Goal: Task Accomplishment & Management: Manage account settings

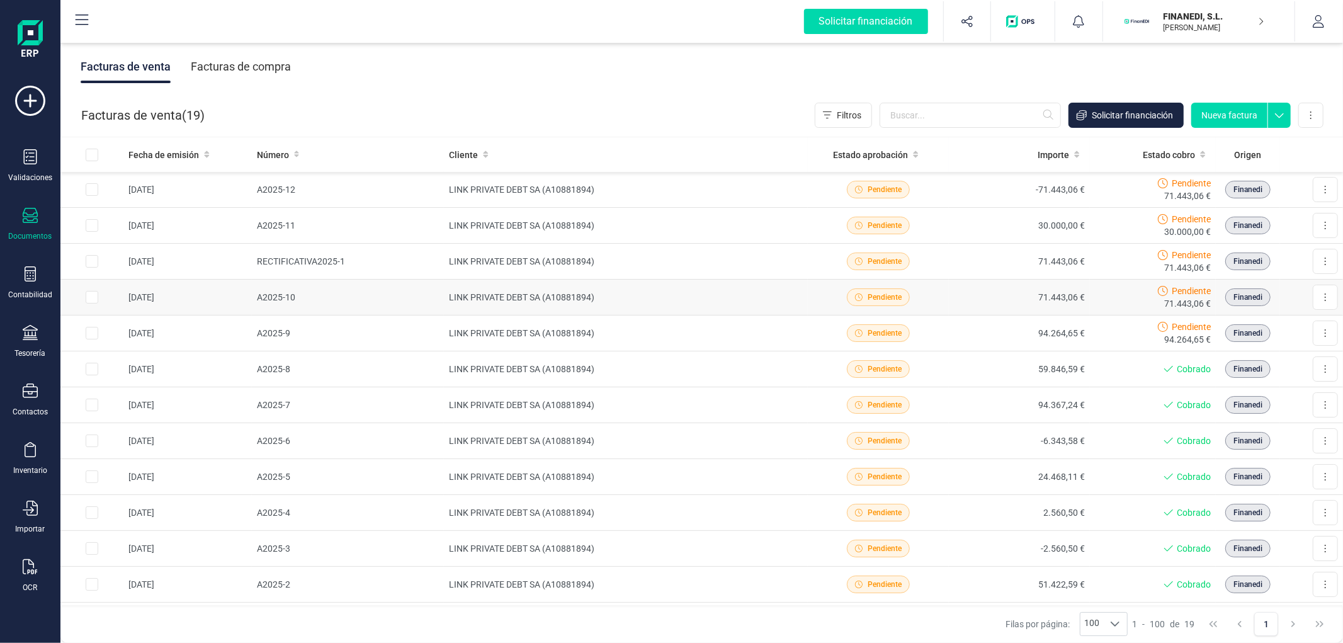
click at [561, 292] on td "LINK PRIVATE DEBT SA (A10881894)" at bounding box center [626, 297] width 364 height 36
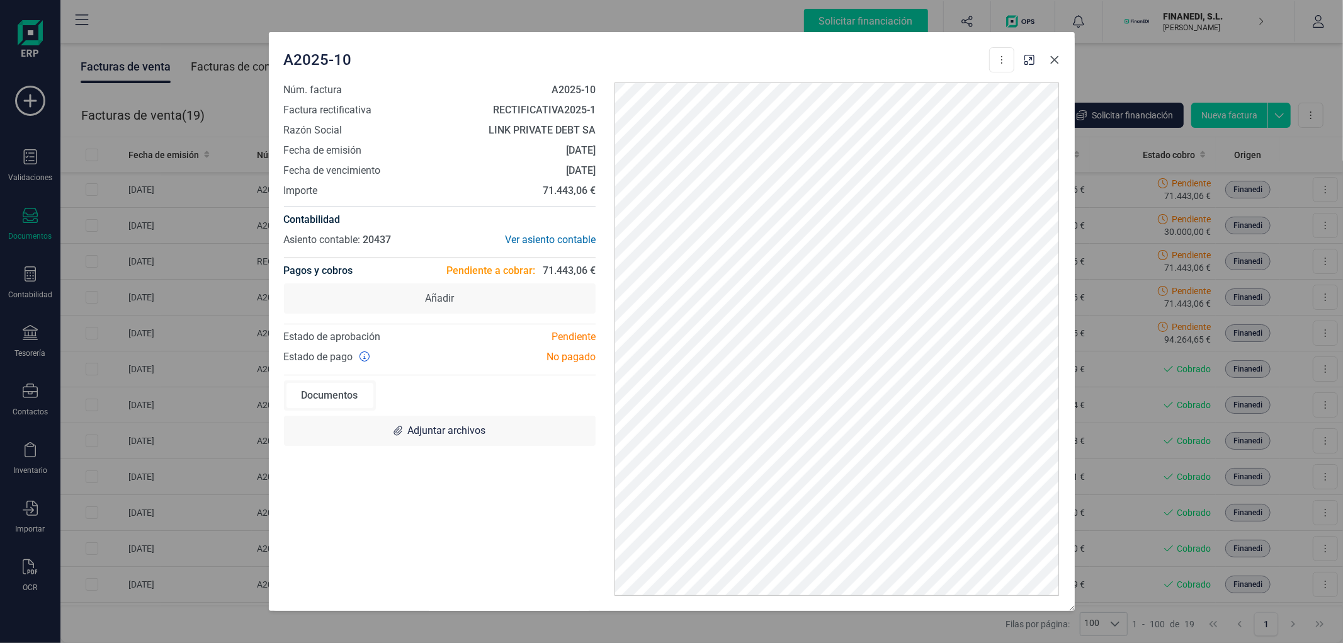
click at [1059, 57] on icon "button" at bounding box center [1054, 60] width 10 height 10
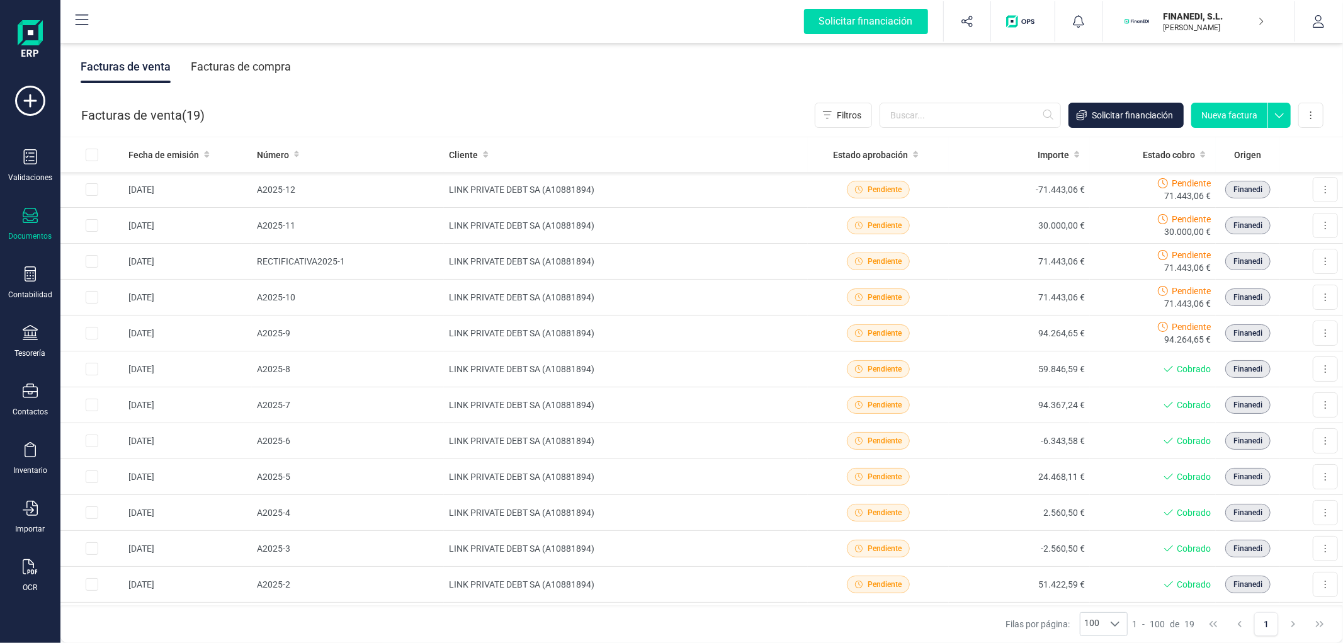
click at [1244, 16] on p "FINANEDI, S.L." at bounding box center [1213, 16] width 101 height 13
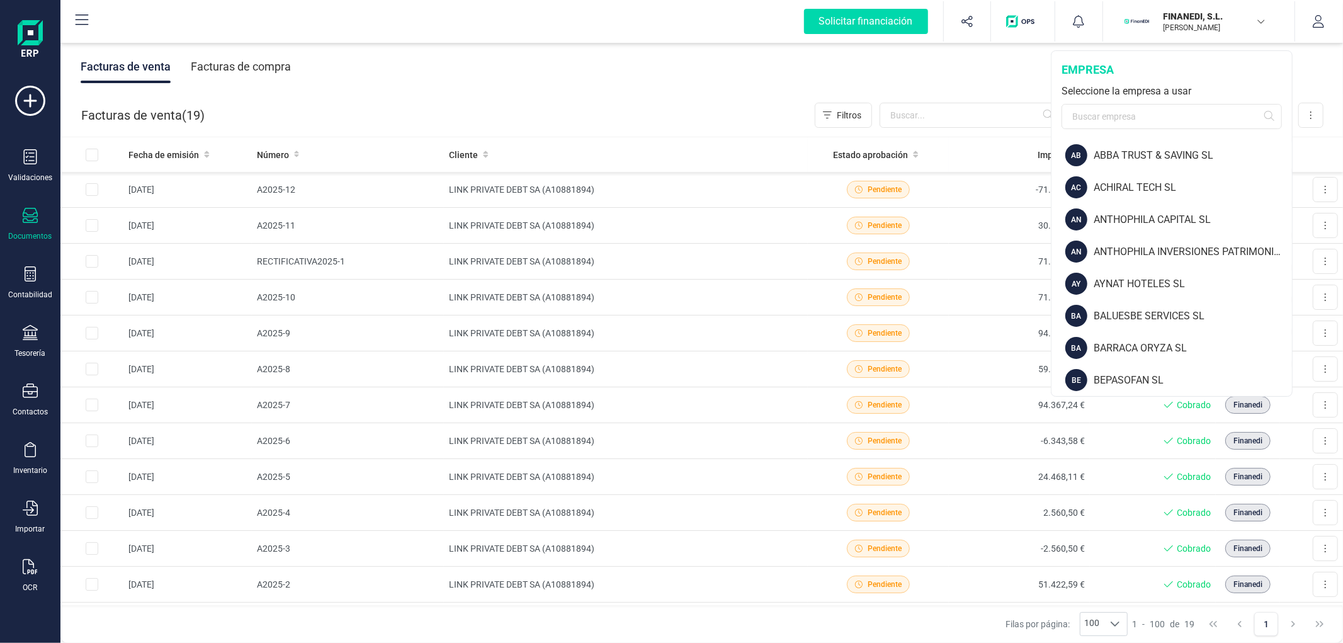
click at [248, 62] on div "Facturas de compra" at bounding box center [241, 66] width 100 height 33
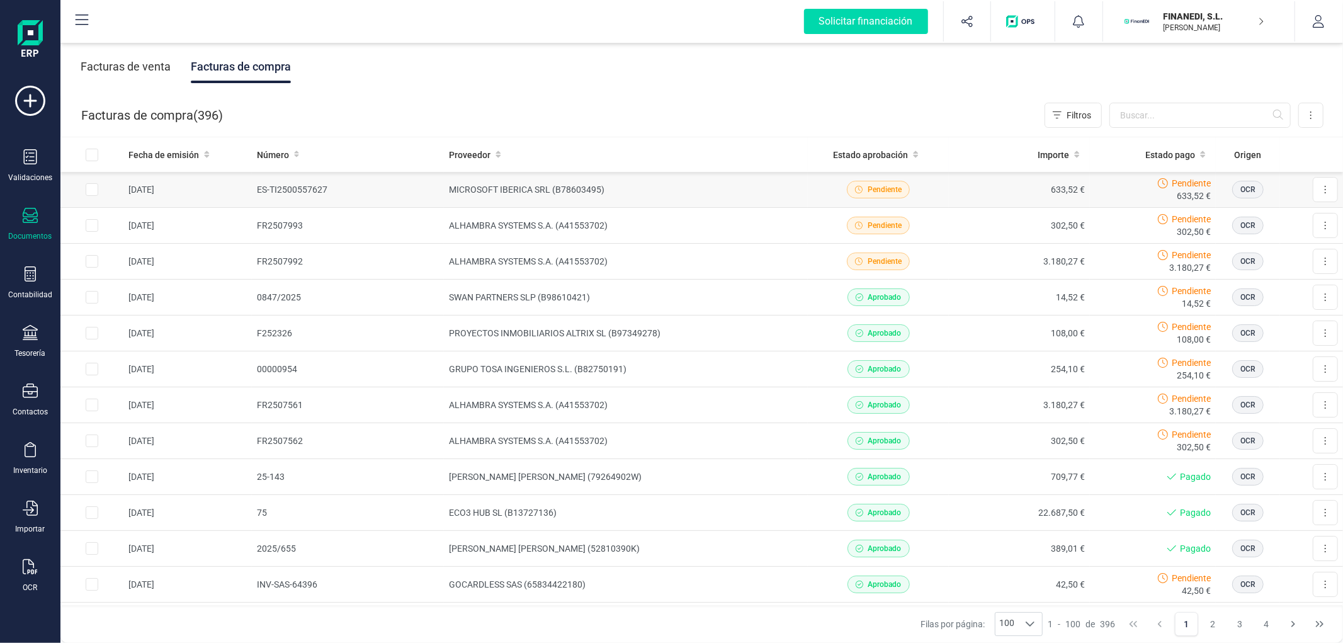
click at [684, 193] on td "MICROSOFT IBERICA SRL (B78603495)" at bounding box center [626, 190] width 364 height 36
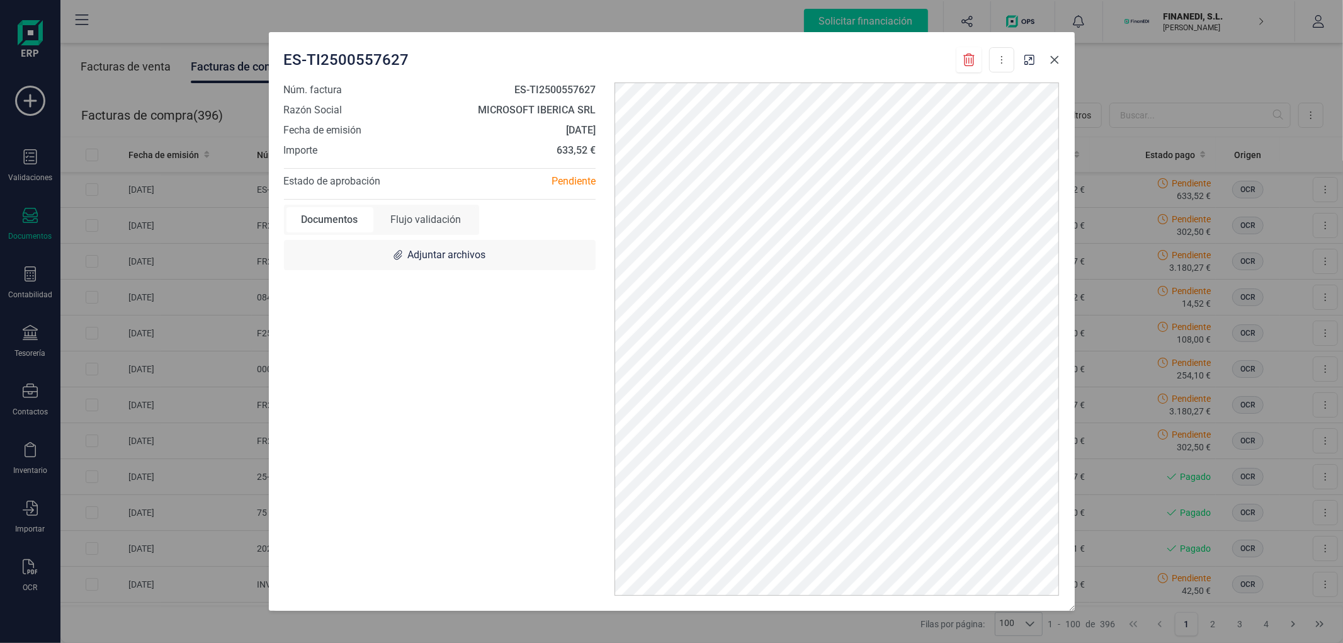
click at [1048, 55] on button "button" at bounding box center [1054, 60] width 20 height 20
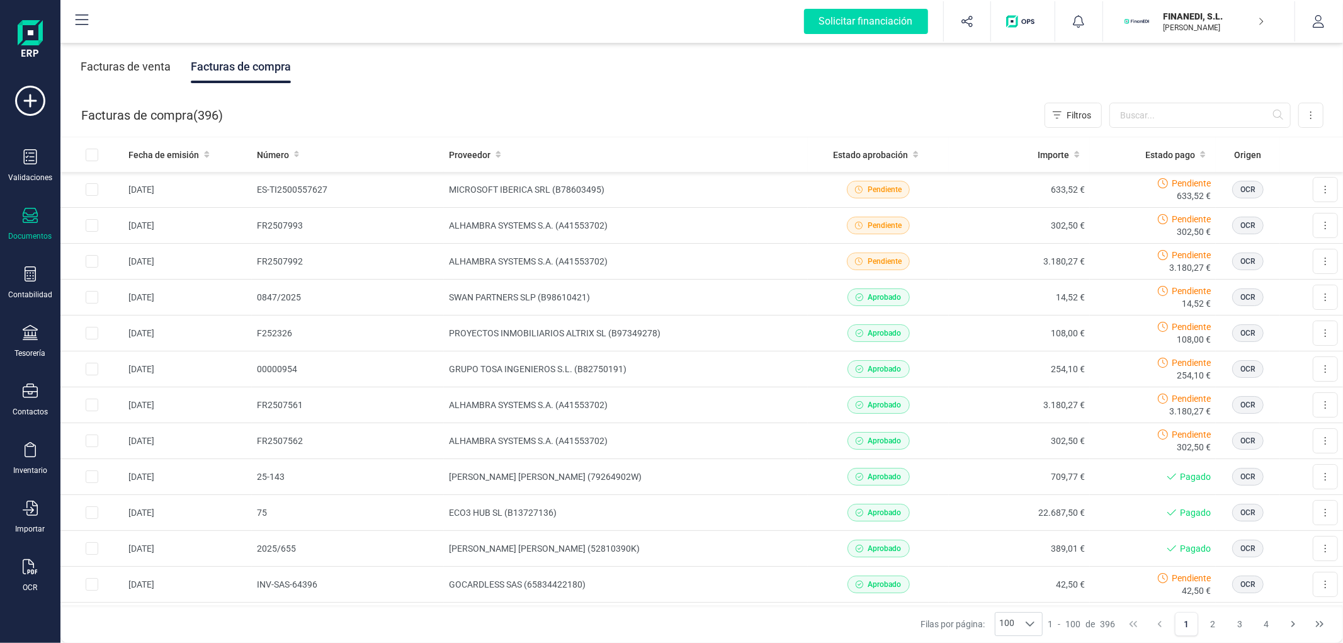
click at [1192, 26] on p "[PERSON_NAME]" at bounding box center [1213, 28] width 101 height 10
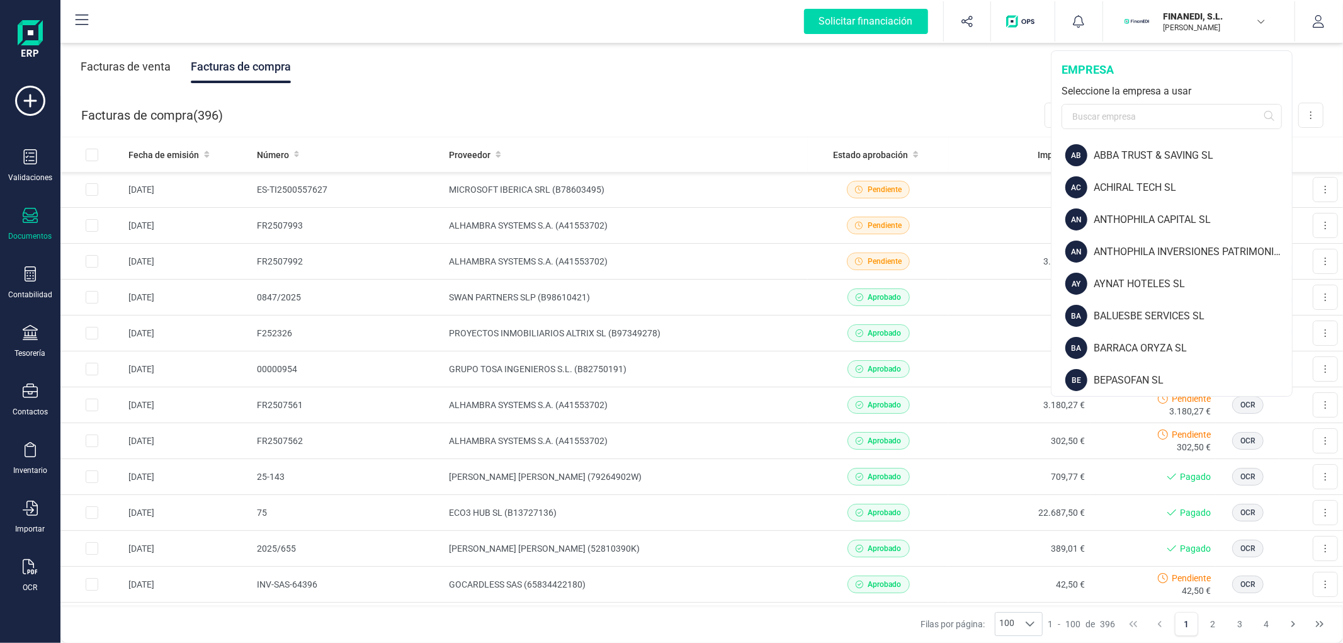
click at [1192, 26] on p "[PERSON_NAME]" at bounding box center [1213, 28] width 101 height 10
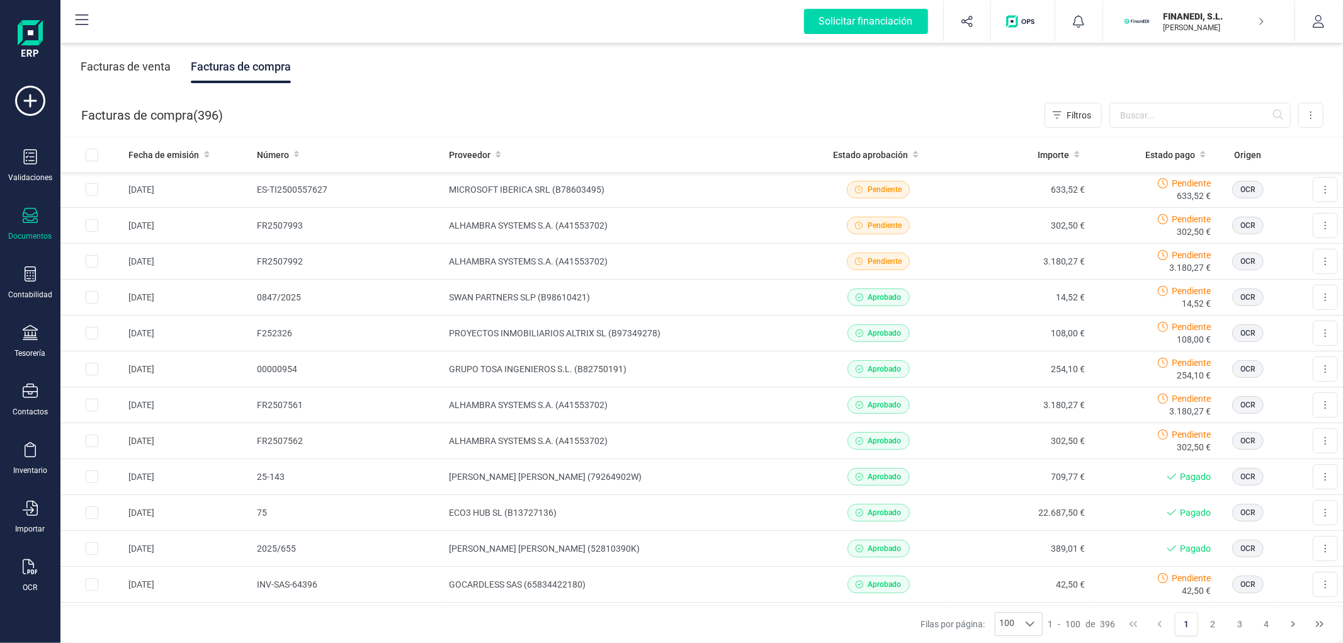
click at [1198, 17] on p "FINANEDI, S.L." at bounding box center [1213, 16] width 101 height 13
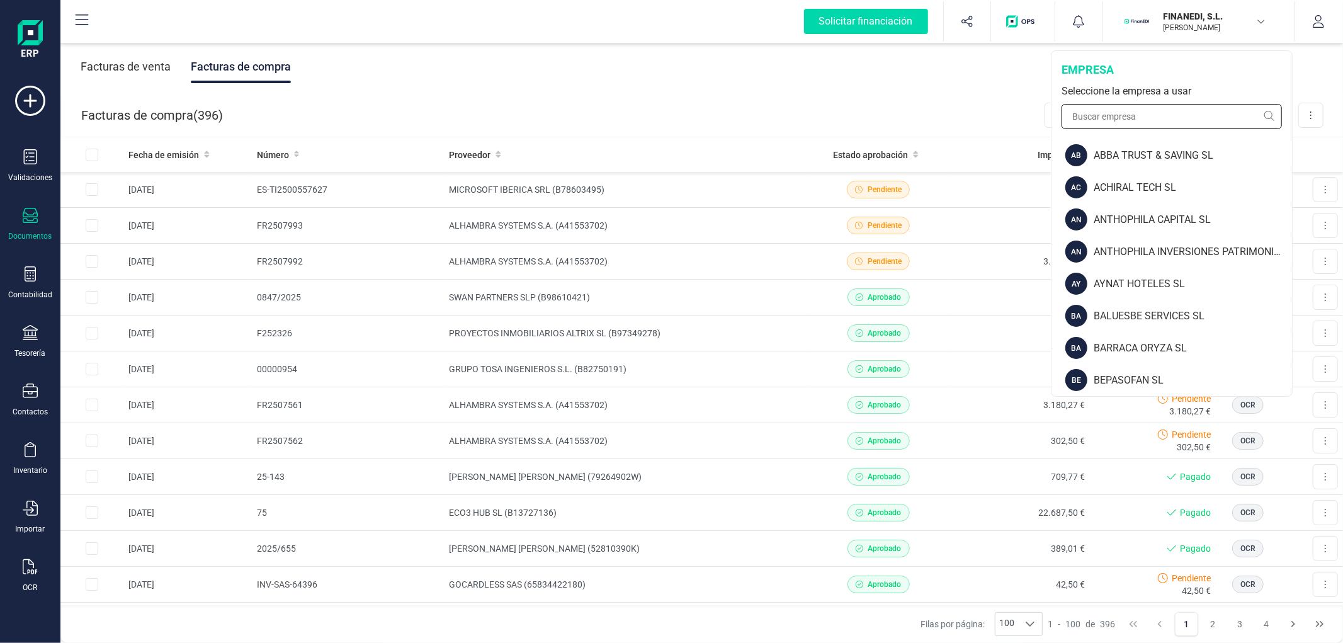
click at [1184, 106] on input "text" at bounding box center [1171, 116] width 220 height 25
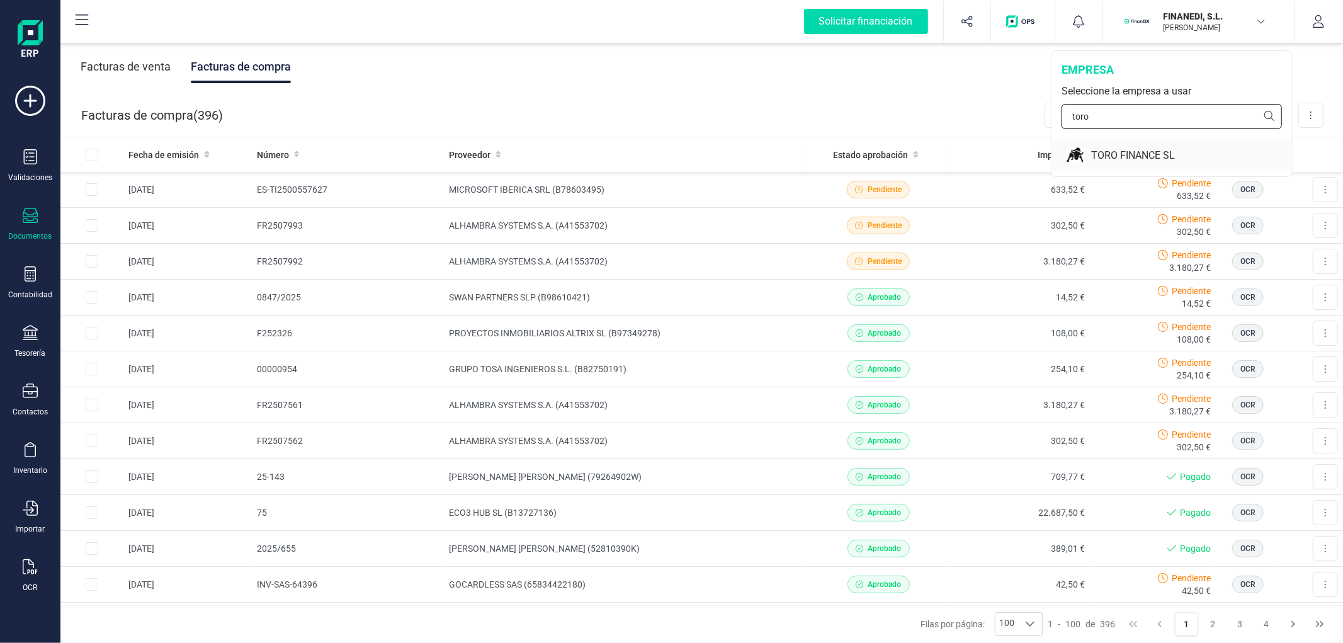
type input "toro"
click at [1121, 156] on div "TORO FINANCE SL" at bounding box center [1191, 155] width 201 height 15
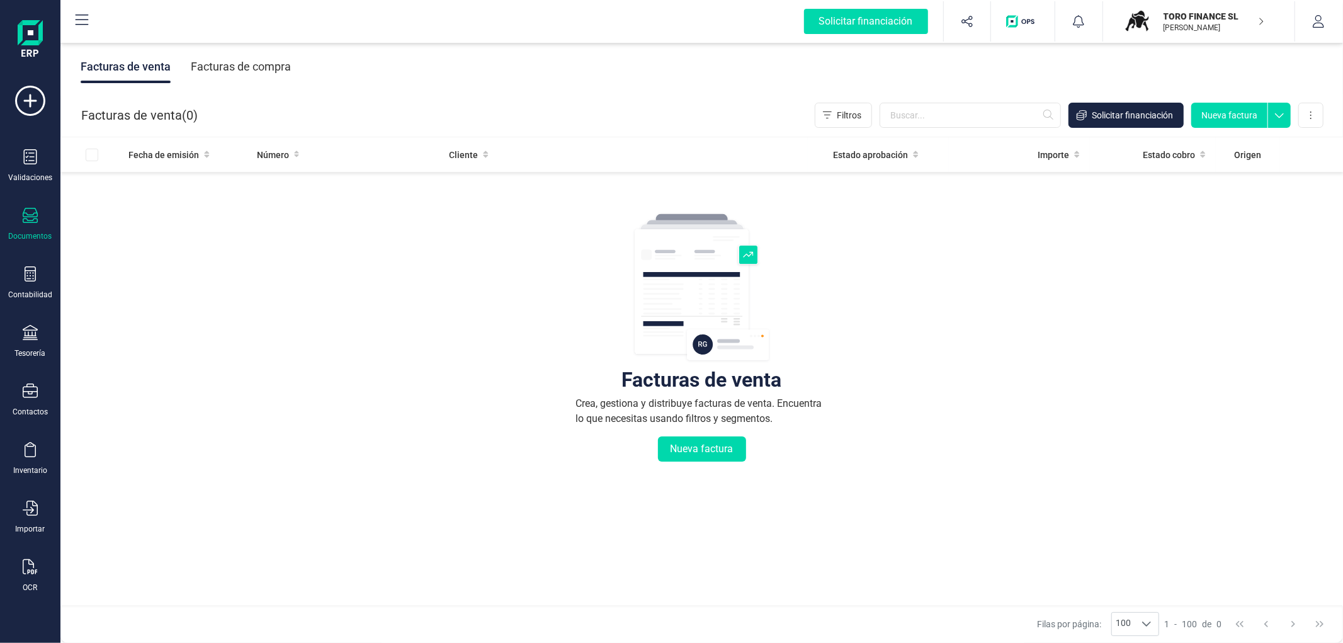
click at [230, 63] on div "Facturas de compra" at bounding box center [241, 66] width 100 height 33
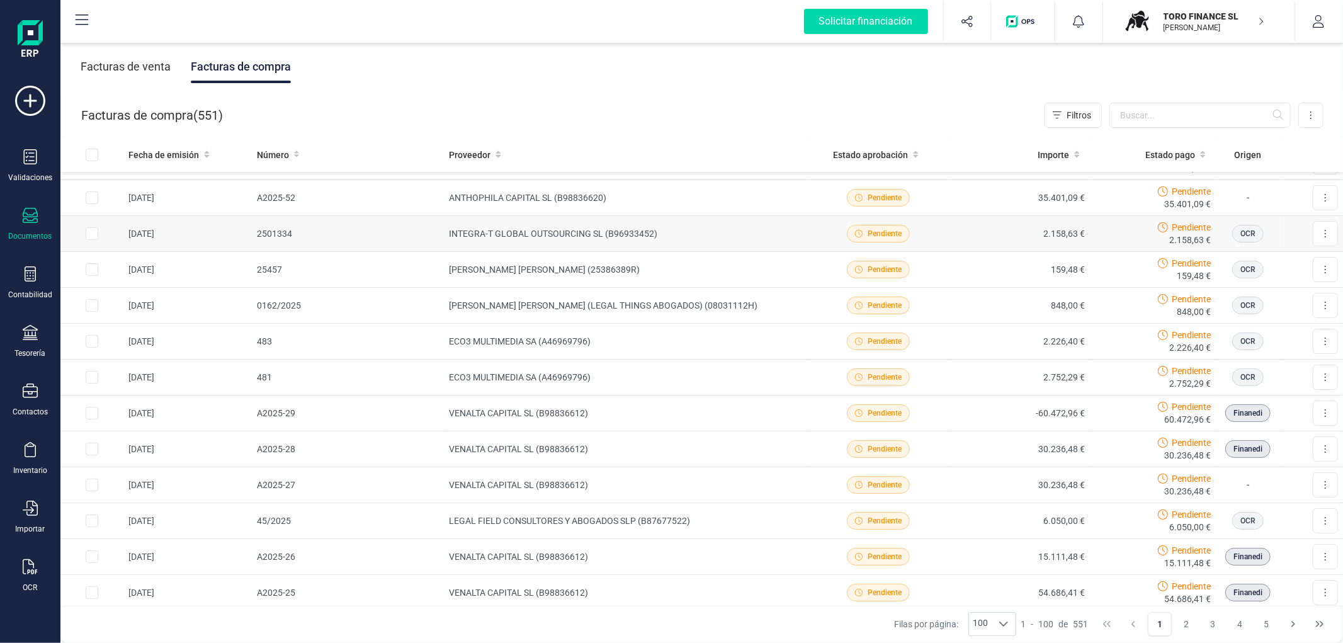
scroll to position [66, 0]
click at [694, 227] on td "INTEGRA-T GLOBAL OUTSOURCING SL (B96933452)" at bounding box center [626, 231] width 364 height 36
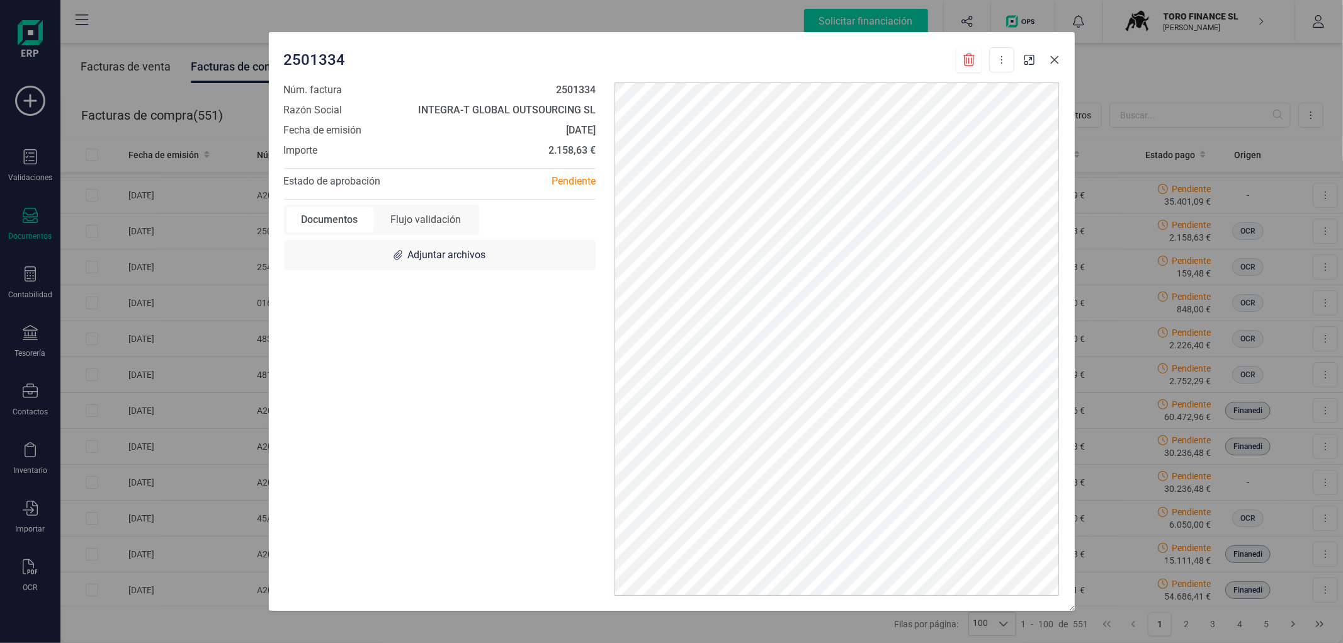
click at [1053, 63] on icon "button" at bounding box center [1054, 60] width 10 height 10
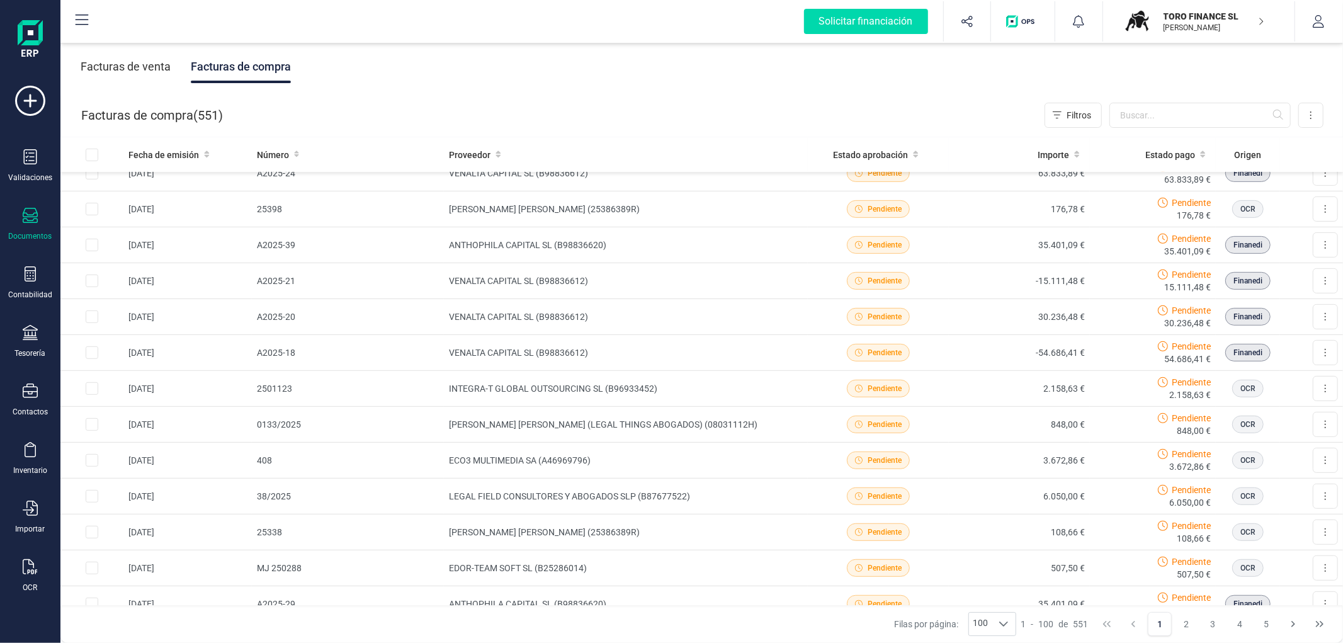
scroll to position [519, 0]
click at [635, 383] on td "INTEGRA-T GLOBAL OUTSOURCING SL (B96933452)" at bounding box center [626, 388] width 364 height 36
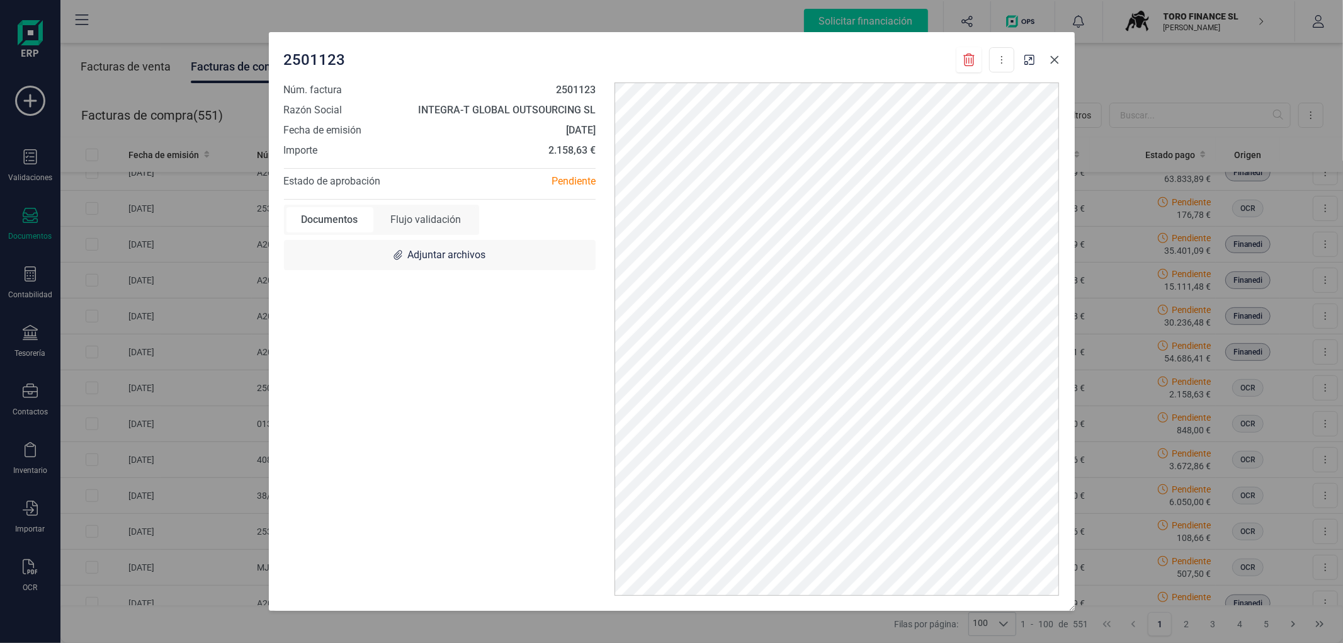
click at [1052, 55] on icon "button" at bounding box center [1054, 60] width 10 height 10
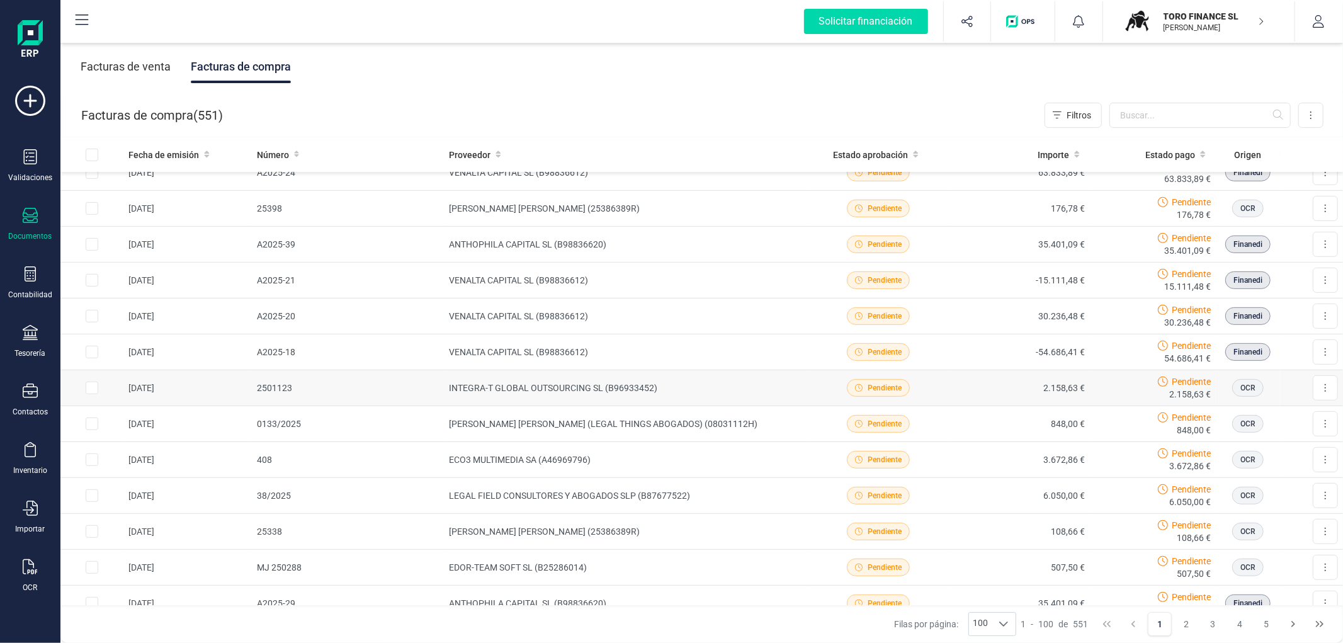
click at [692, 381] on td "INTEGRA-T GLOBAL OUTSOURCING SL (B96933452)" at bounding box center [626, 388] width 364 height 36
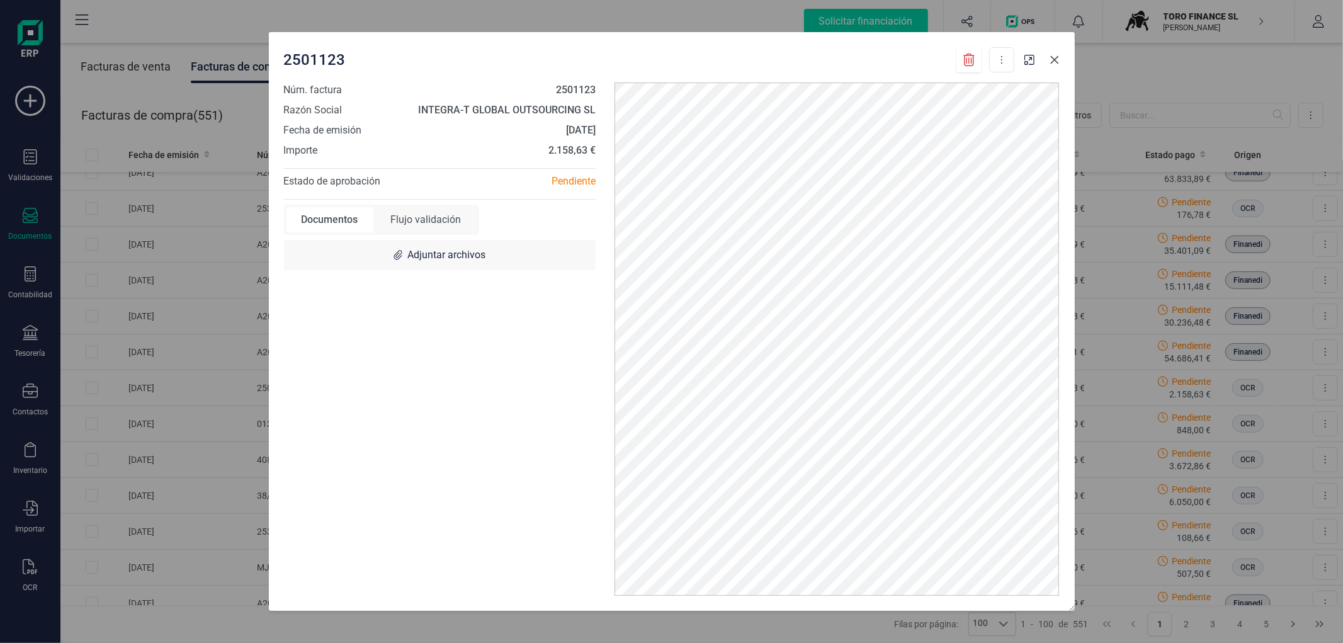
click at [1056, 60] on icon "button" at bounding box center [1054, 60] width 10 height 10
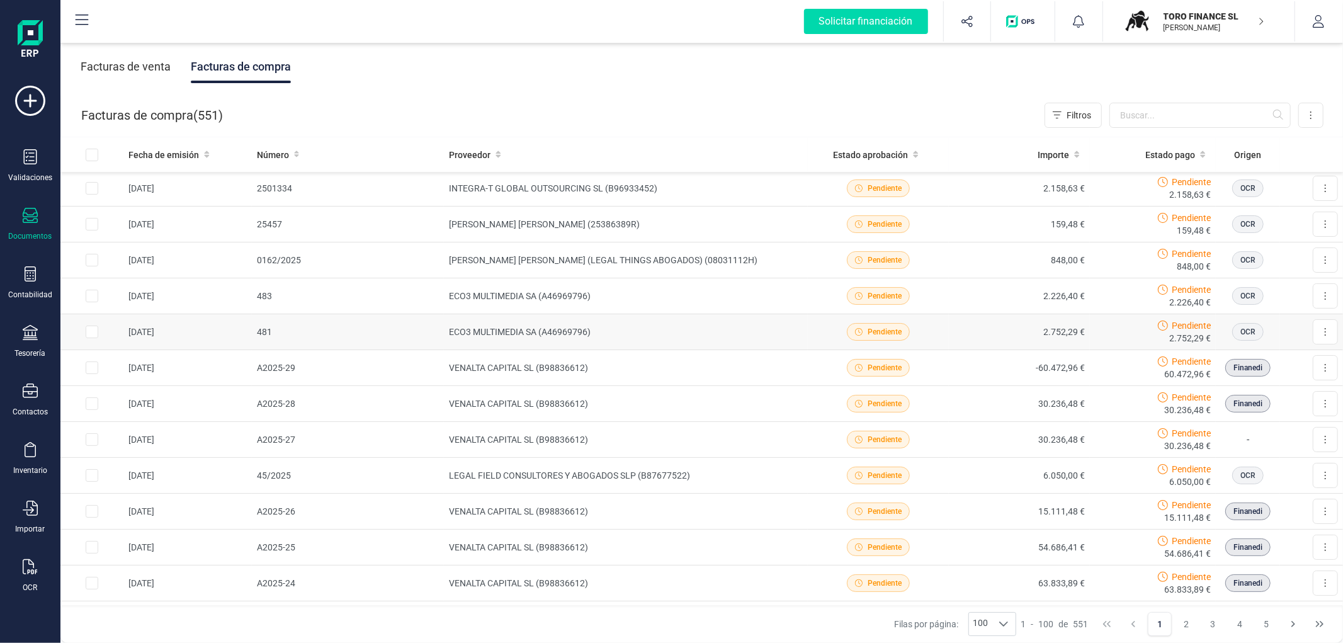
scroll to position [0, 0]
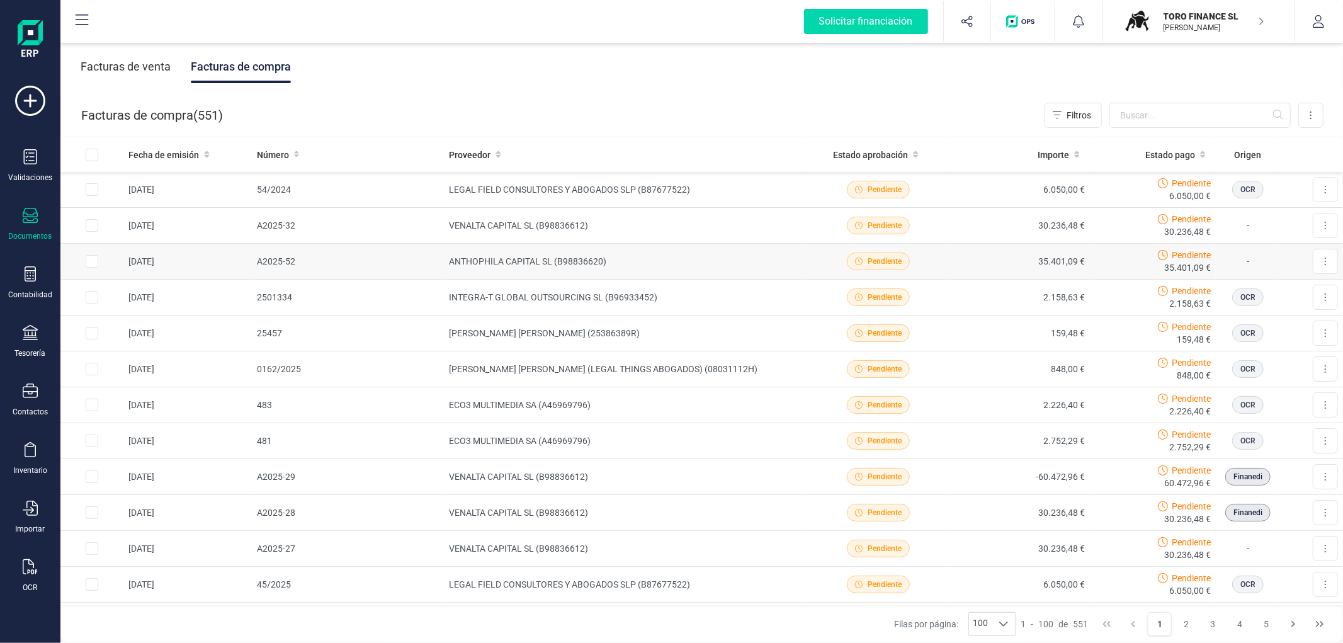
click at [709, 254] on td "ANTHOPHILA CAPITAL SL (B98836620)" at bounding box center [626, 262] width 364 height 36
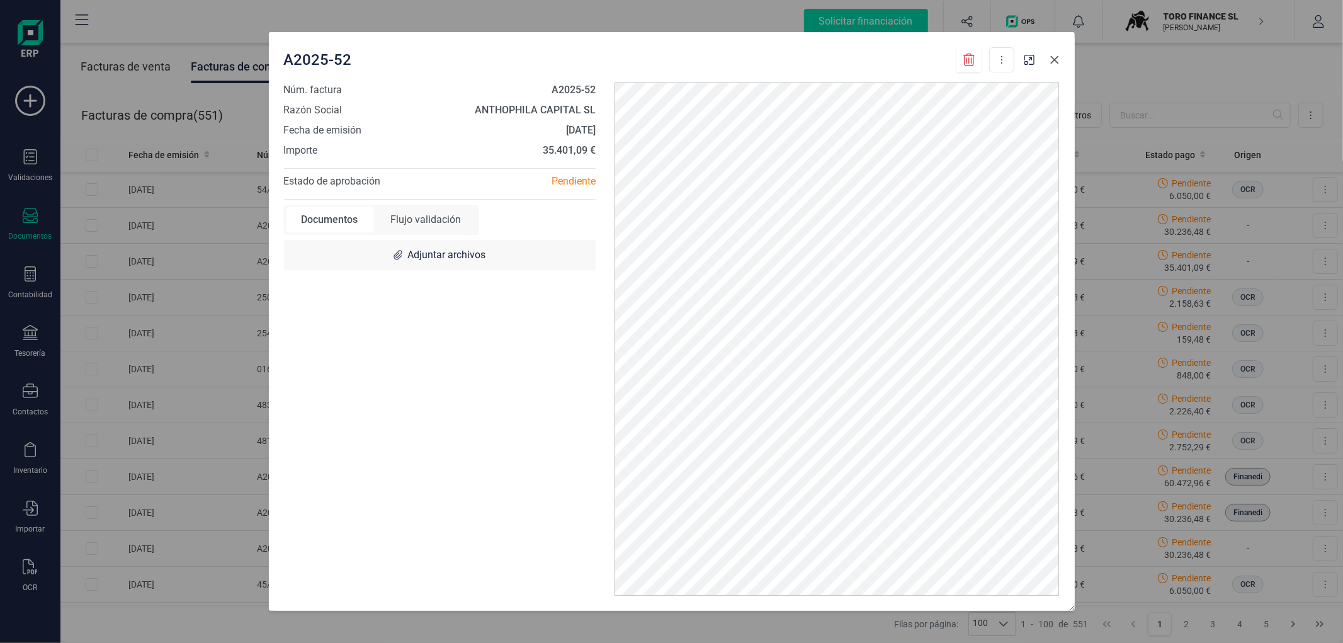
click at [1060, 64] on button "button" at bounding box center [1054, 60] width 20 height 20
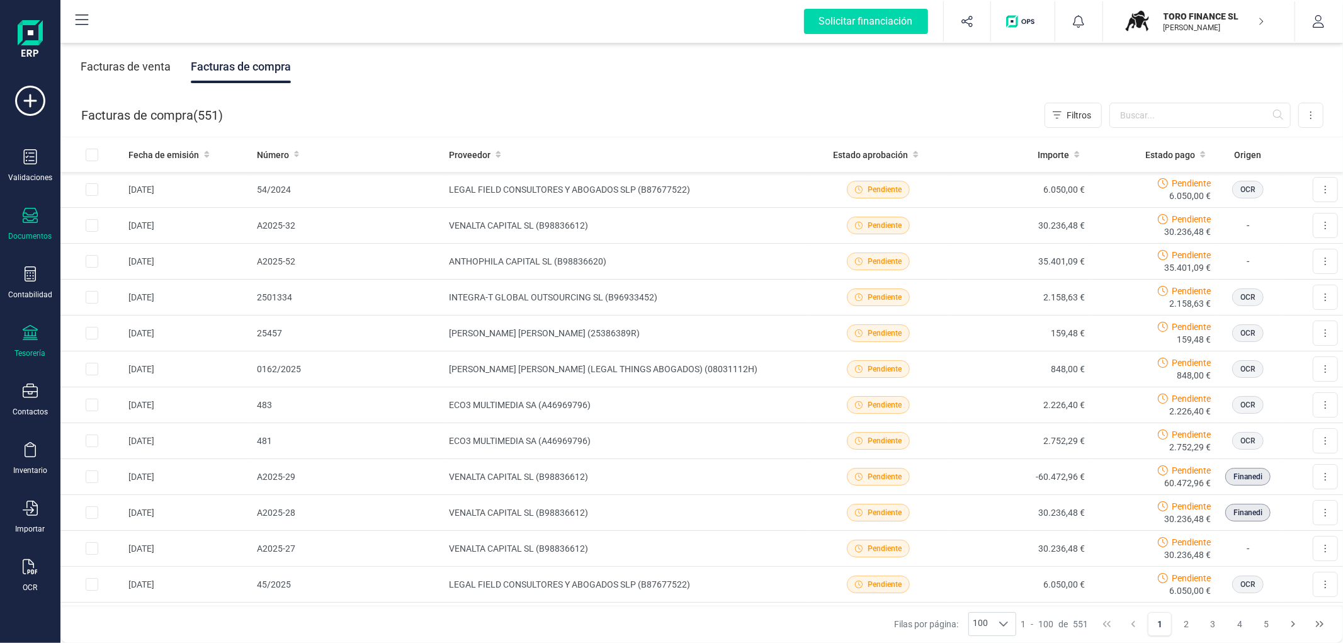
click at [5, 330] on div "Tesorería" at bounding box center [30, 341] width 50 height 33
click at [143, 222] on span "Cuentas bancarias" at bounding box center [153, 214] width 111 height 15
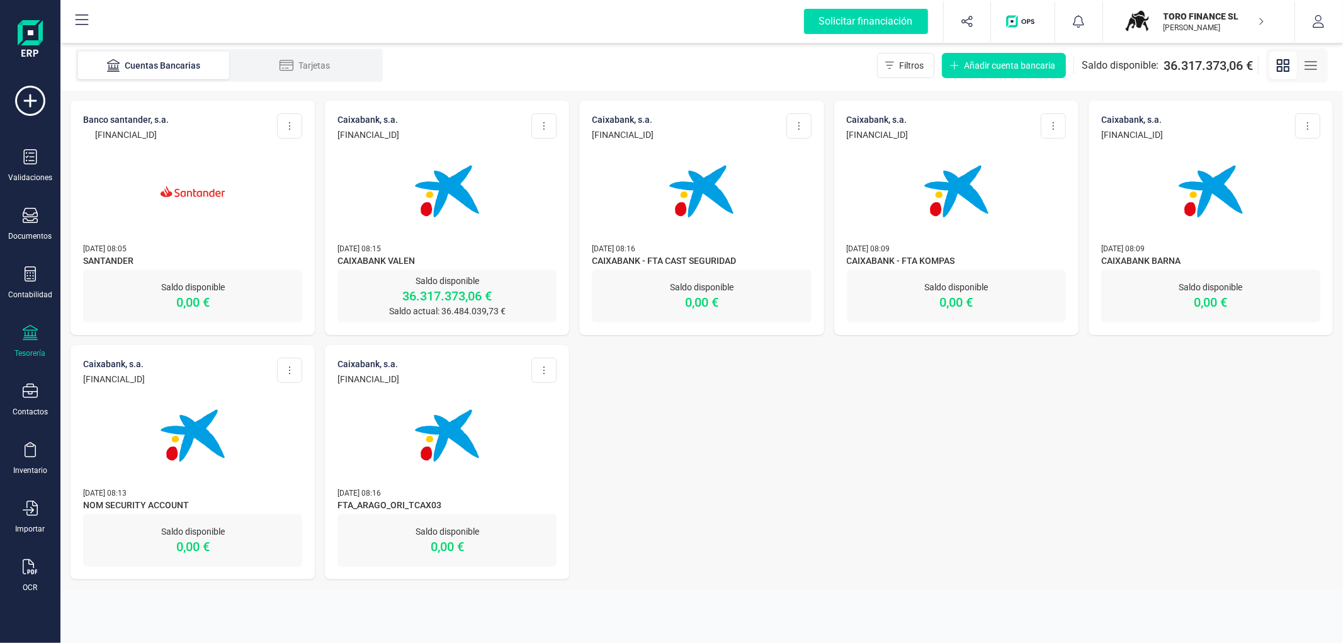
click at [1171, 26] on p "[PERSON_NAME]" at bounding box center [1213, 28] width 101 height 10
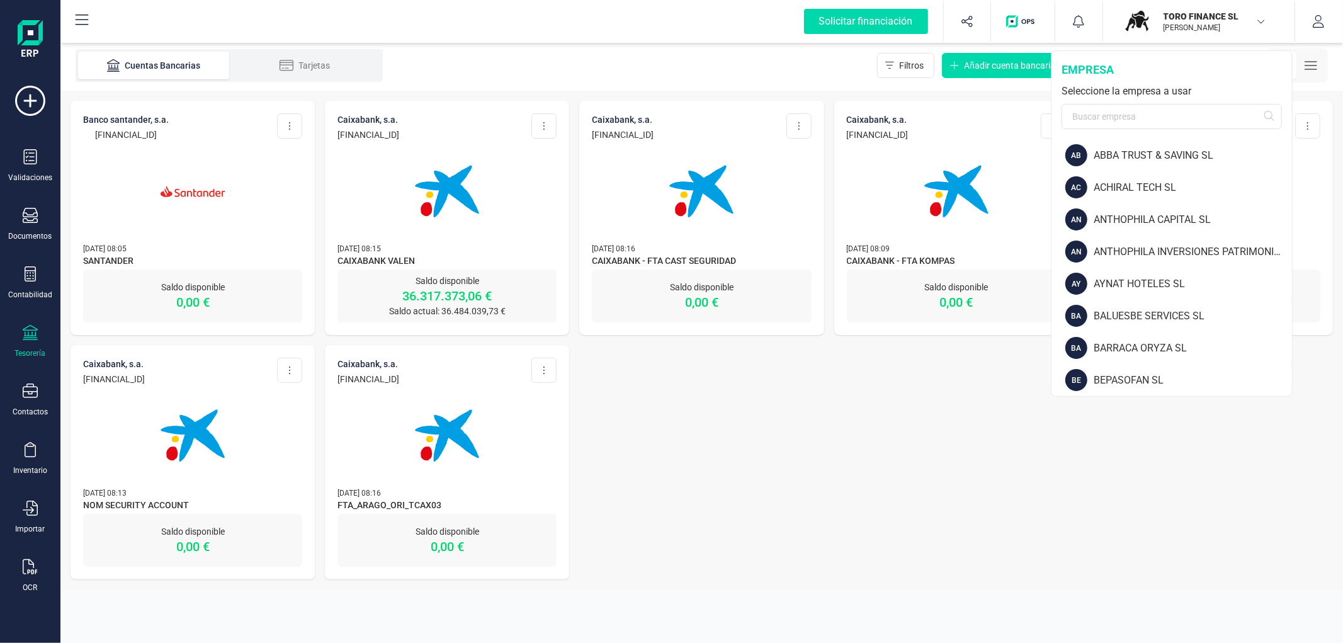
click at [1148, 129] on div "empresa Seleccione la empresa a usar" at bounding box center [1171, 95] width 240 height 88
click at [1153, 118] on input "text" at bounding box center [1171, 116] width 220 height 25
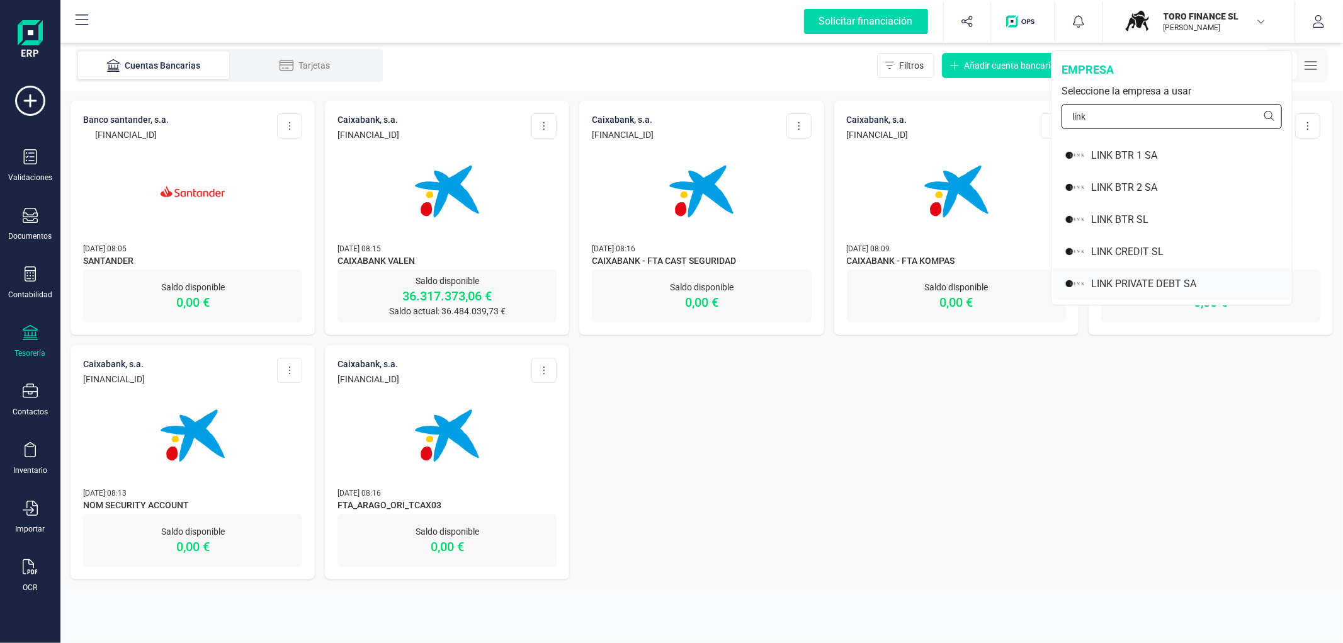
type input "link"
click at [1098, 273] on div "LINK PRIVATE DEBT SA" at bounding box center [1171, 284] width 239 height 32
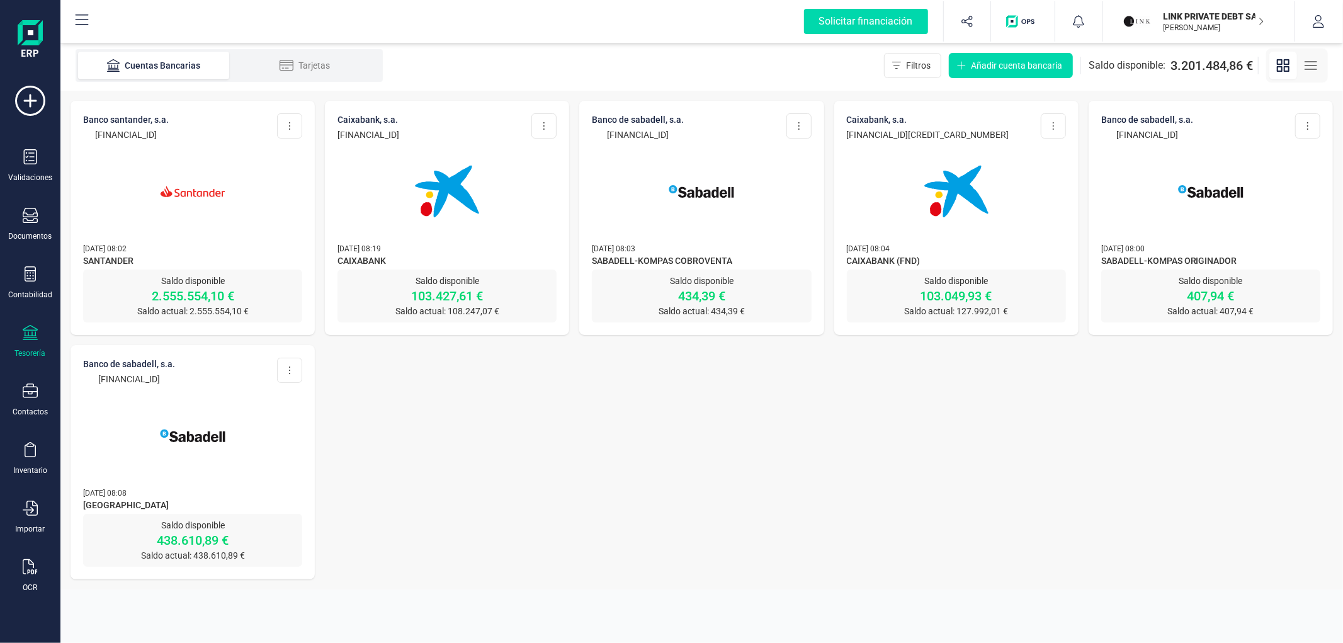
click at [252, 235] on div "BANCO SANTANDER, S.A. [FINANCIAL_ID] Editar cuenta Actualizar Desconectar cuent…" at bounding box center [193, 185] width 244 height 169
click at [188, 179] on img at bounding box center [193, 191] width 106 height 106
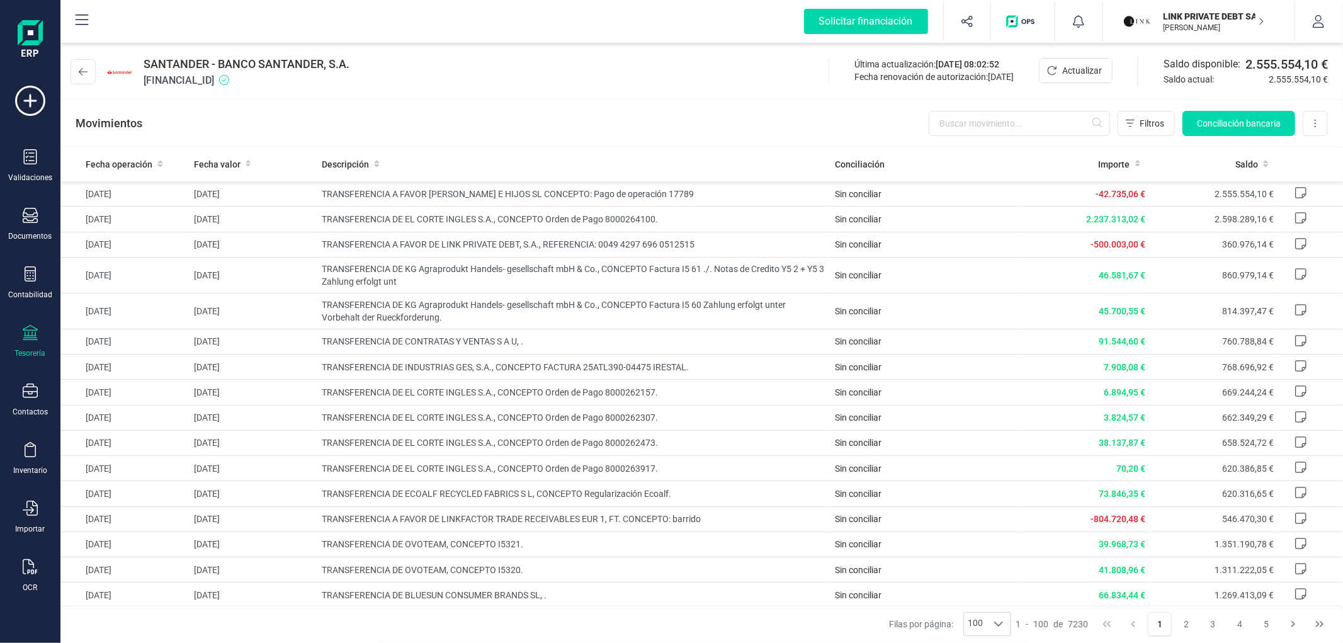
click at [1231, 28] on p "[PERSON_NAME]" at bounding box center [1213, 28] width 101 height 10
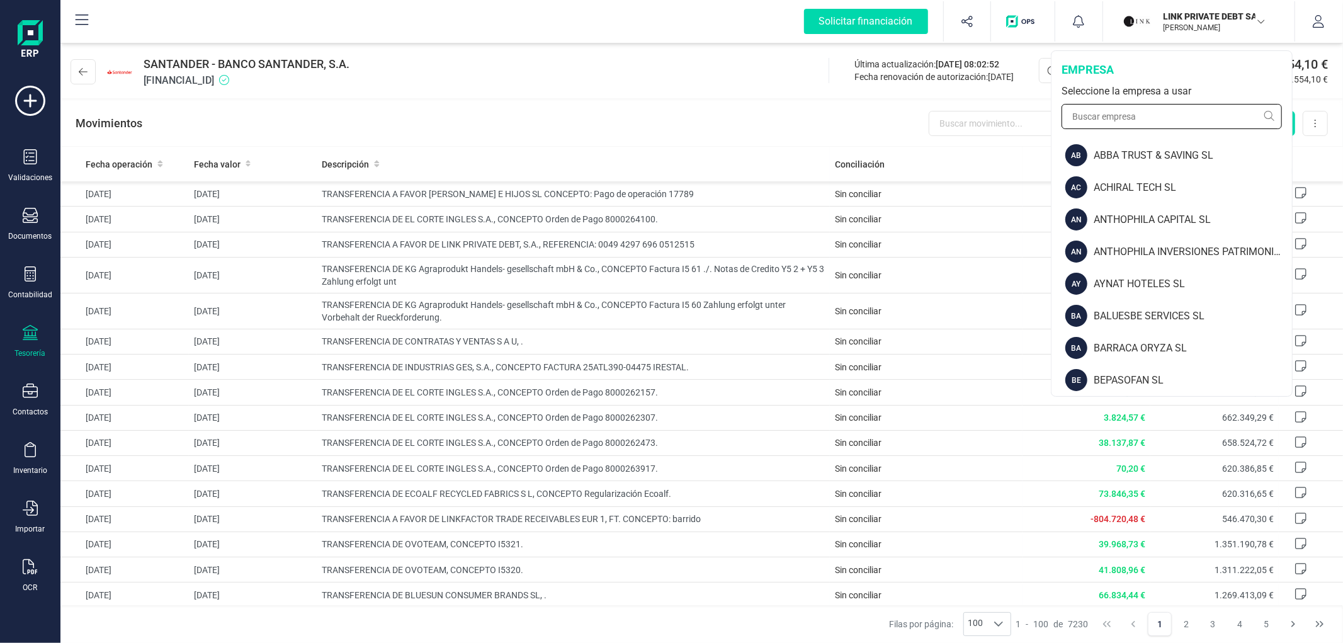
click at [1173, 107] on input "text" at bounding box center [1171, 116] width 220 height 25
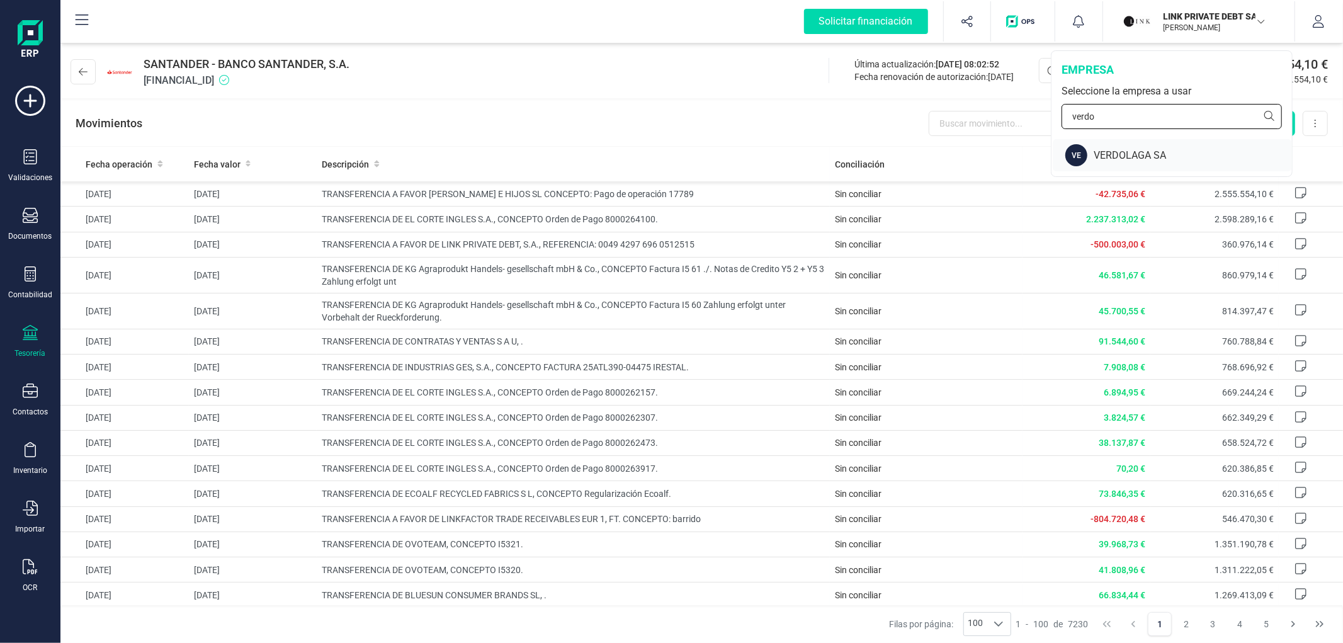
type input "verdo"
click at [1127, 145] on div "VE VERDOLAGA SA" at bounding box center [1171, 155] width 239 height 32
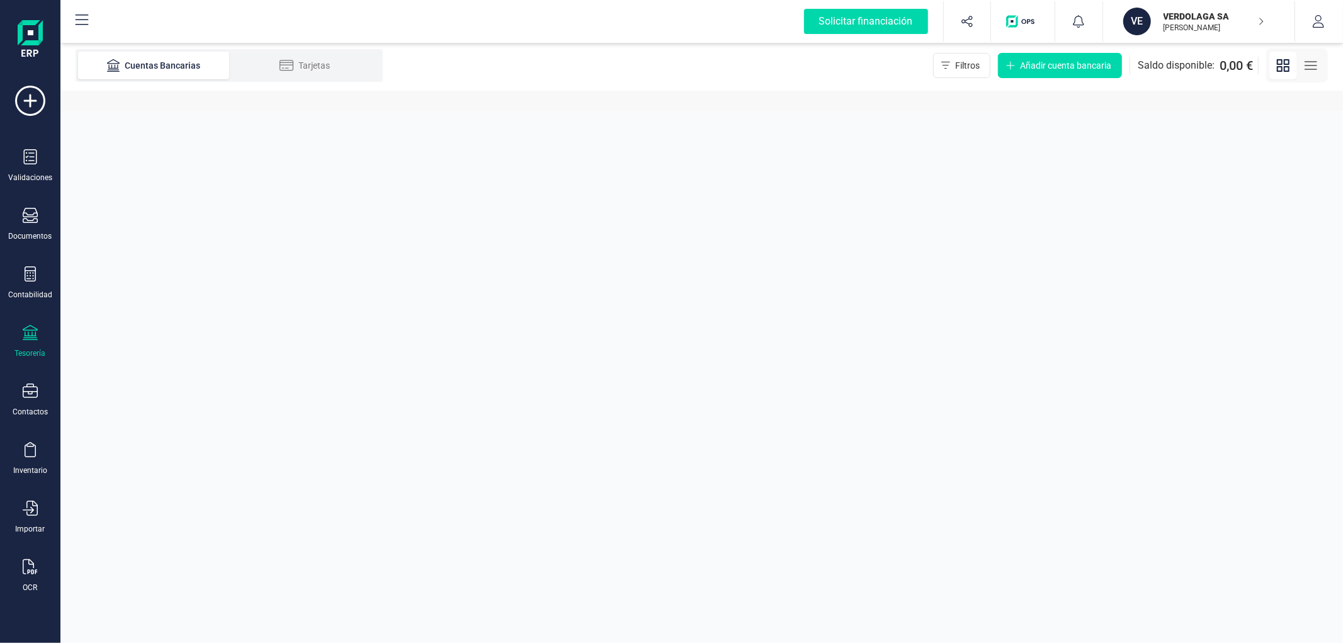
click at [762, 145] on section "Cuentas Bancarias Tarjetas Filtros Añadir cuenta bancaria Saldo disponible: 0,0…" at bounding box center [701, 341] width 1282 height 602
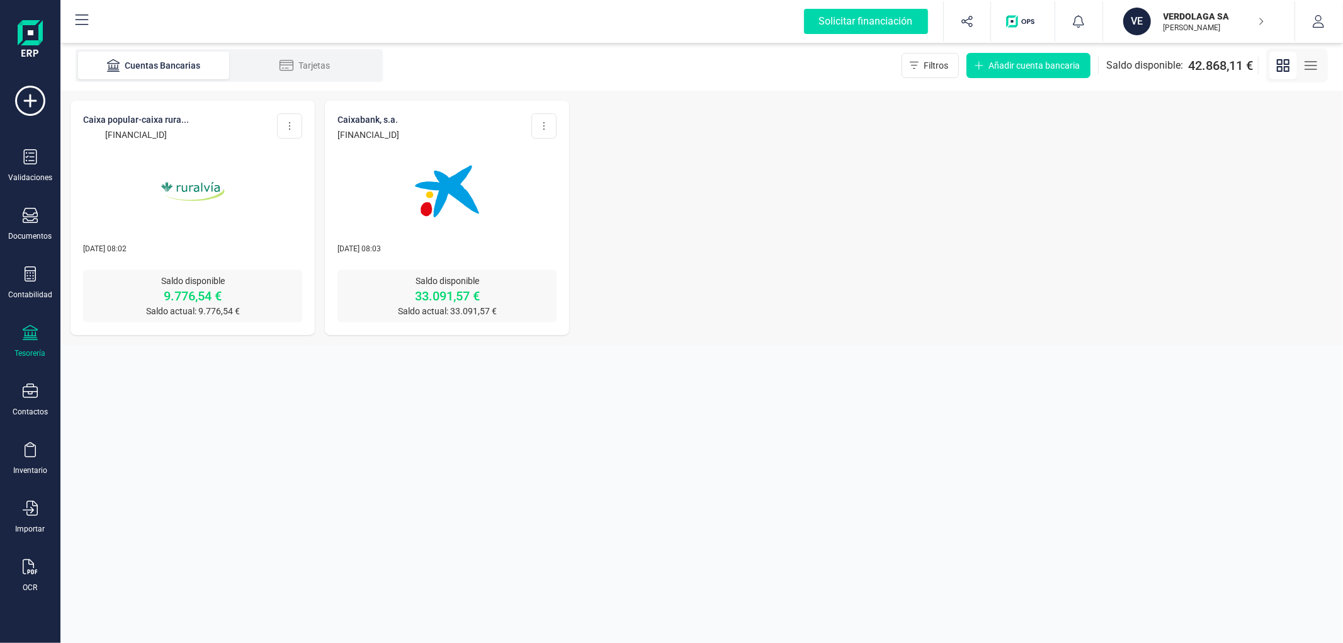
click at [523, 169] on div at bounding box center [446, 184] width 219 height 86
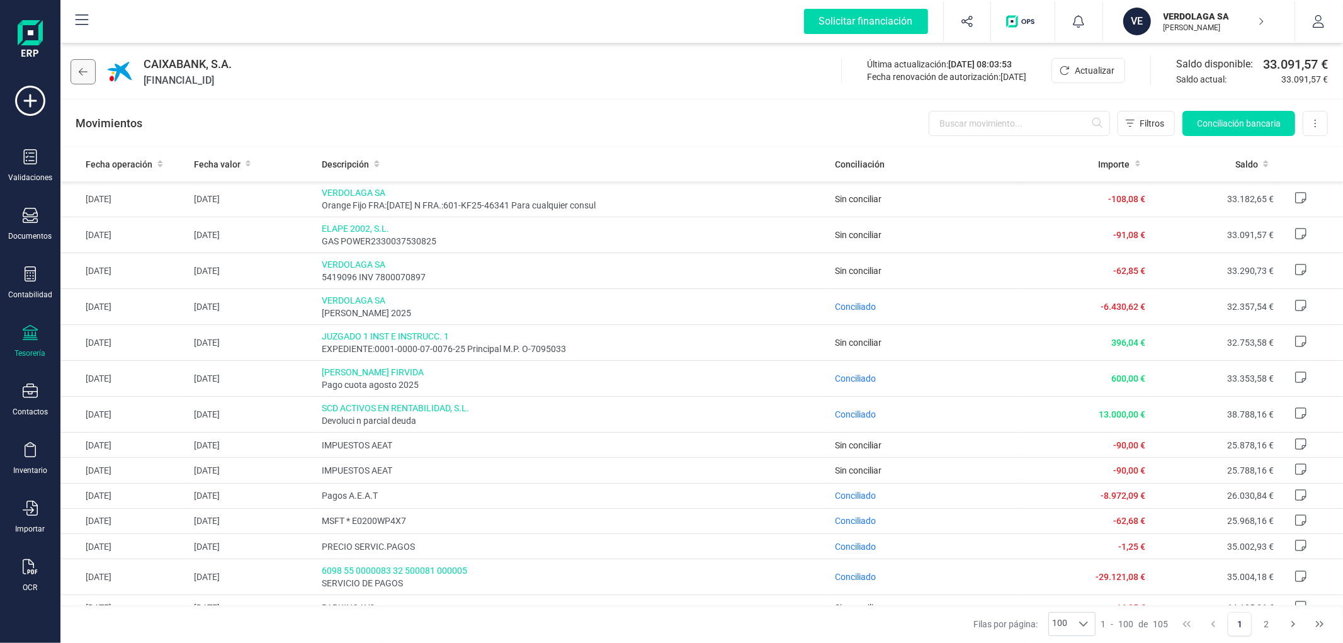
click at [93, 71] on button at bounding box center [83, 71] width 25 height 25
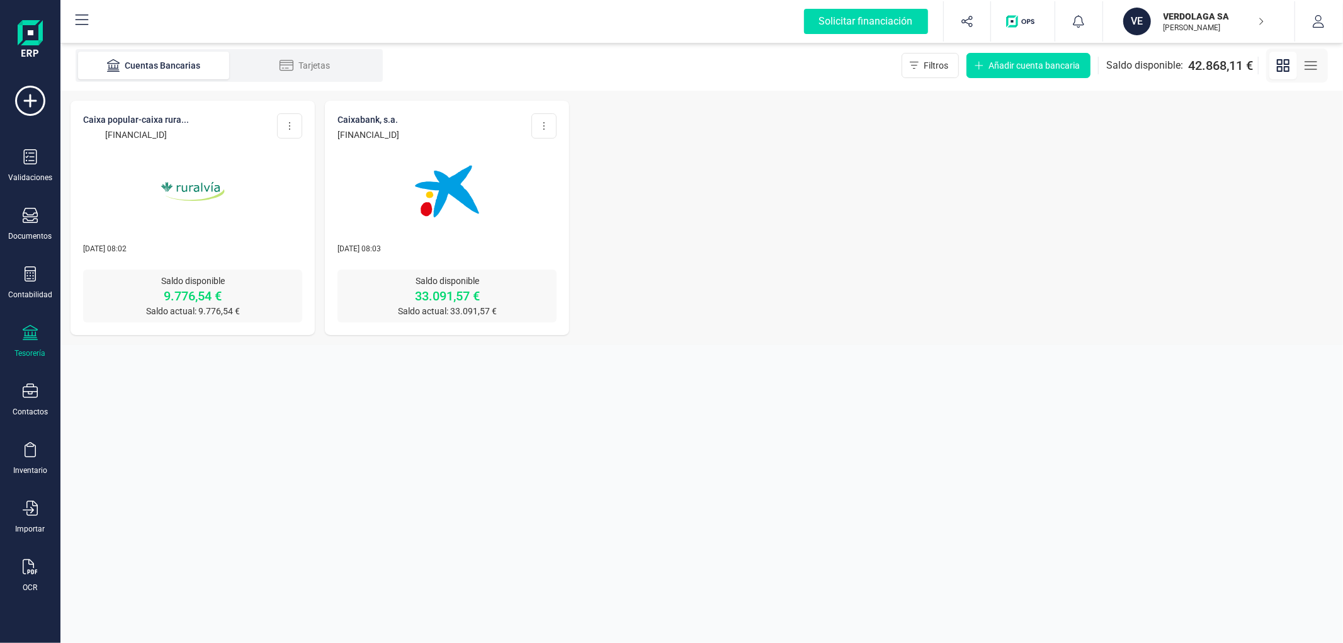
click at [1274, 17] on button "VE VERDOLAGA [PERSON_NAME] DEVELOPER" at bounding box center [1198, 21] width 161 height 40
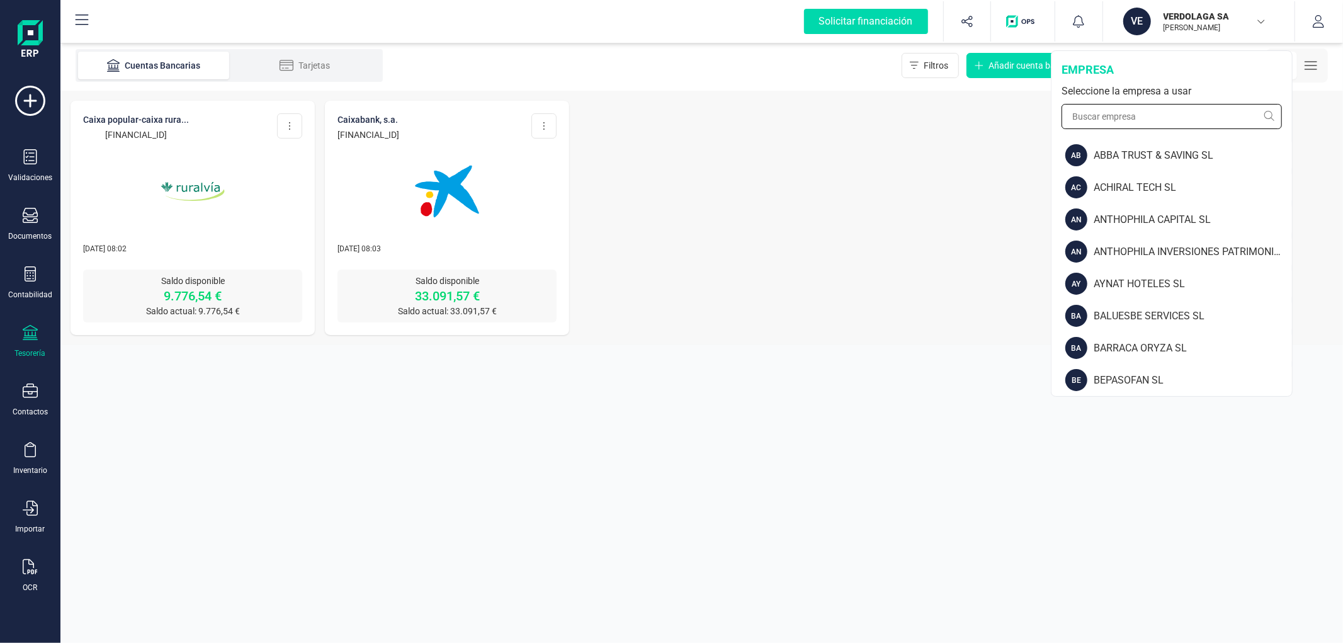
click at [1178, 111] on input "text" at bounding box center [1171, 116] width 220 height 25
click at [1131, 249] on div "ANTHOPHILA INVERSIONES PATRIMONIALES SL" at bounding box center [1192, 251] width 198 height 15
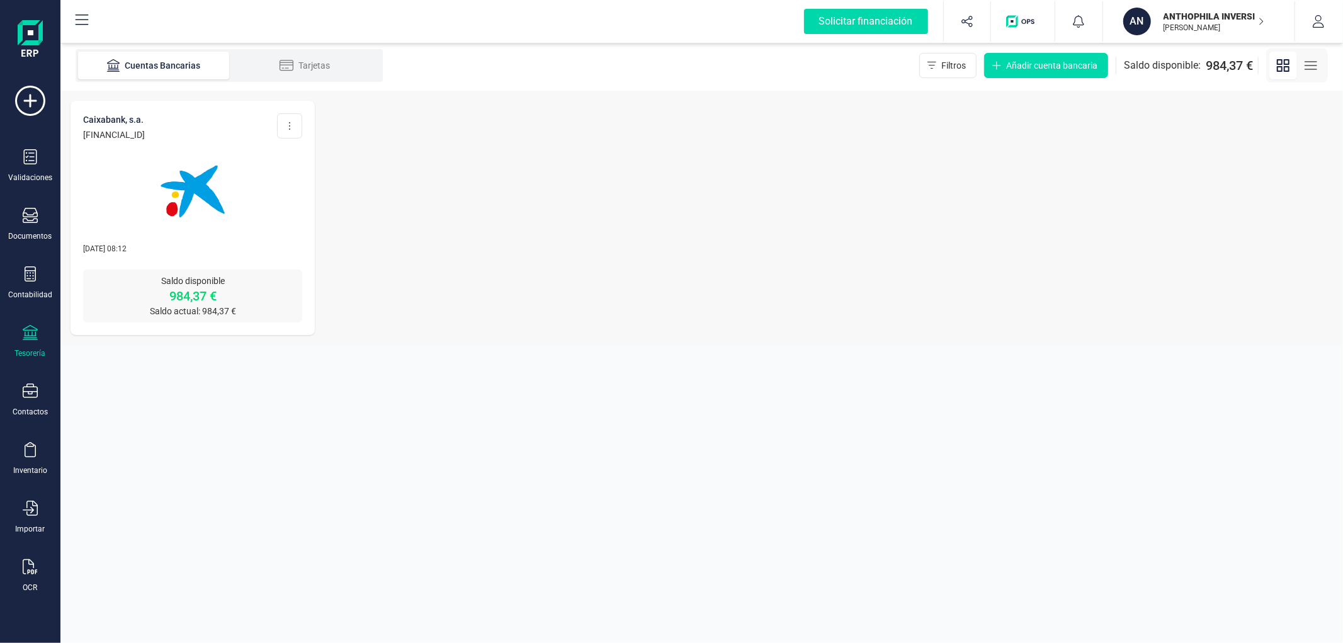
click at [1230, 23] on p "[PERSON_NAME]" at bounding box center [1213, 28] width 101 height 10
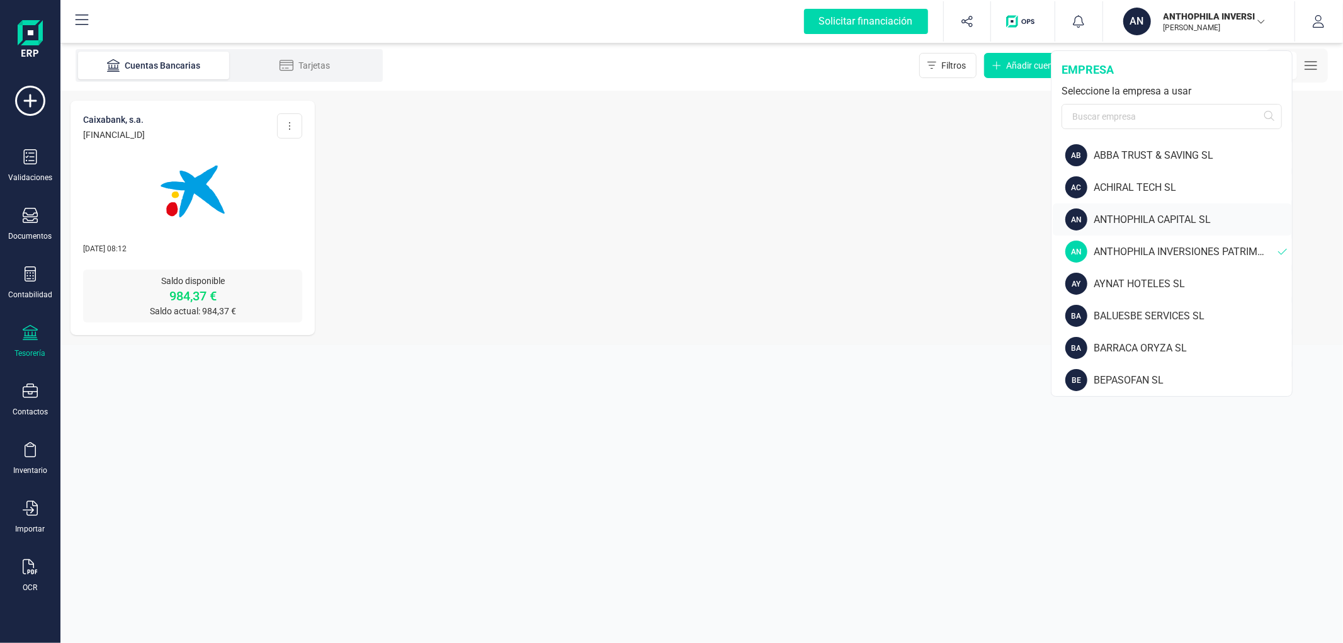
click at [1190, 218] on div "ANTHOPHILA CAPITAL SL" at bounding box center [1192, 219] width 198 height 15
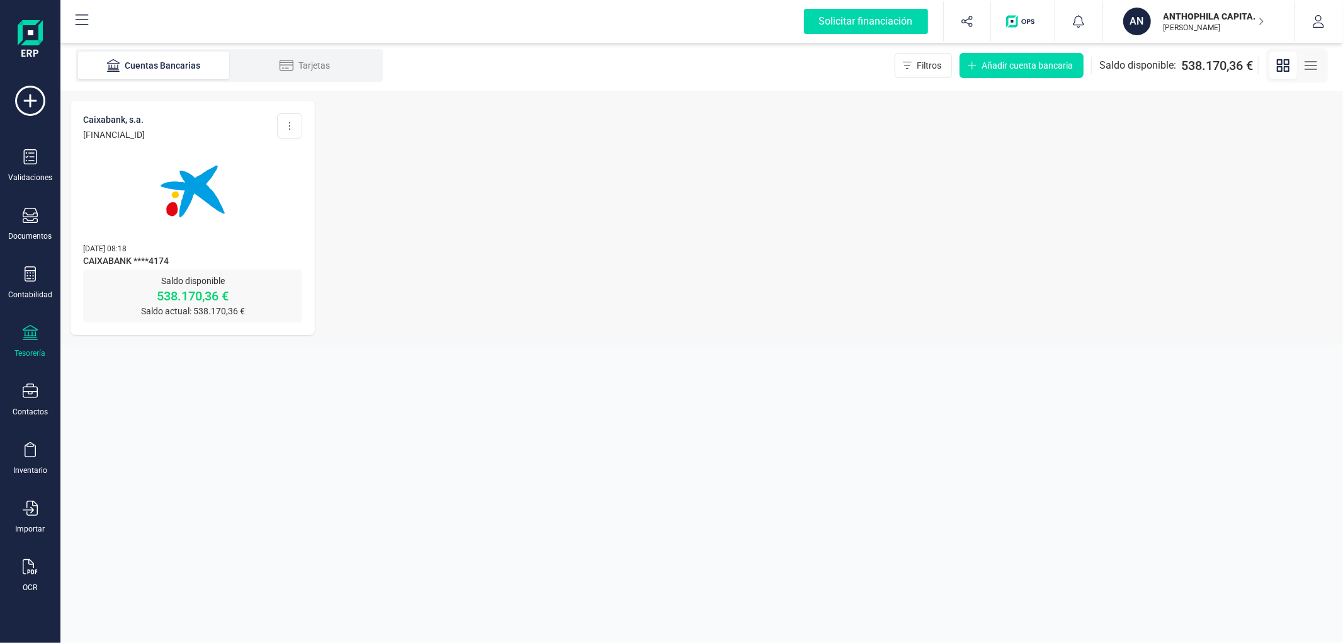
click at [208, 172] on img at bounding box center [193, 191] width 106 height 106
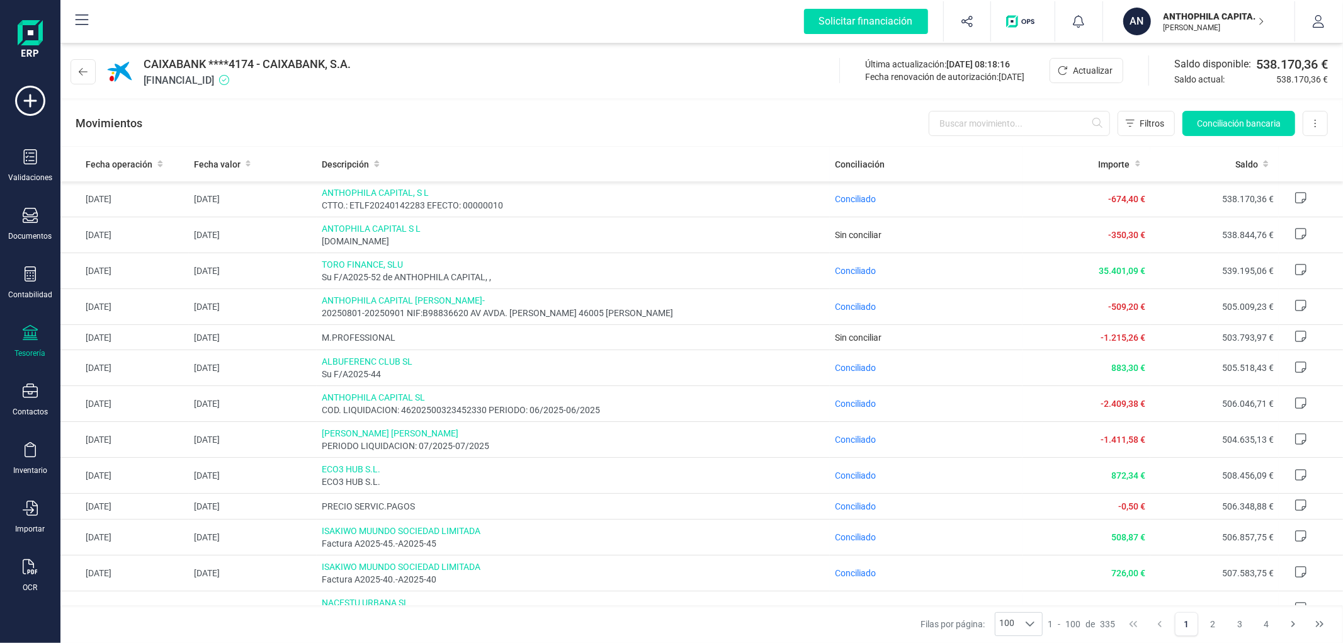
click at [25, 341] on div at bounding box center [30, 334] width 15 height 18
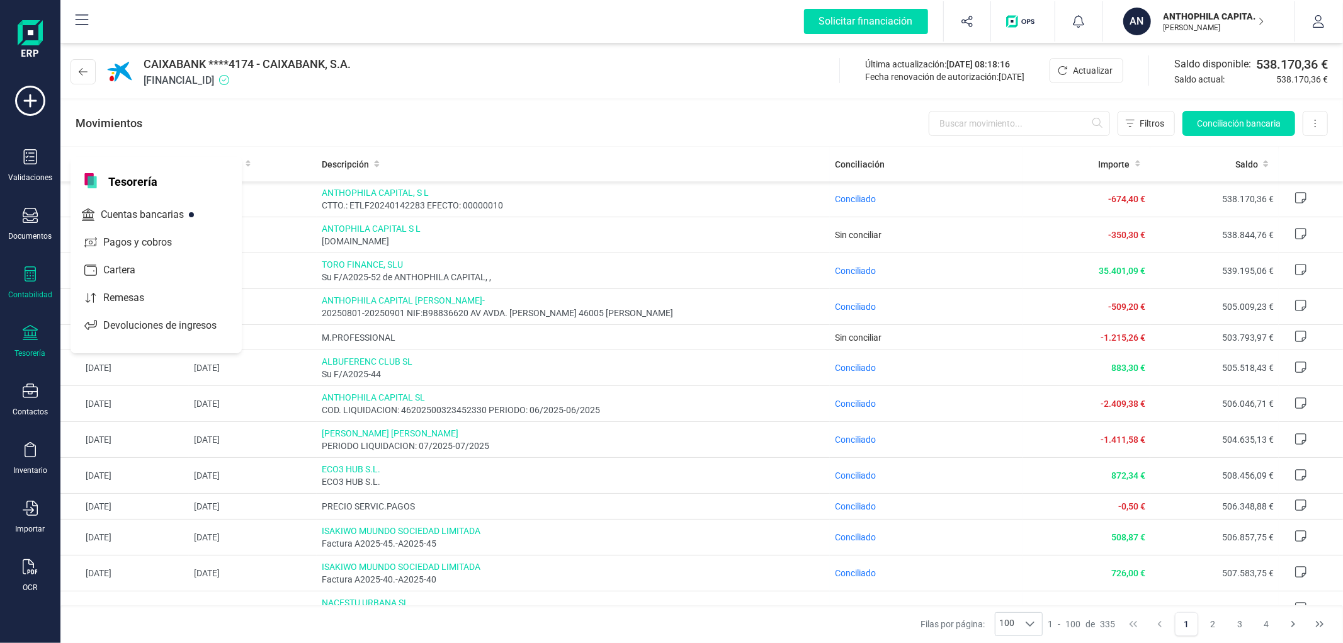
click at [23, 284] on div at bounding box center [30, 275] width 15 height 18
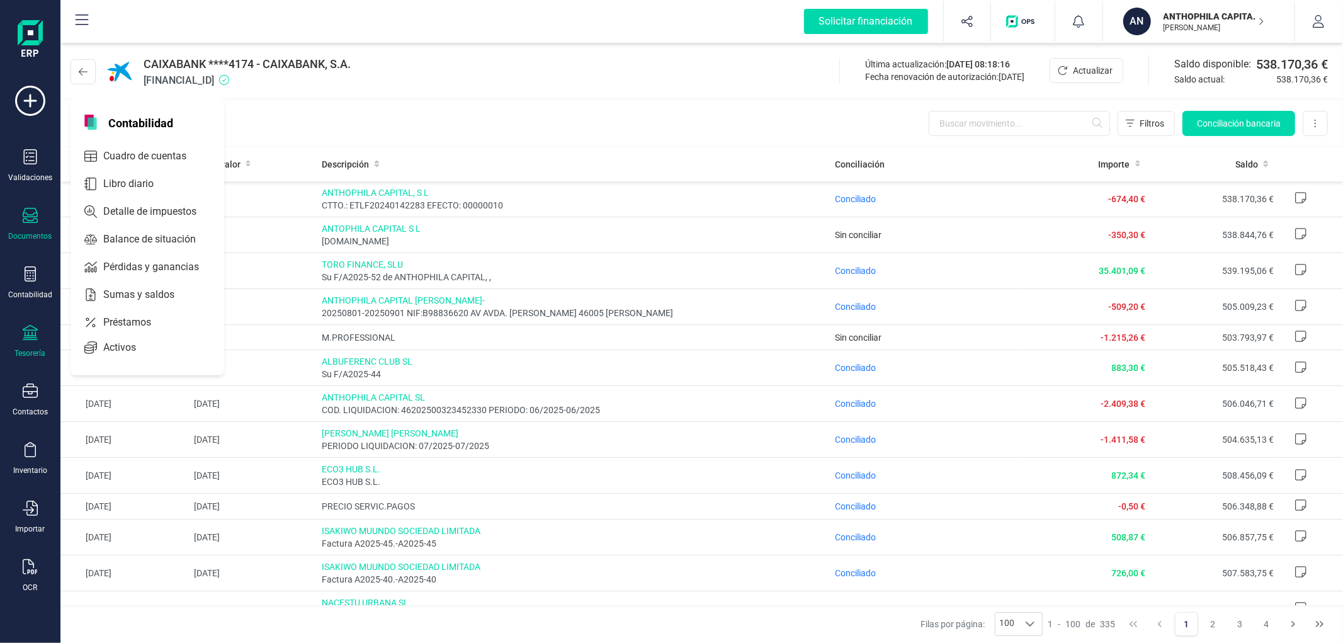
click at [38, 210] on div "Documentos" at bounding box center [30, 224] width 50 height 33
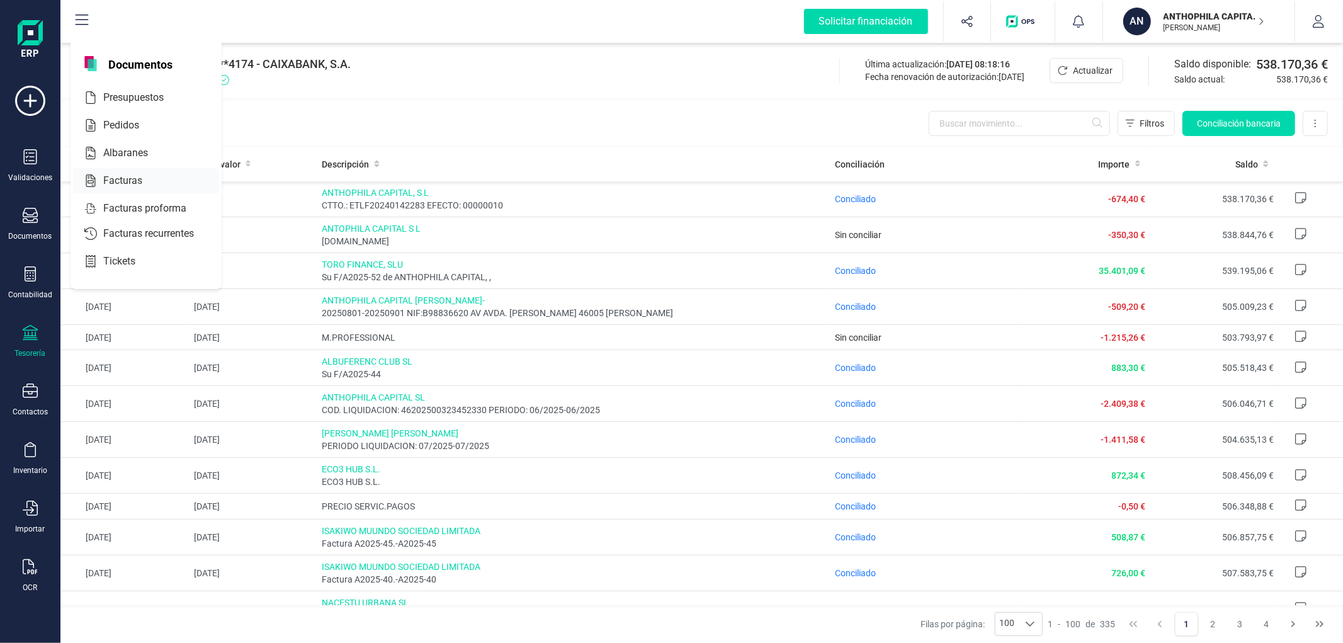
click at [125, 185] on span "Facturas" at bounding box center [131, 180] width 67 height 15
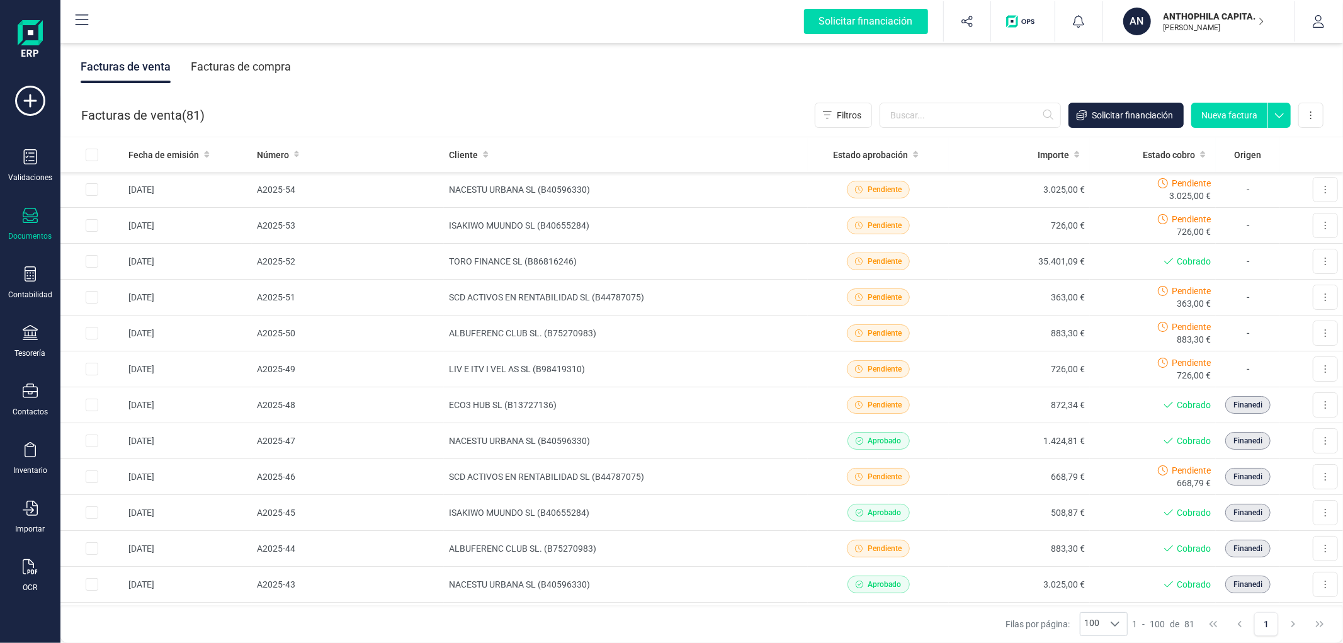
click at [241, 76] on div "Facturas de compra" at bounding box center [241, 66] width 100 height 33
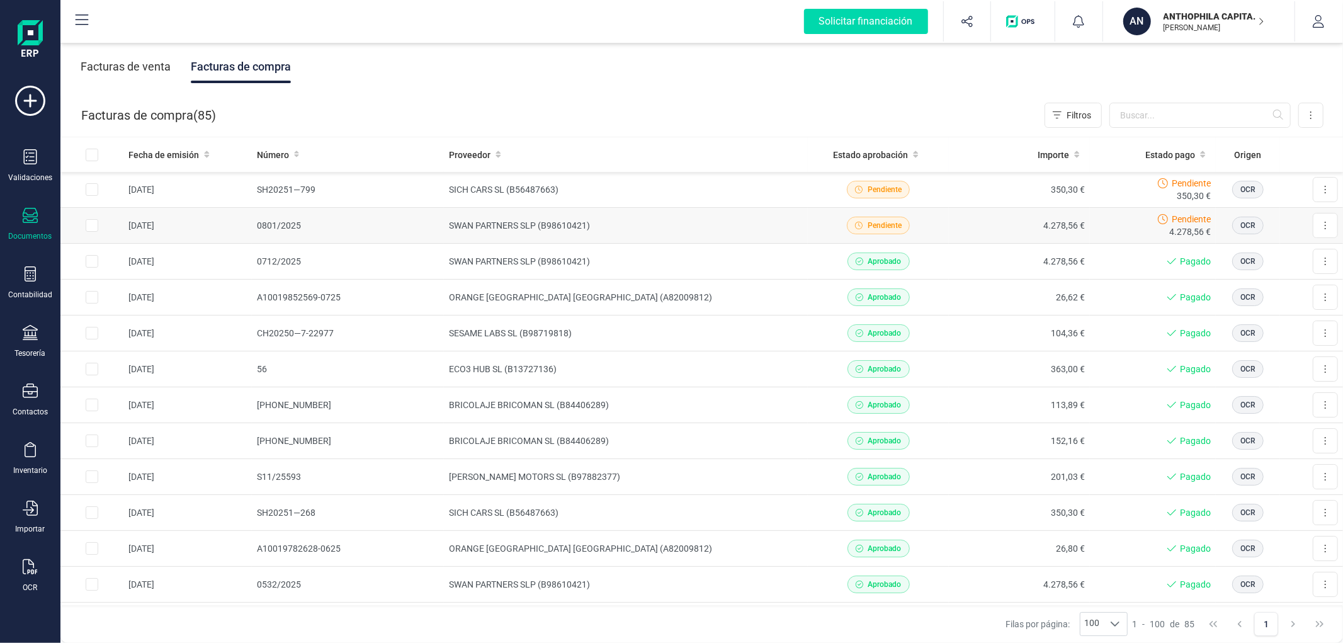
click at [601, 227] on td "SWAN PARTNERS SLP (B98610421)" at bounding box center [626, 226] width 364 height 36
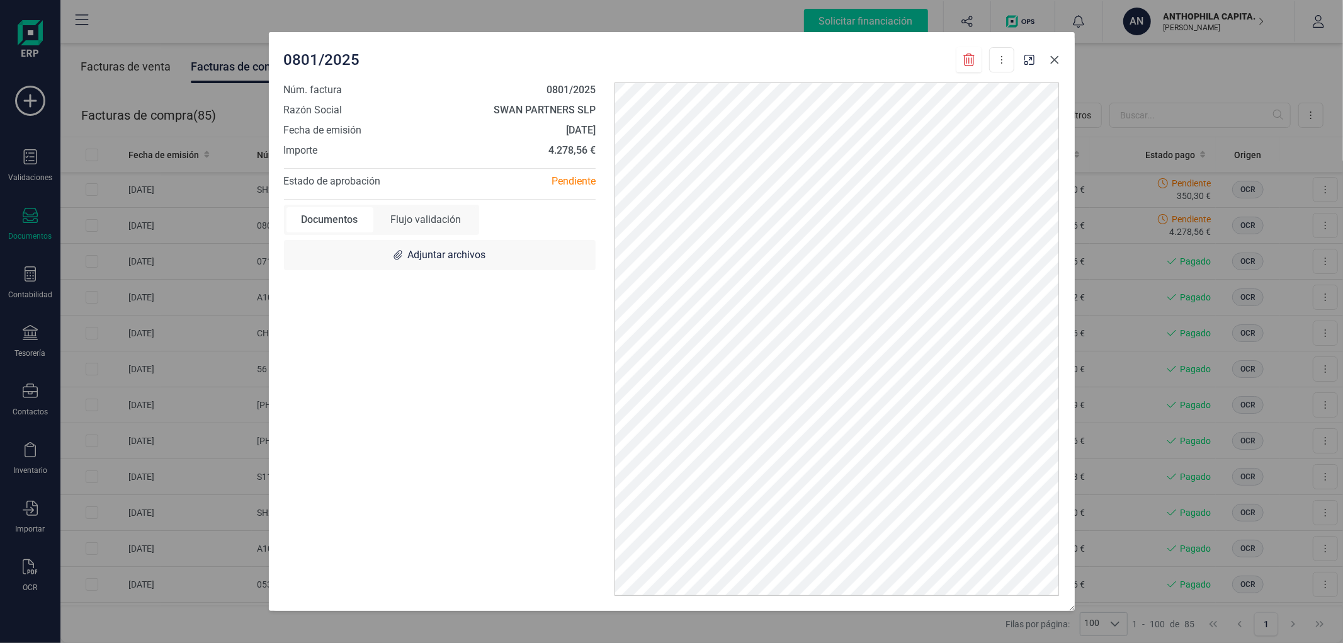
click at [1058, 59] on icon "button" at bounding box center [1054, 60] width 10 height 10
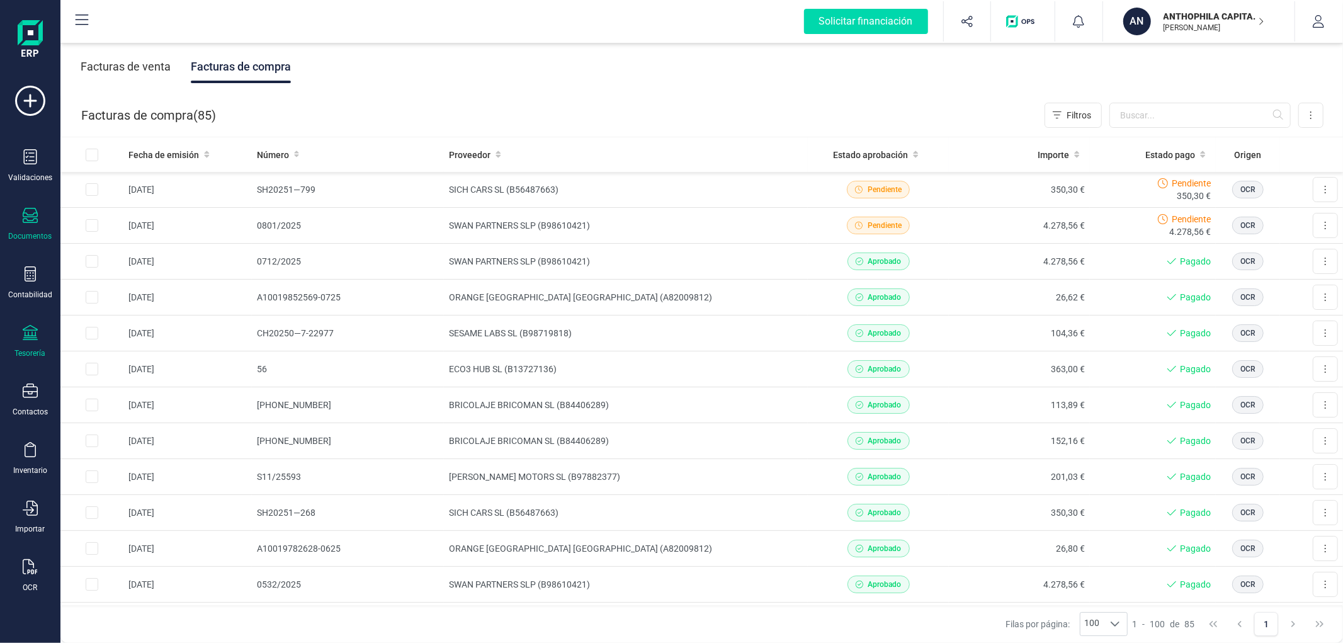
click at [29, 330] on icon at bounding box center [30, 332] width 15 height 15
click at [129, 205] on div "Cuentas bancarias" at bounding box center [156, 214] width 166 height 25
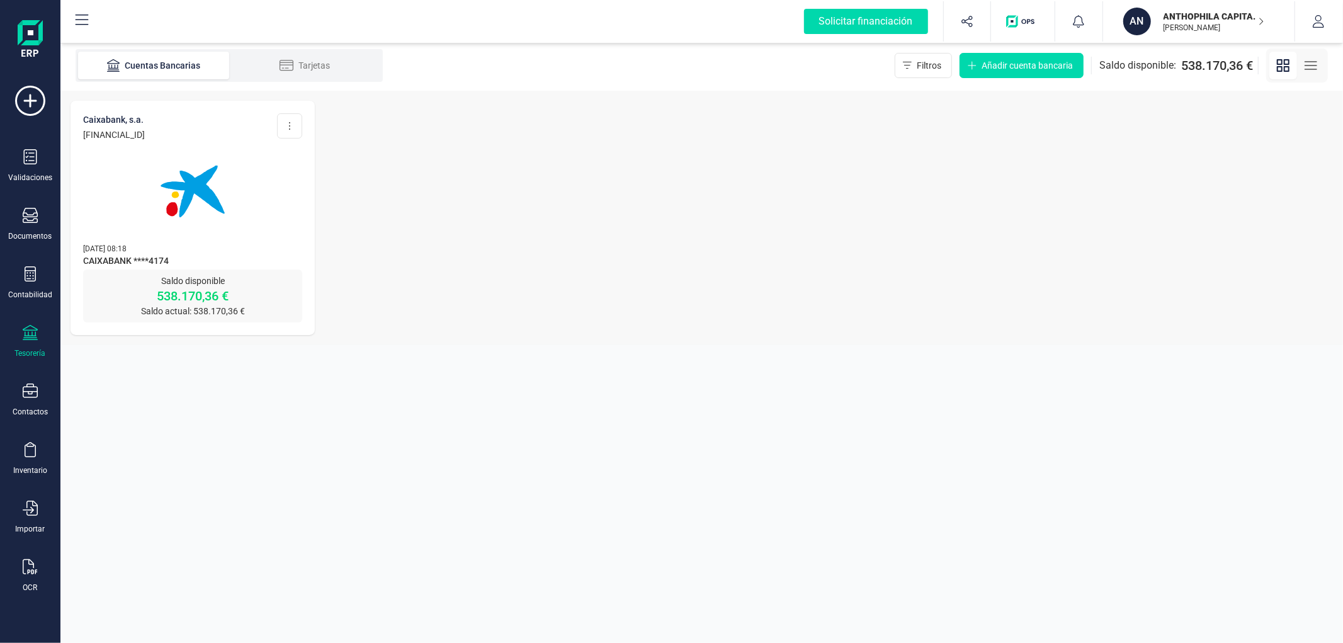
click at [1192, 38] on button "AN ANTHOPHILA CAPITAL [PERSON_NAME] DEVELOPER" at bounding box center [1198, 21] width 161 height 40
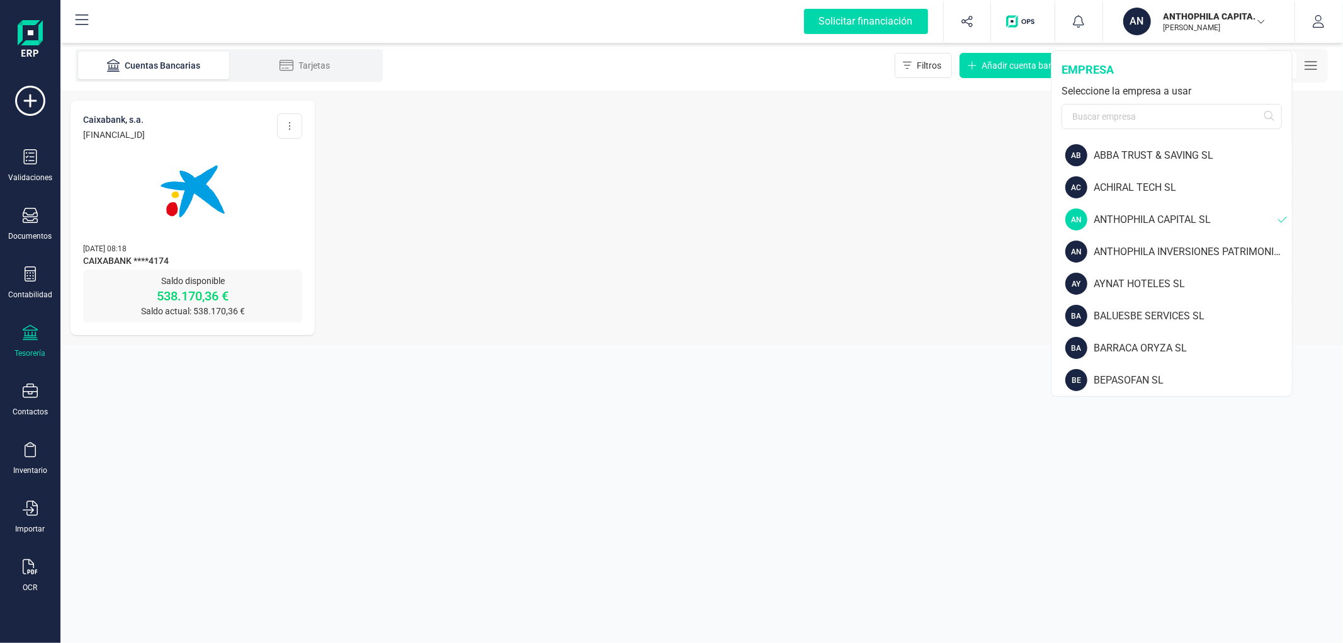
click at [1159, 102] on div "empresa Seleccione la empresa a usar" at bounding box center [1171, 95] width 240 height 88
click at [1156, 111] on input "text" at bounding box center [1171, 116] width 220 height 25
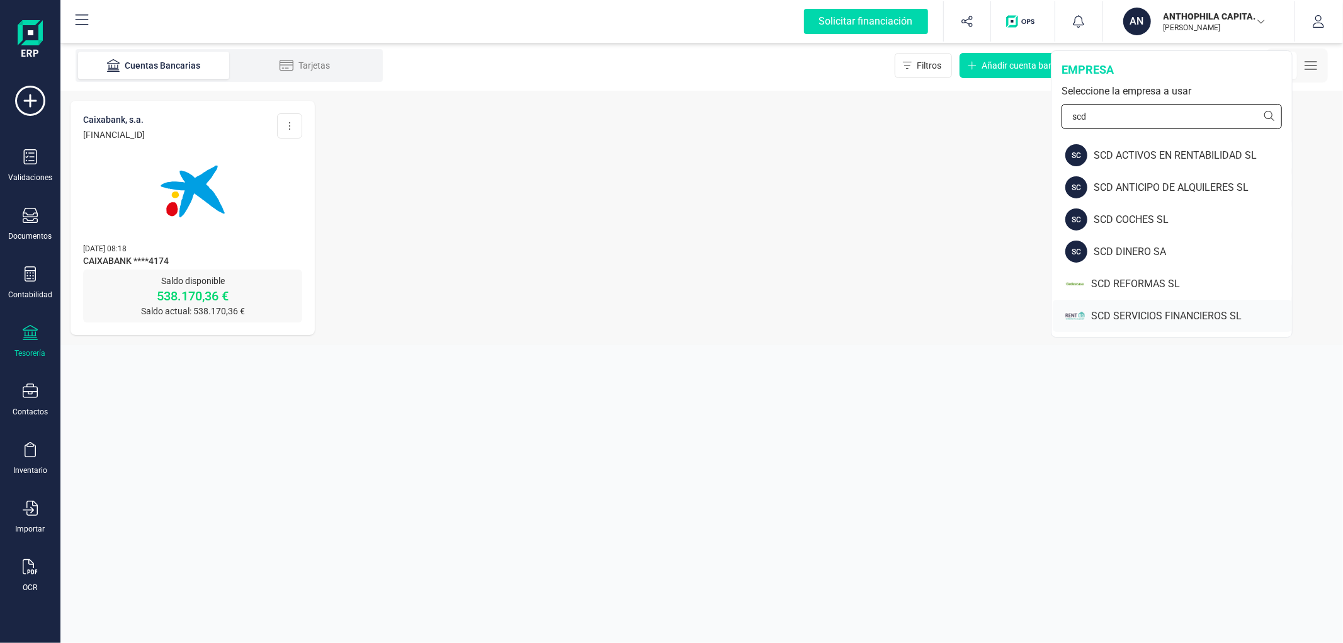
type input "scd"
click at [1125, 307] on div "SCD SERVICIOS FINANCIEROS SL" at bounding box center [1171, 316] width 239 height 32
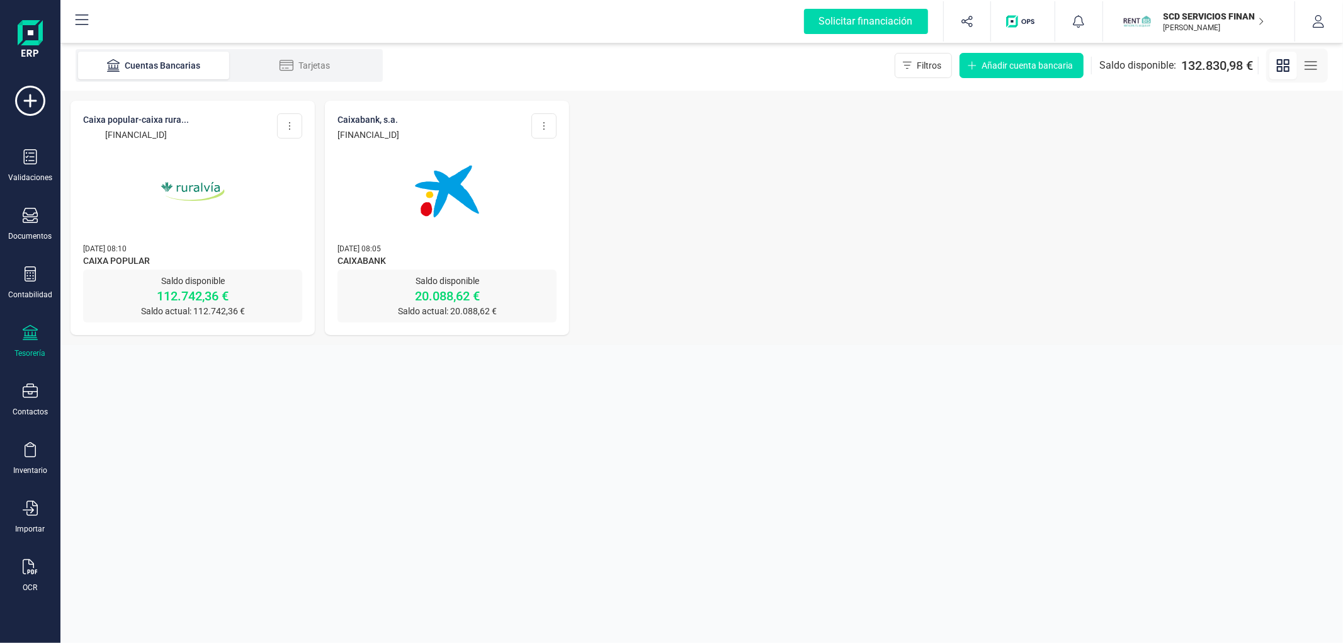
click at [449, 194] on img at bounding box center [447, 191] width 106 height 106
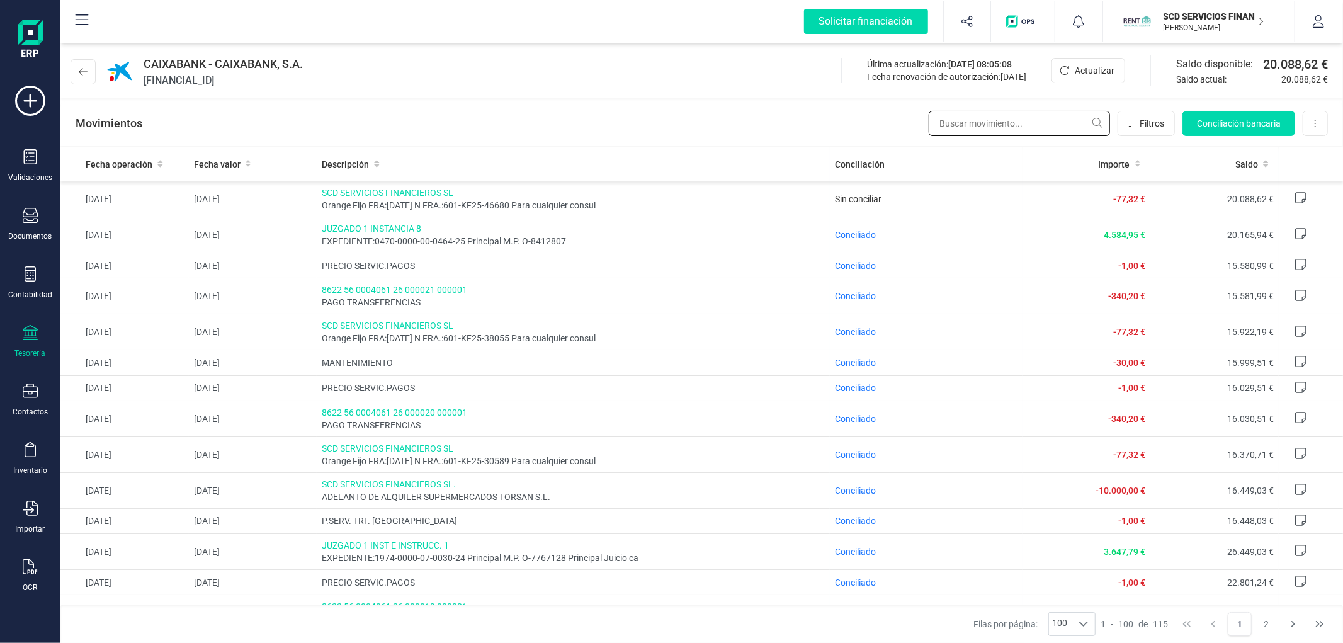
click at [993, 125] on input "text" at bounding box center [1018, 123] width 181 height 25
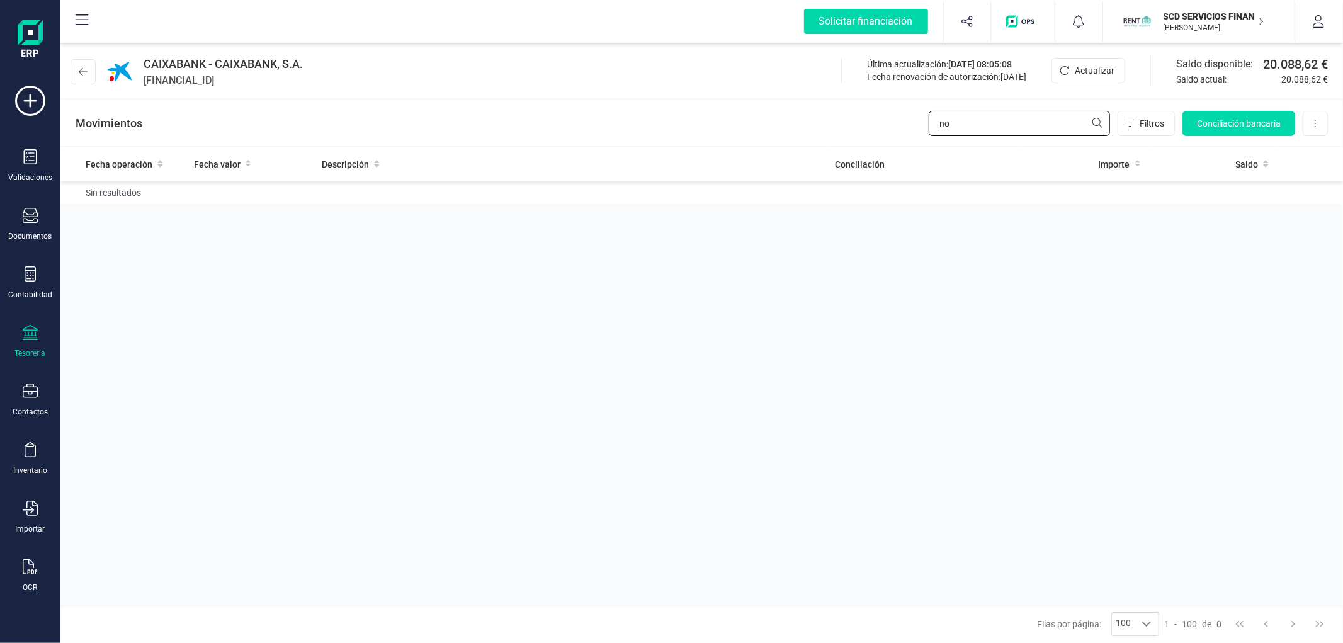
type input "n"
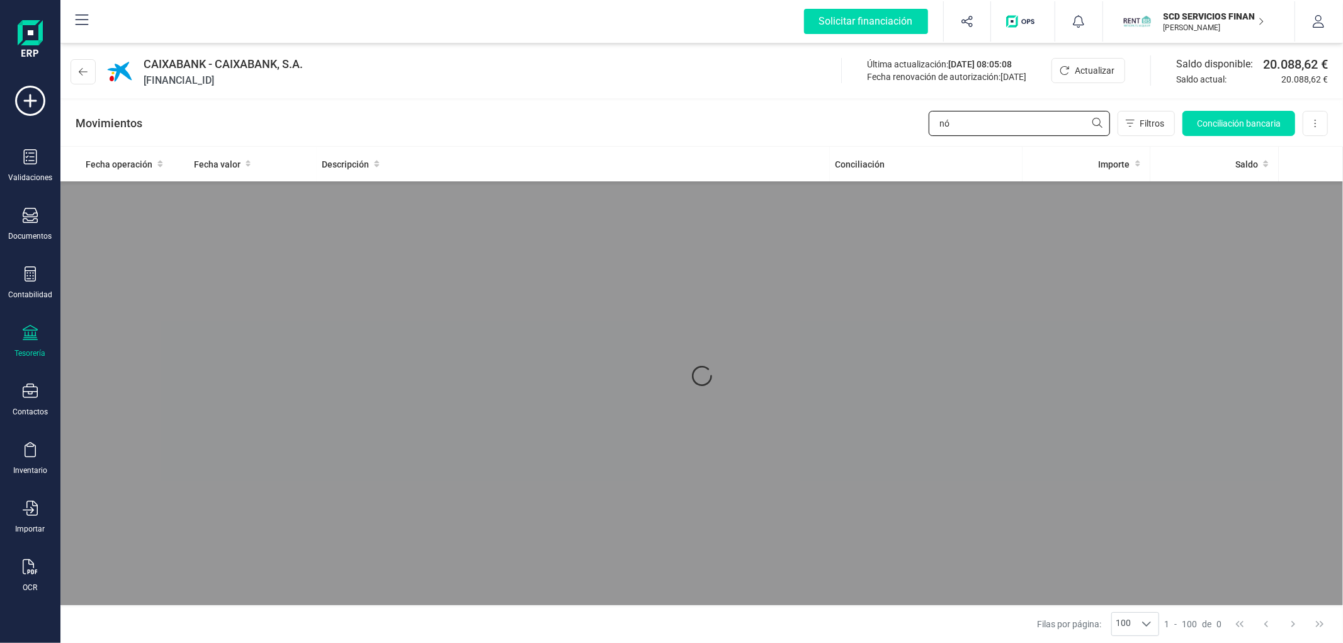
type input "n"
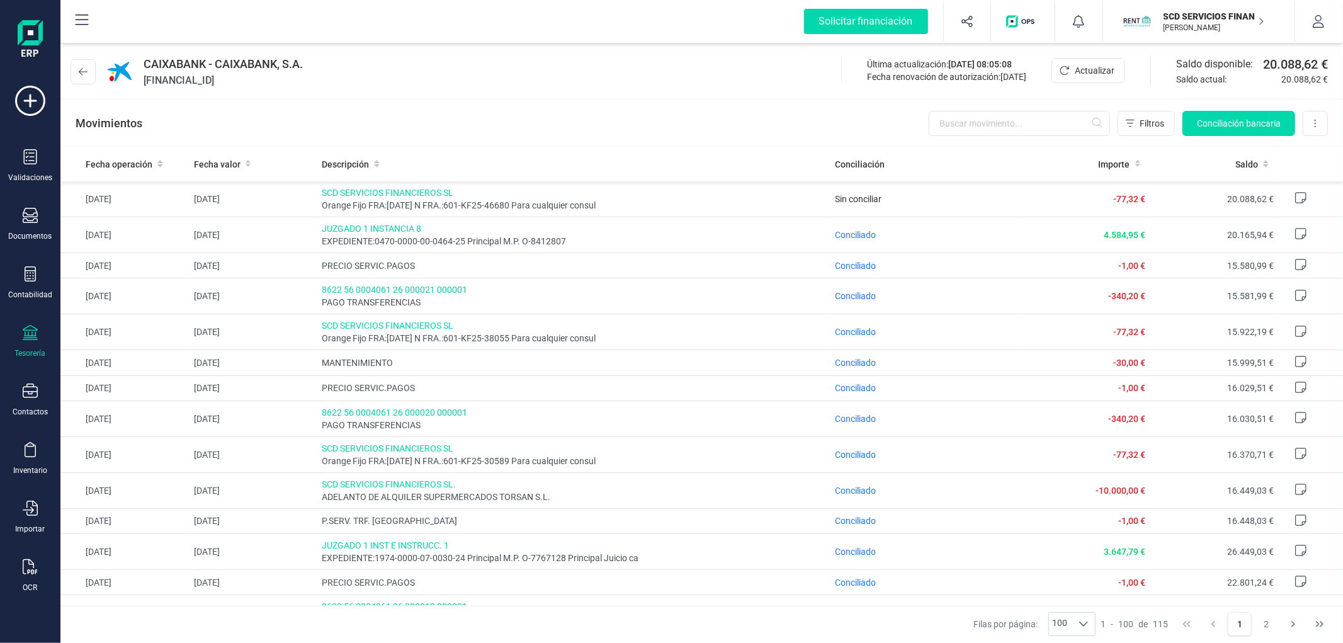
click at [1180, 29] on p "[PERSON_NAME]" at bounding box center [1213, 28] width 101 height 10
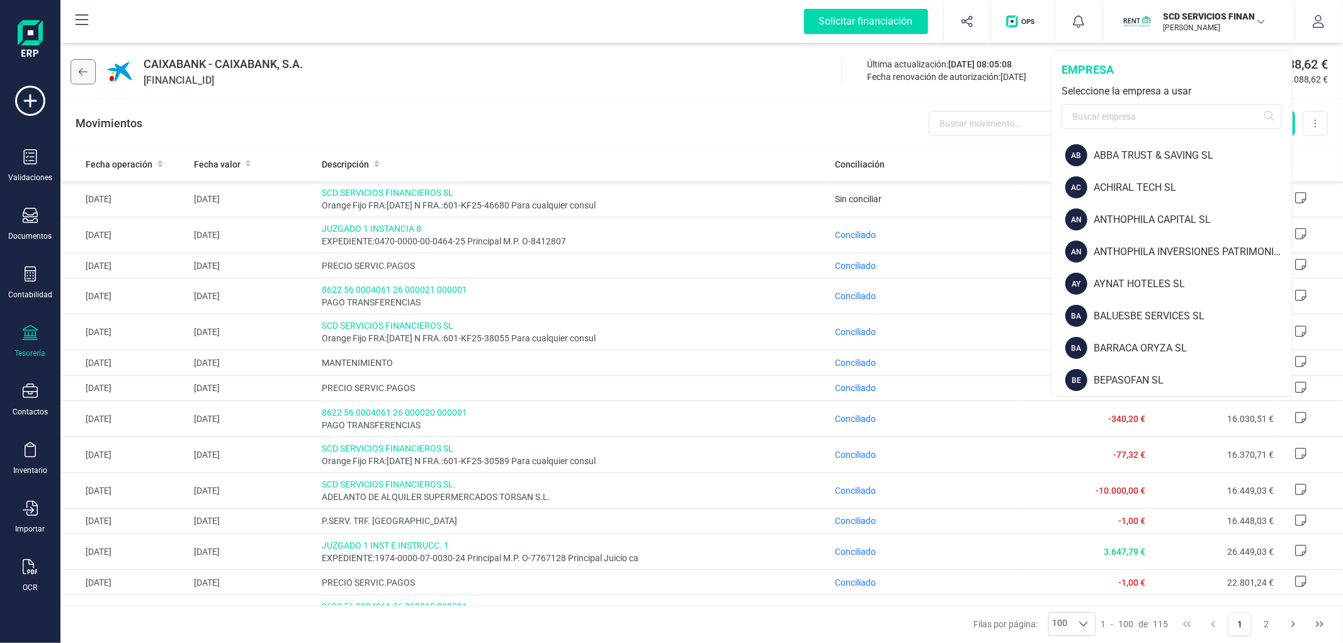
click at [84, 76] on button at bounding box center [83, 71] width 25 height 25
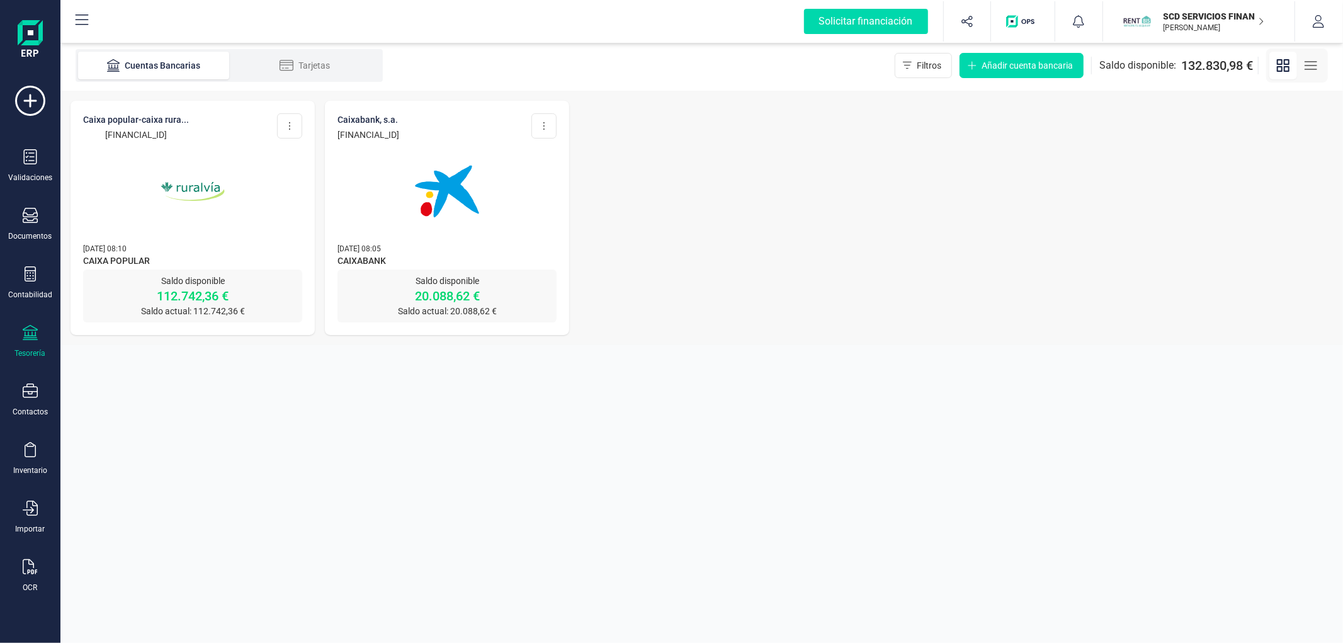
click at [175, 188] on img at bounding box center [193, 191] width 106 height 106
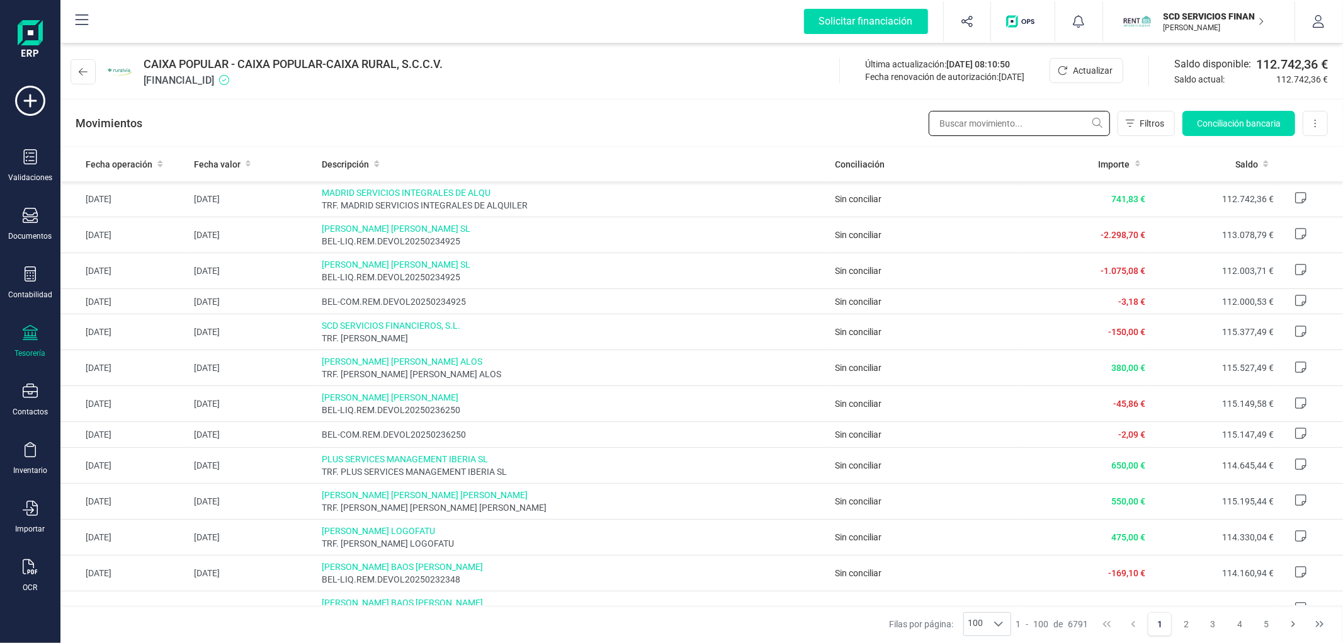
click at [978, 116] on input "text" at bounding box center [1018, 123] width 181 height 25
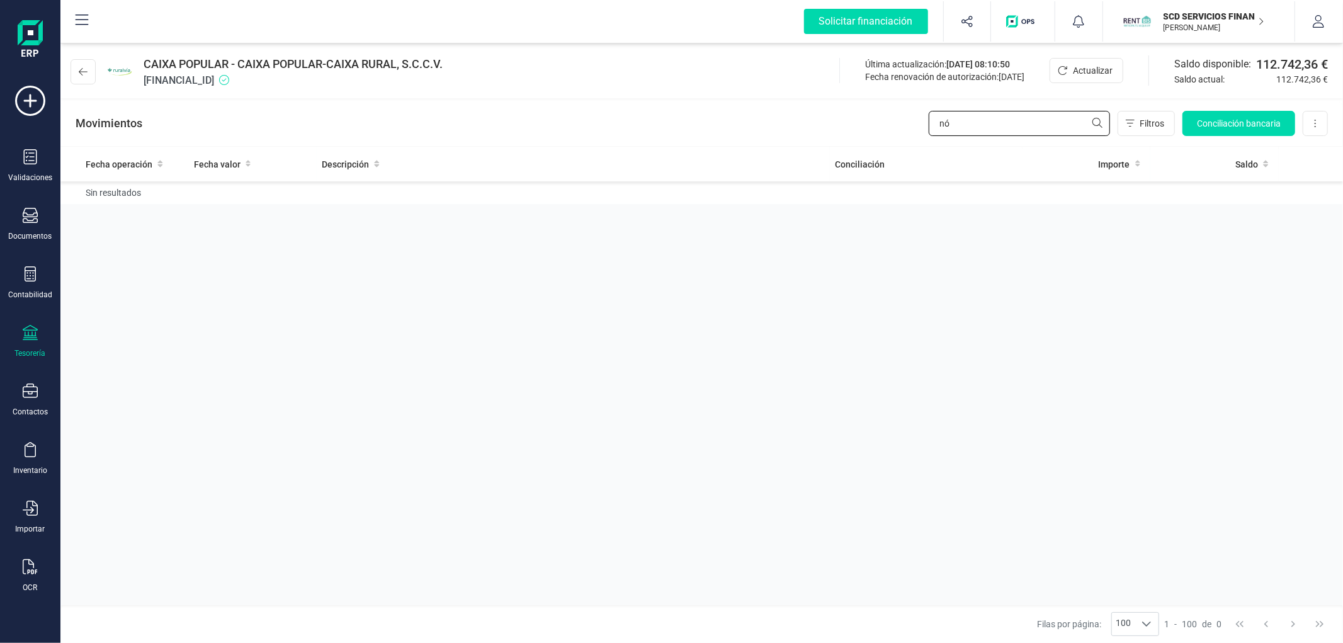
type input "n"
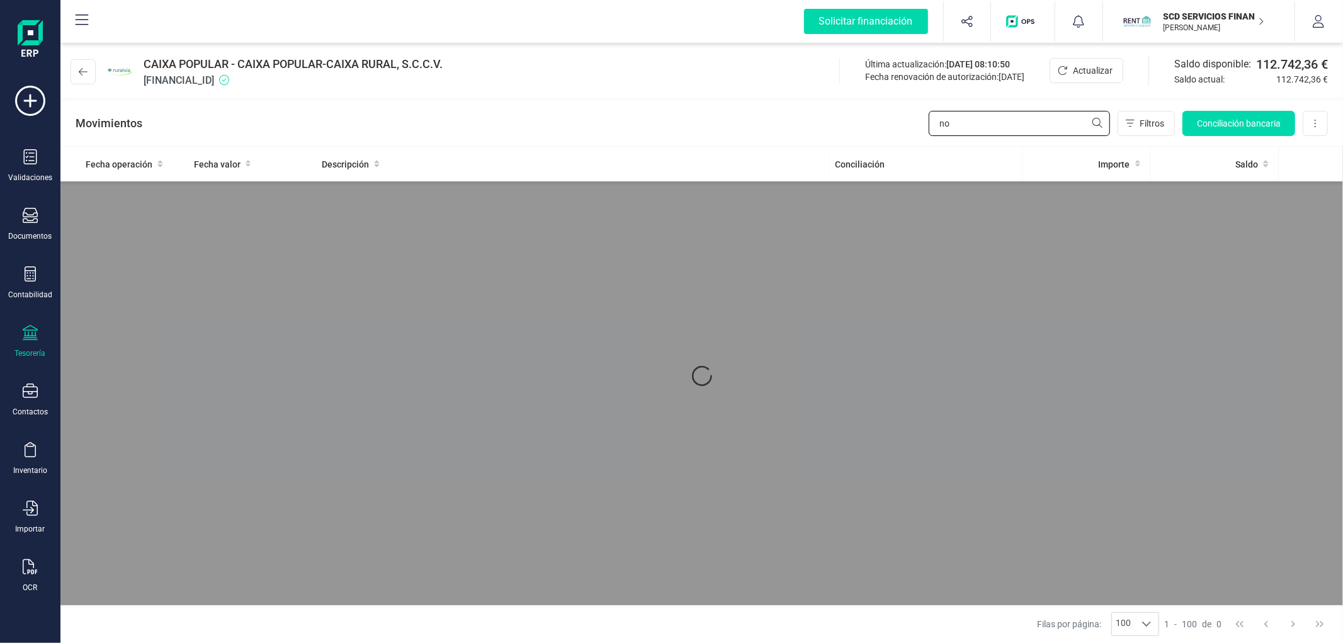
type input "n"
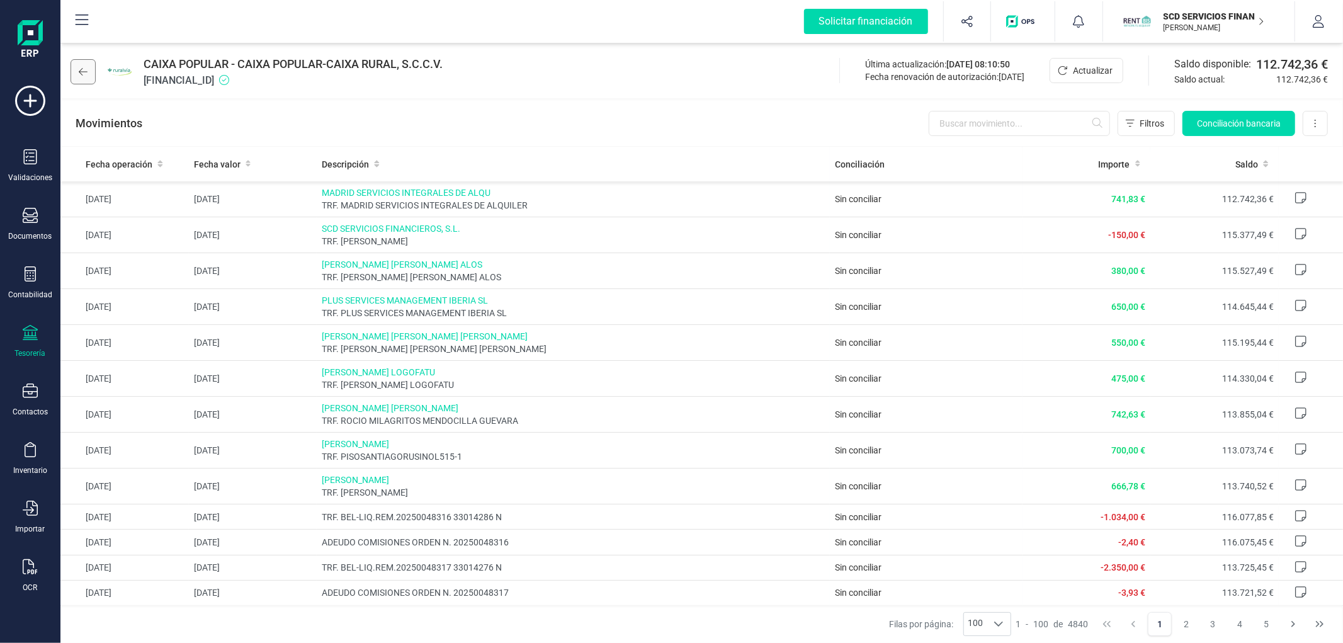
click at [79, 67] on icon at bounding box center [83, 72] width 9 height 10
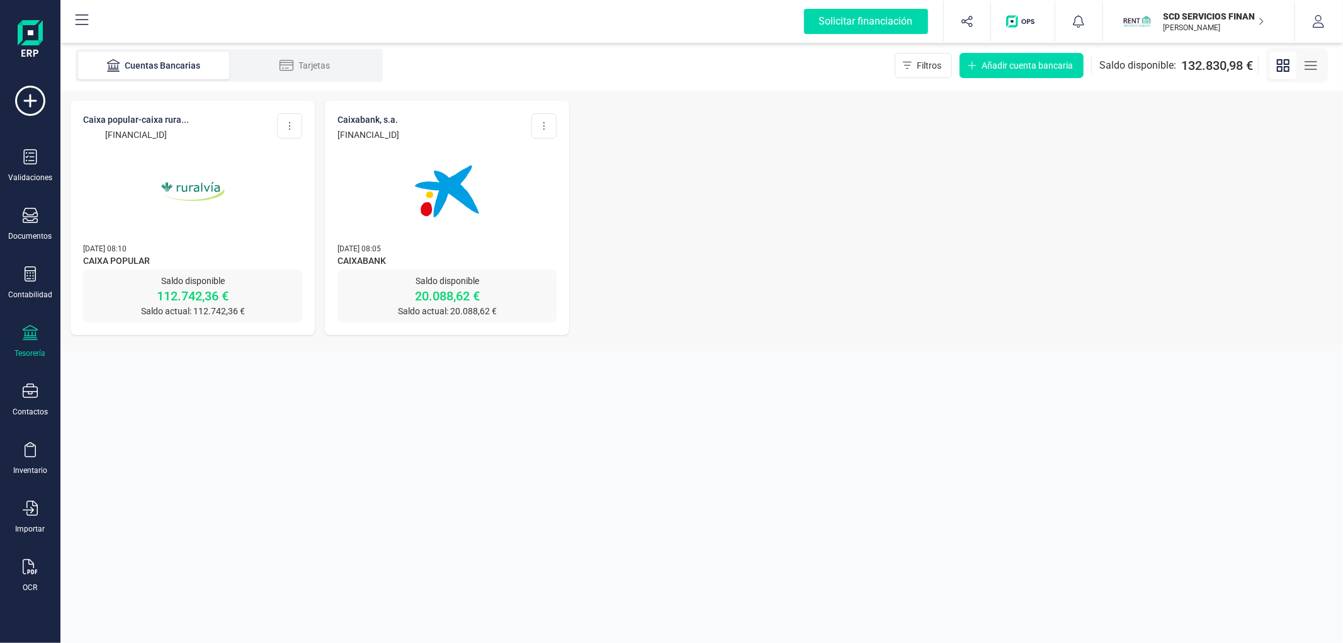
click at [1180, 23] on p "[PERSON_NAME]" at bounding box center [1213, 28] width 101 height 10
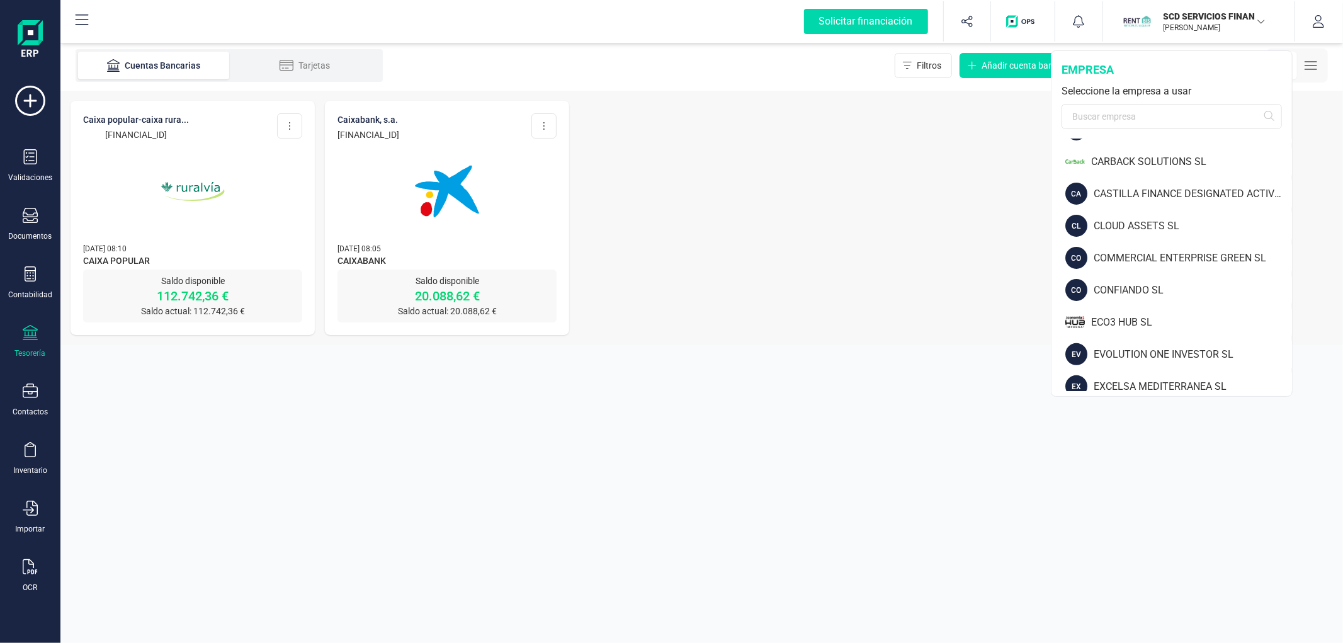
scroll to position [313, 0]
click at [1115, 322] on div "ECO3 HUB SL" at bounding box center [1191, 323] width 201 height 15
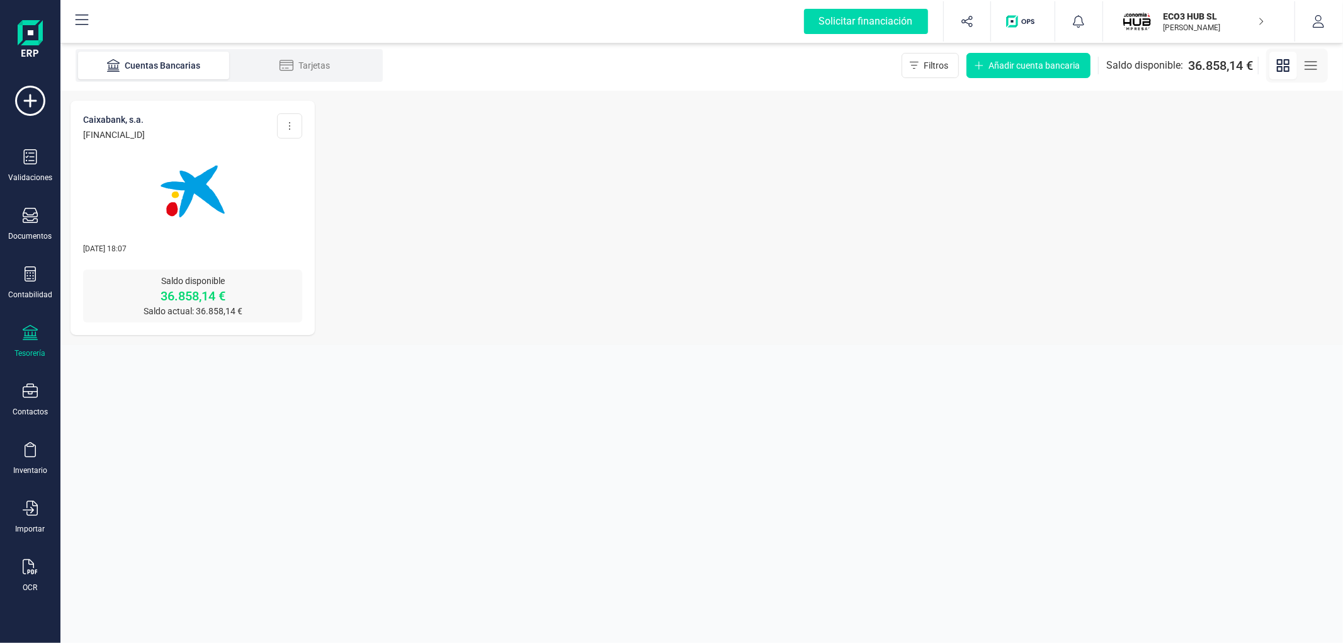
click at [179, 162] on img at bounding box center [193, 191] width 106 height 106
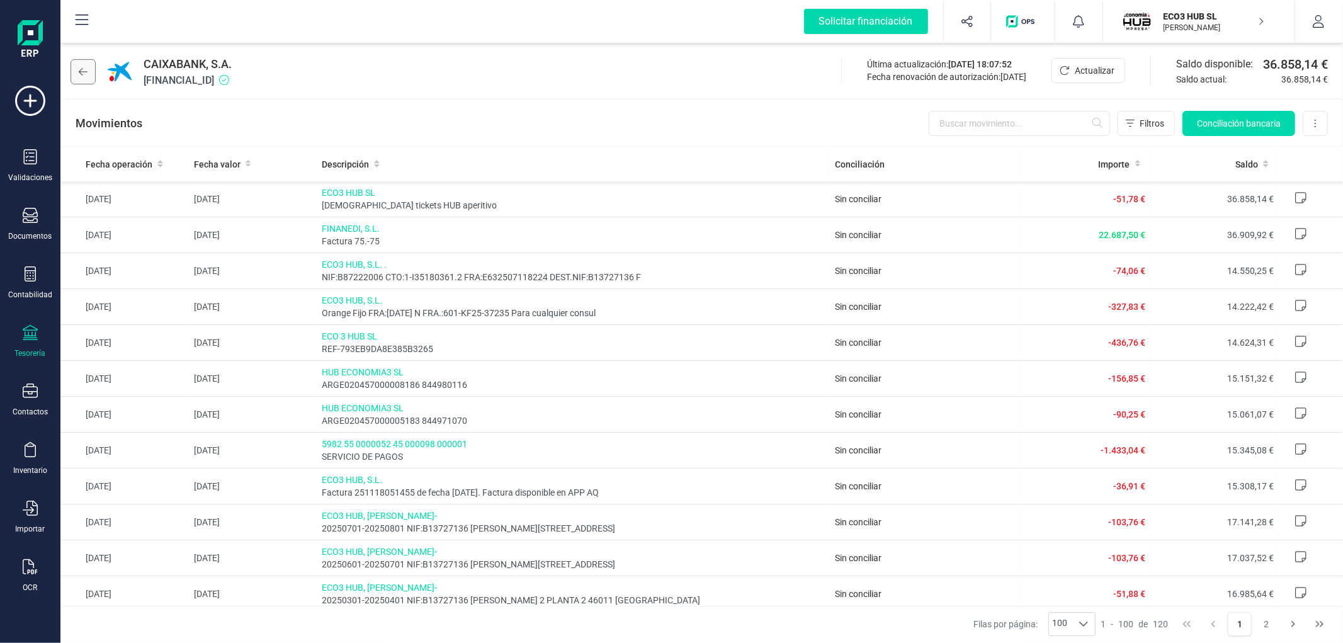
click at [74, 73] on button at bounding box center [83, 71] width 25 height 25
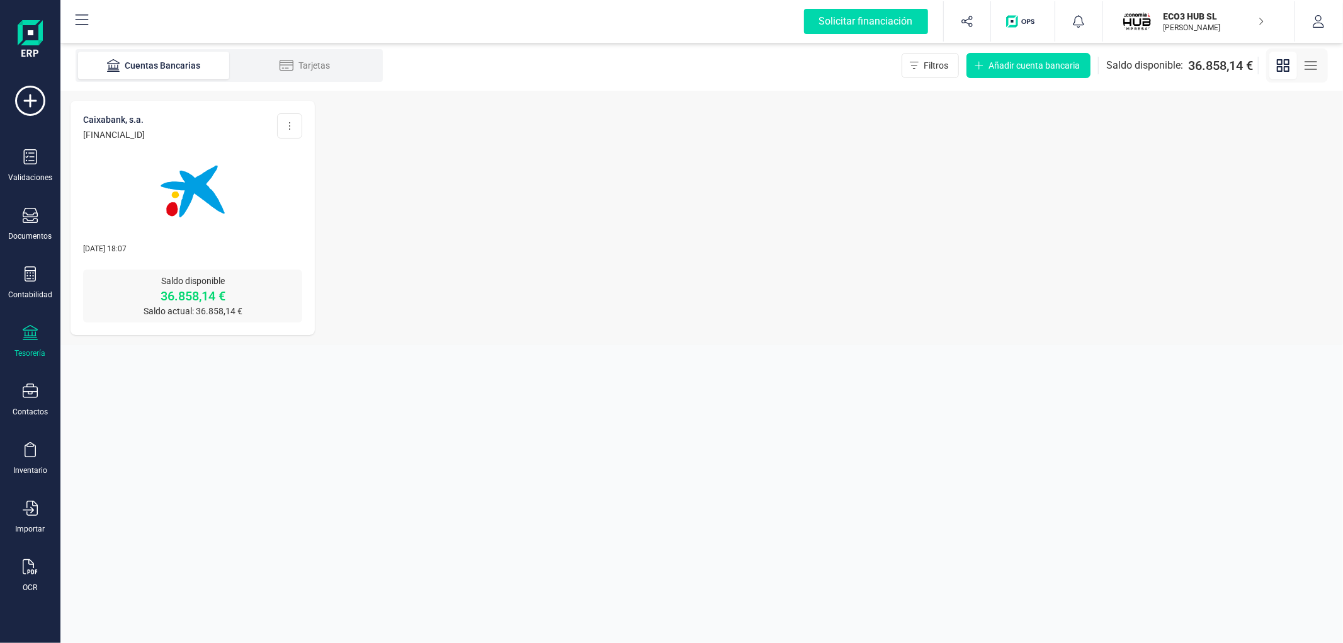
click at [251, 208] on div at bounding box center [192, 184] width 219 height 86
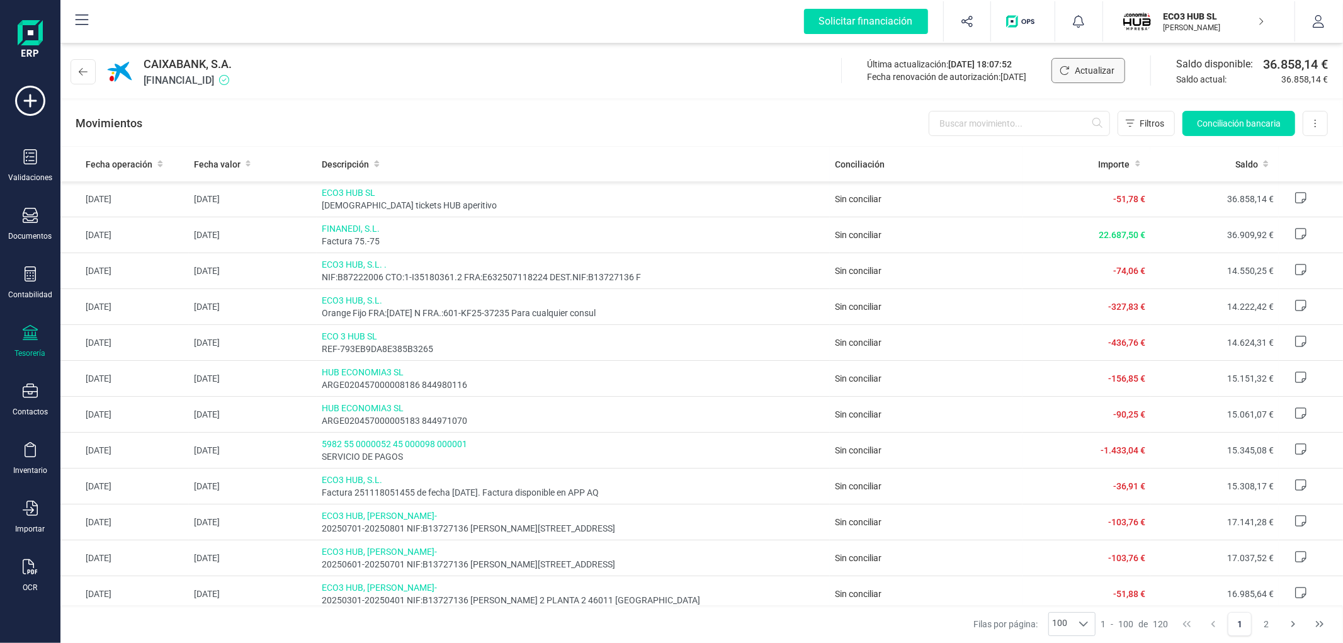
click at [1095, 74] on span "Actualizar" at bounding box center [1095, 70] width 40 height 13
click at [79, 77] on button at bounding box center [83, 71] width 25 height 25
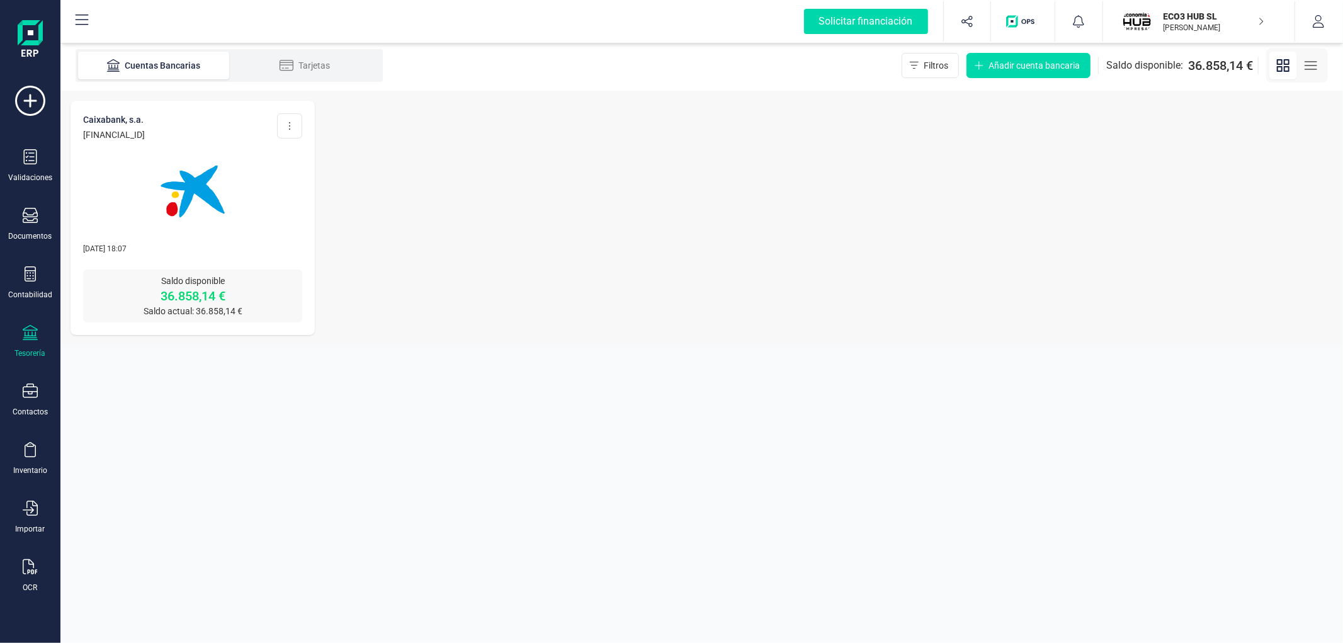
click at [1206, 34] on div "ECO3 HUB [PERSON_NAME] DEVELOPER" at bounding box center [1206, 22] width 97 height 28
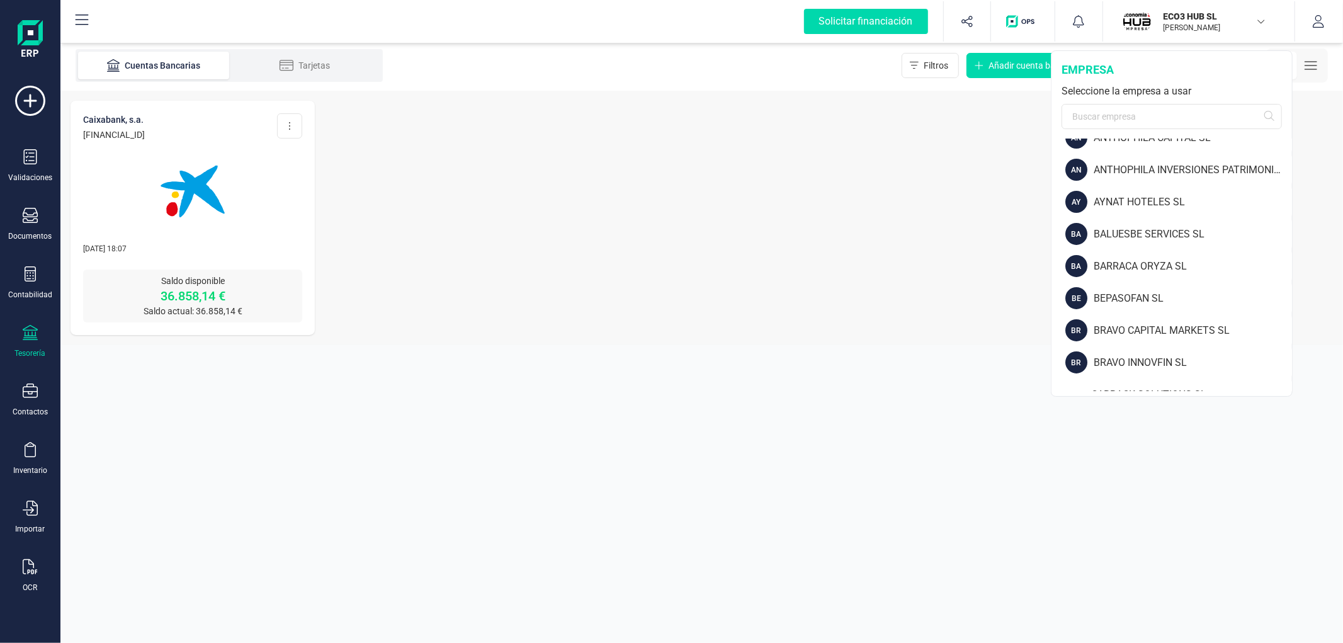
scroll to position [82, 0]
click at [1154, 201] on div "AYNAT HOTELES SL" at bounding box center [1192, 201] width 198 height 15
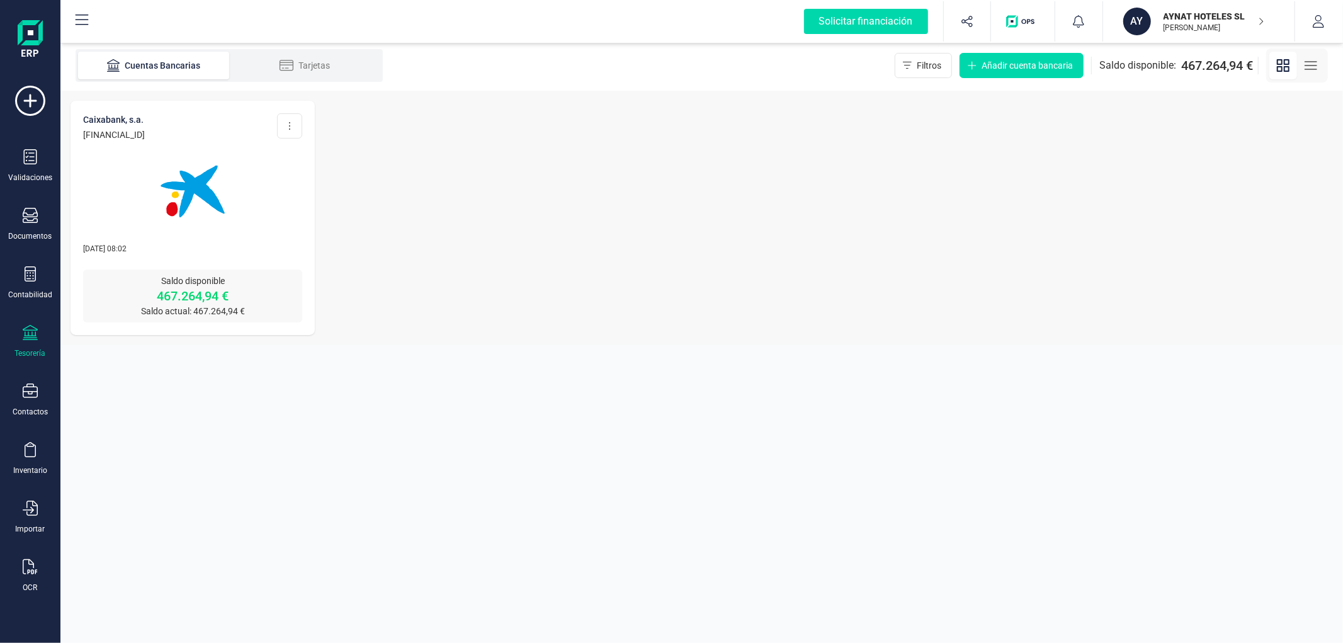
click at [251, 189] on div at bounding box center [192, 184] width 219 height 86
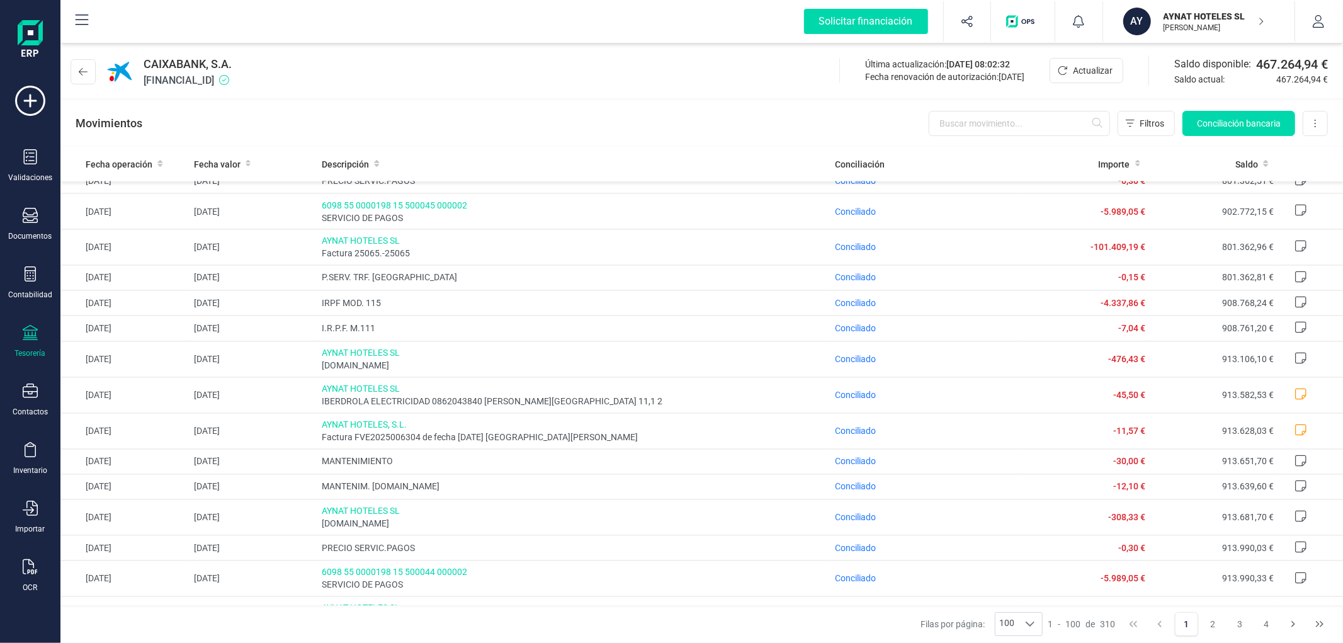
scroll to position [1933, 0]
click at [1294, 437] on icon at bounding box center [1300, 430] width 13 height 13
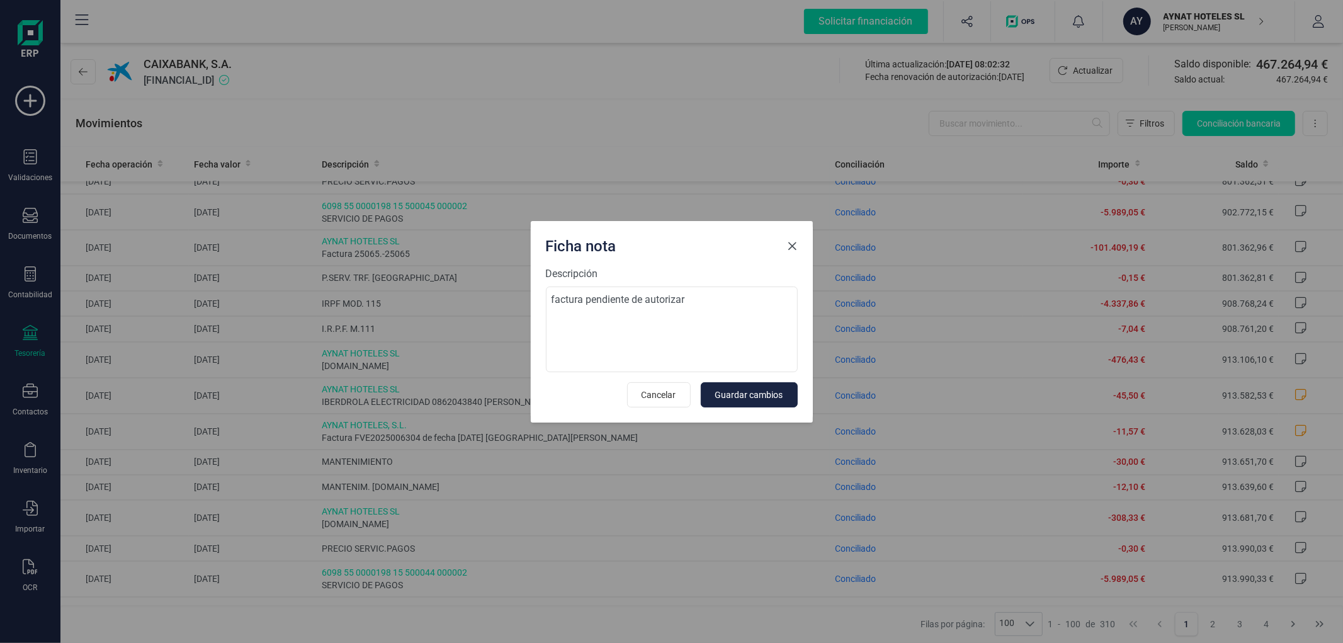
click at [798, 239] on button "Close" at bounding box center [792, 246] width 20 height 20
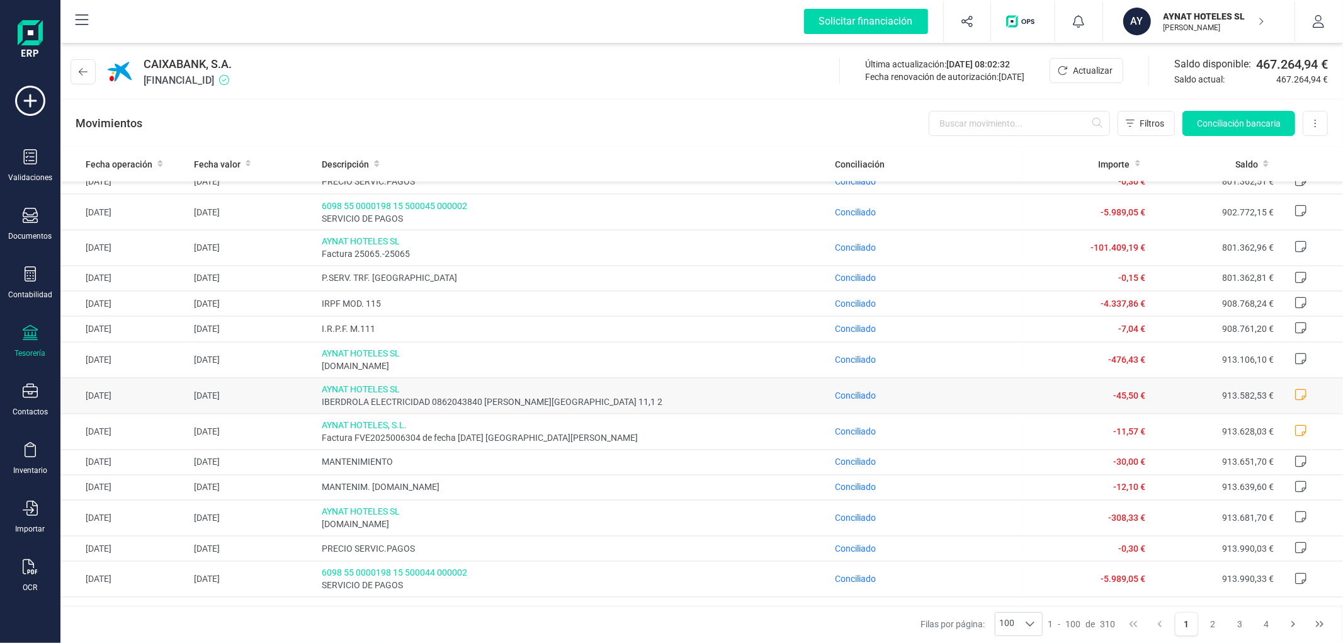
click at [1294, 401] on icon at bounding box center [1300, 394] width 13 height 13
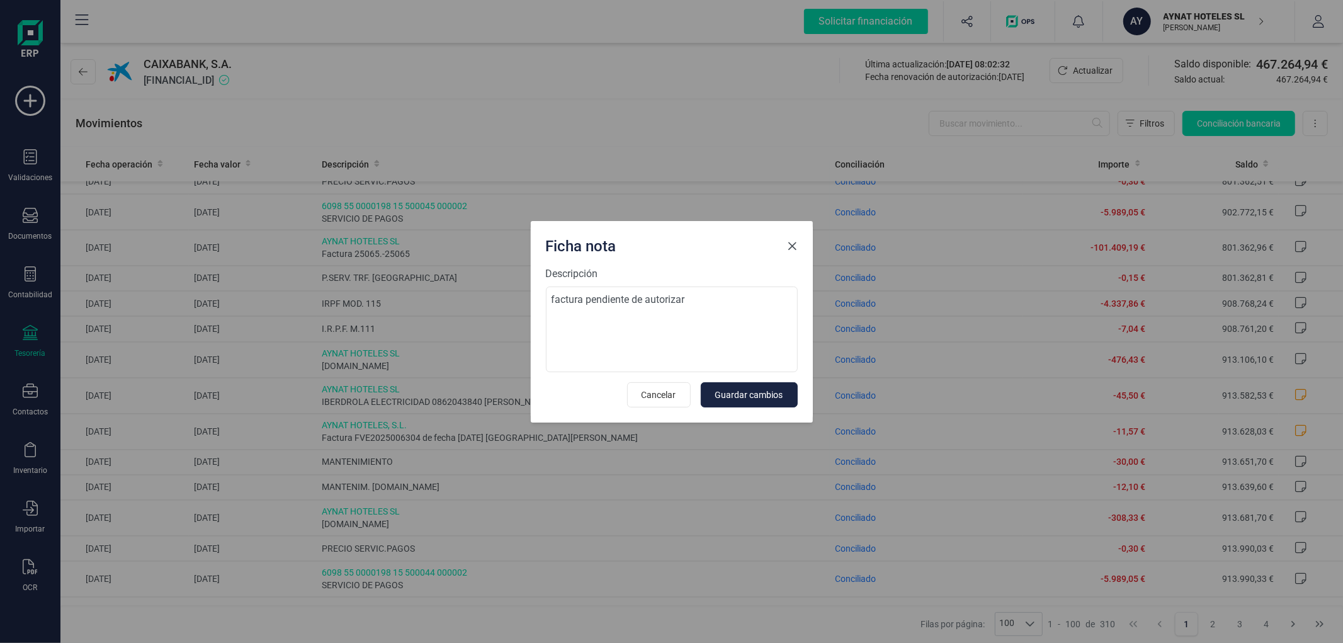
click at [791, 247] on span "Close" at bounding box center [792, 246] width 10 height 10
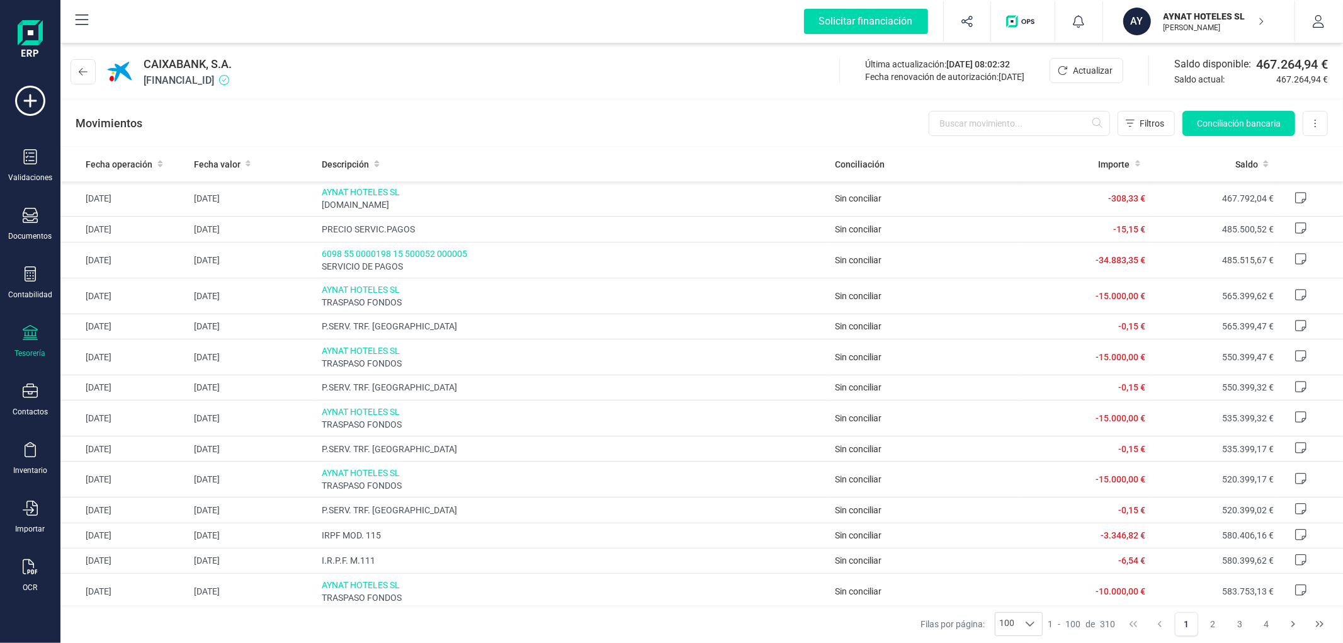
scroll to position [0, 0]
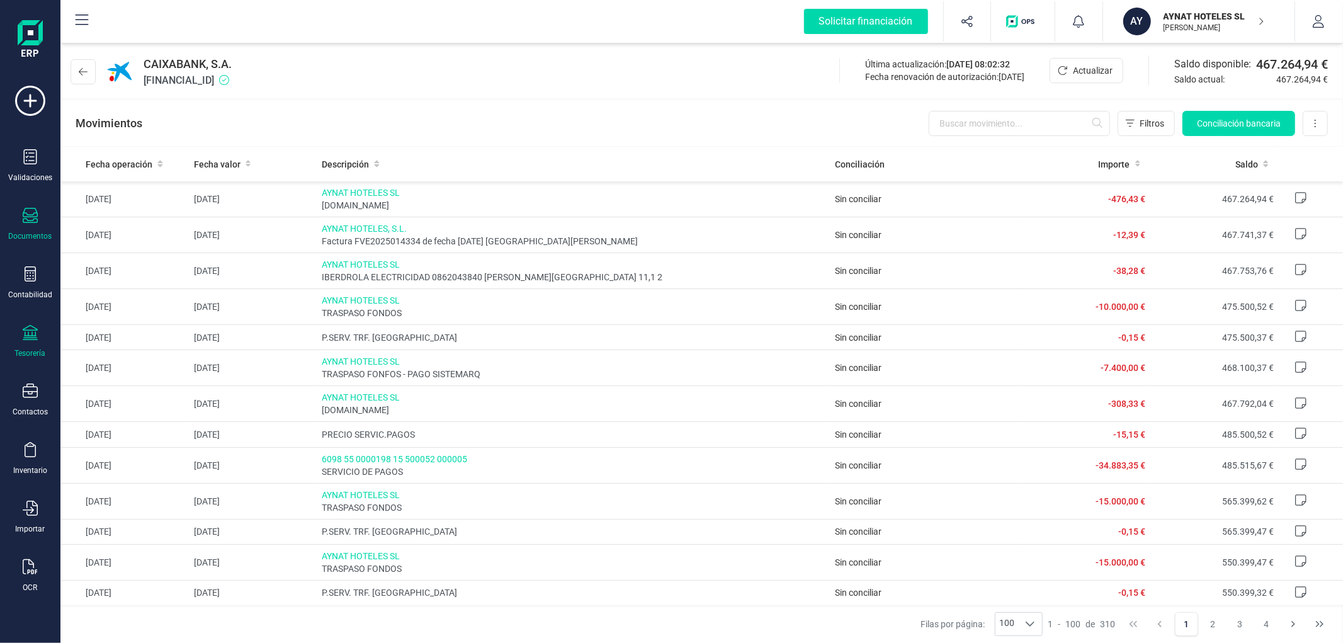
click at [29, 215] on icon at bounding box center [30, 215] width 15 height 15
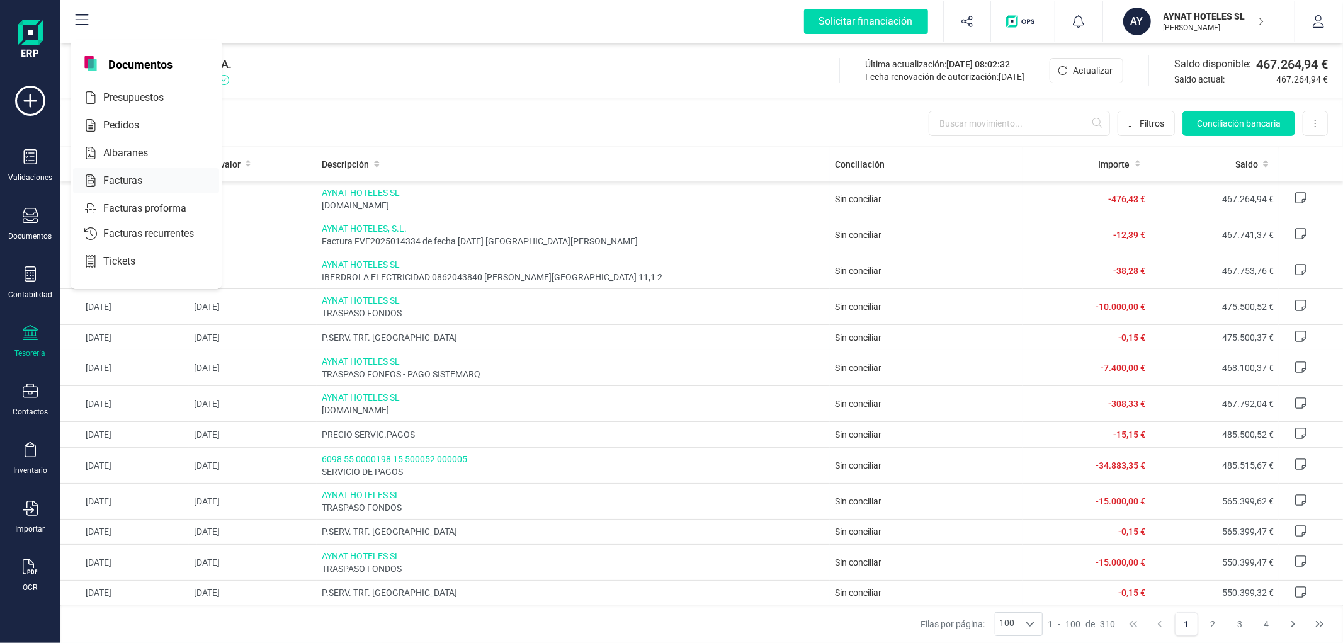
click at [124, 171] on div "Facturas" at bounding box center [146, 180] width 146 height 25
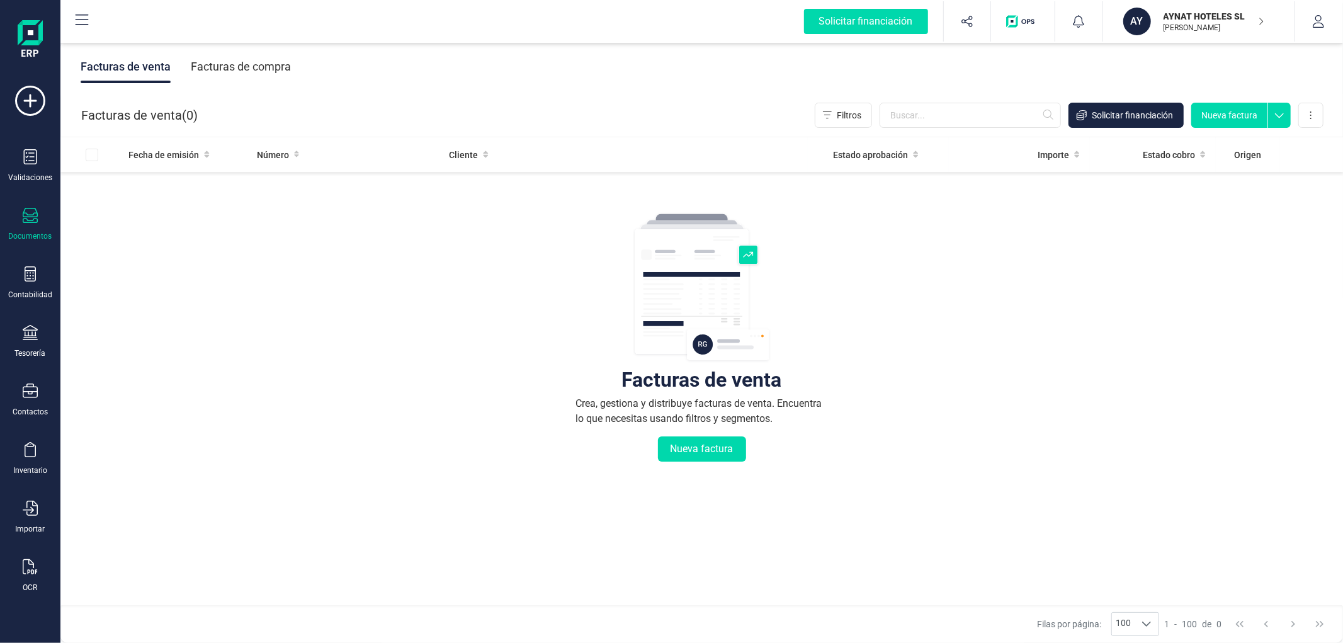
click at [218, 67] on div "Facturas de compra" at bounding box center [241, 66] width 100 height 33
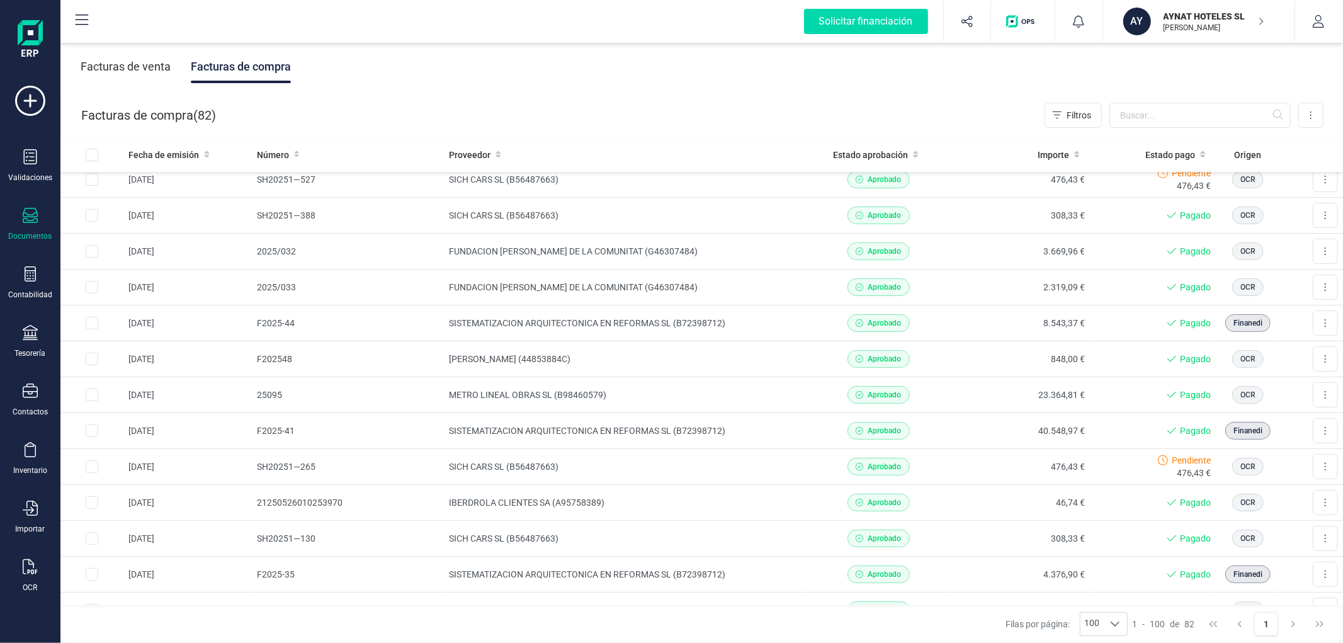
scroll to position [190, 0]
click at [742, 386] on td "METRO LINEAL OBRAS SL (B98460579)" at bounding box center [626, 394] width 364 height 36
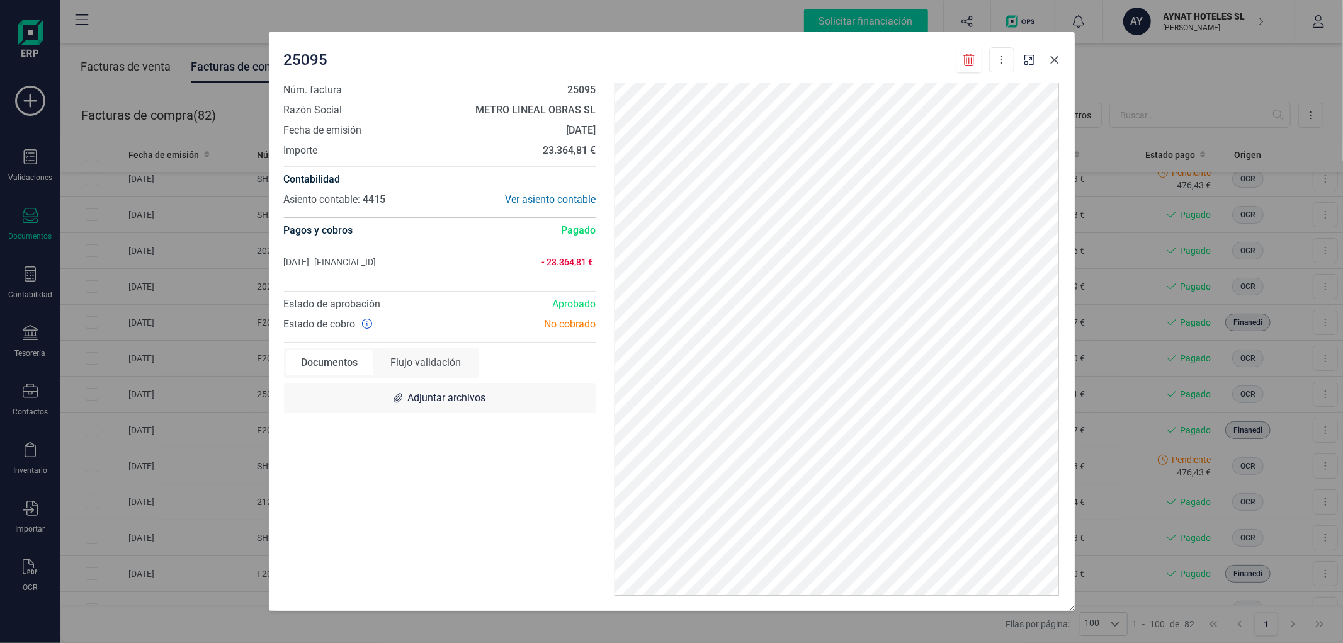
click at [1060, 61] on button "button" at bounding box center [1054, 60] width 20 height 20
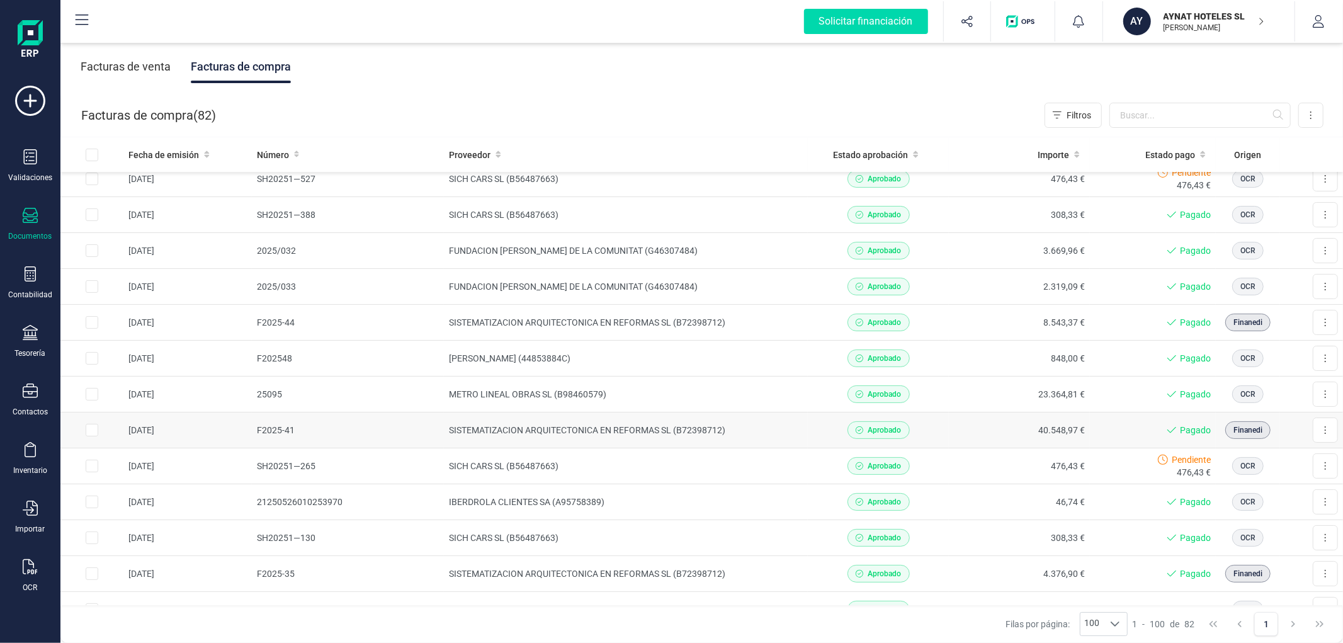
click at [600, 435] on td "SISTEMATIZACION ARQUITECTONICA EN REFORMAS SL (B72398712)" at bounding box center [626, 430] width 364 height 36
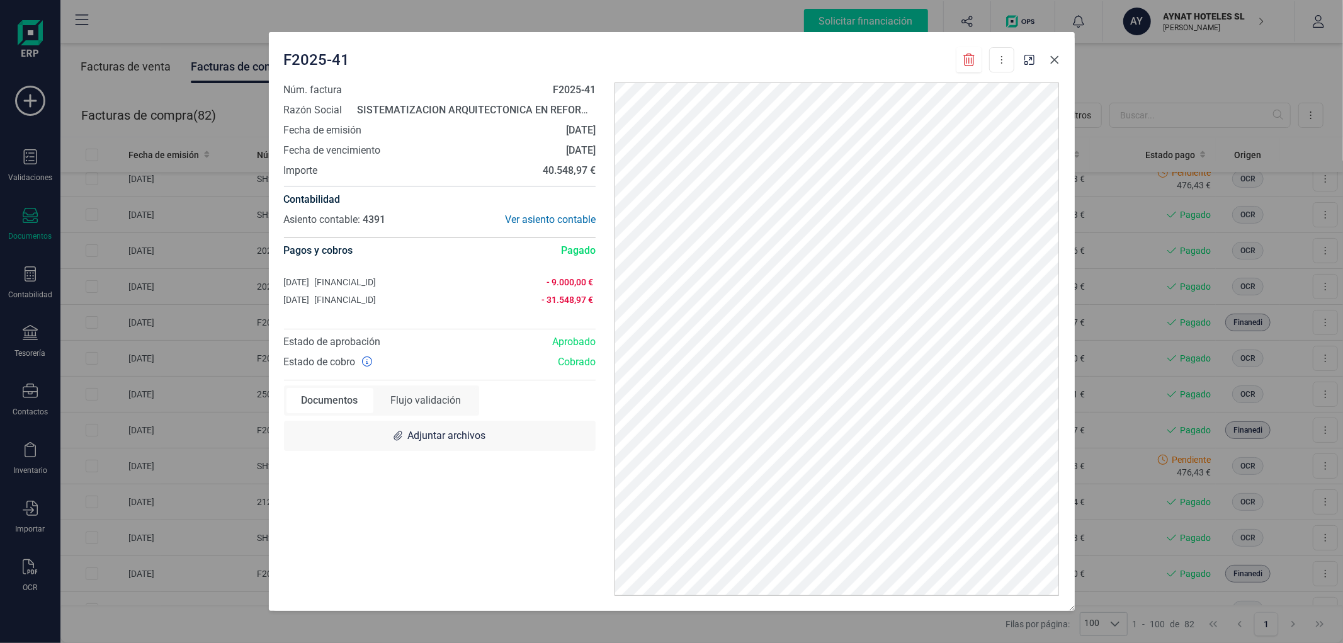
click at [1056, 64] on icon "button" at bounding box center [1054, 60] width 10 height 10
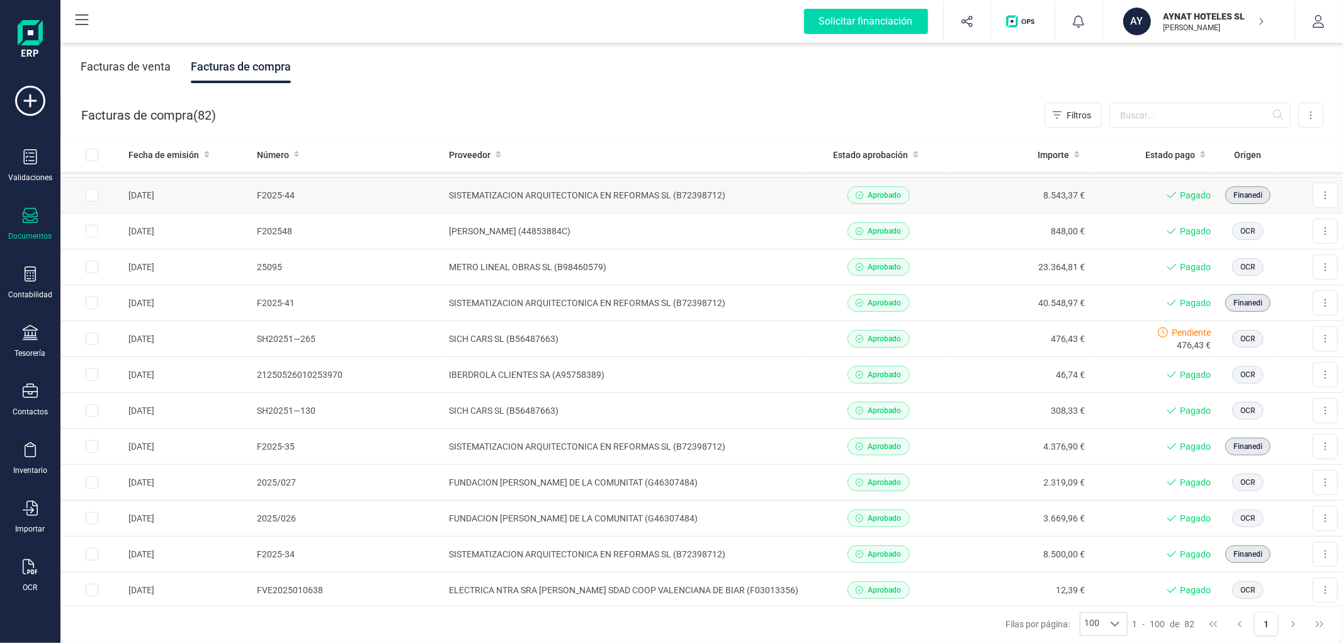
scroll to position [0, 0]
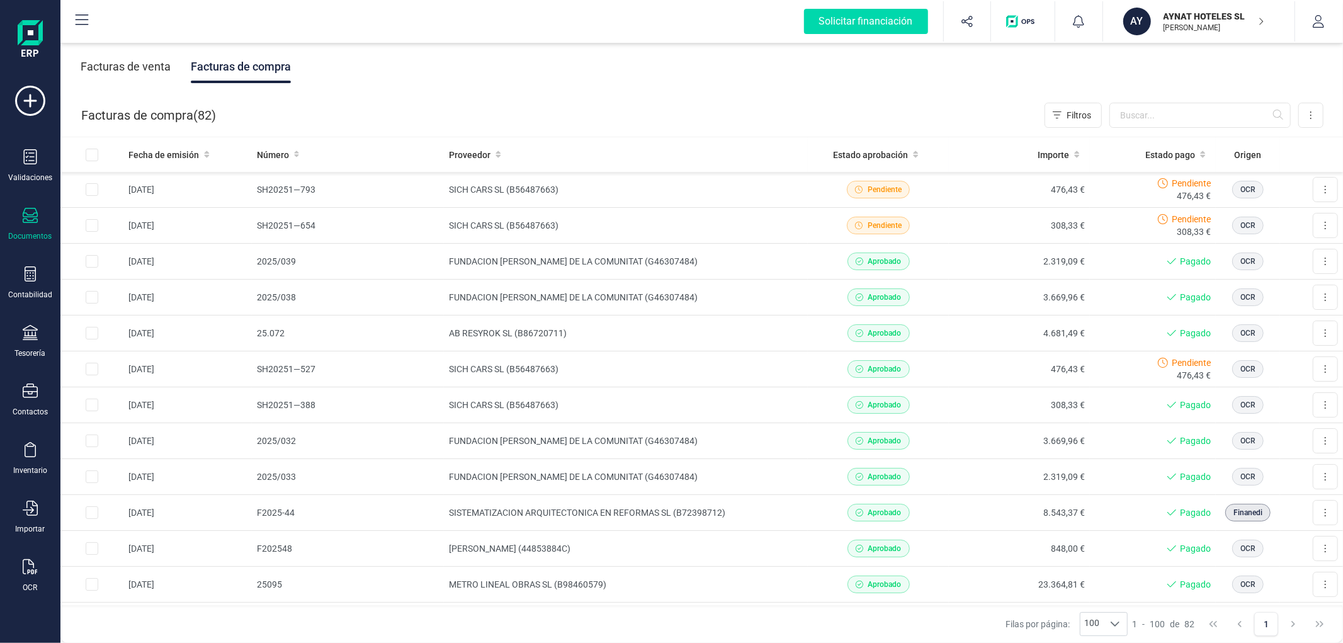
click at [155, 71] on div "Facturas de venta" at bounding box center [126, 66] width 90 height 33
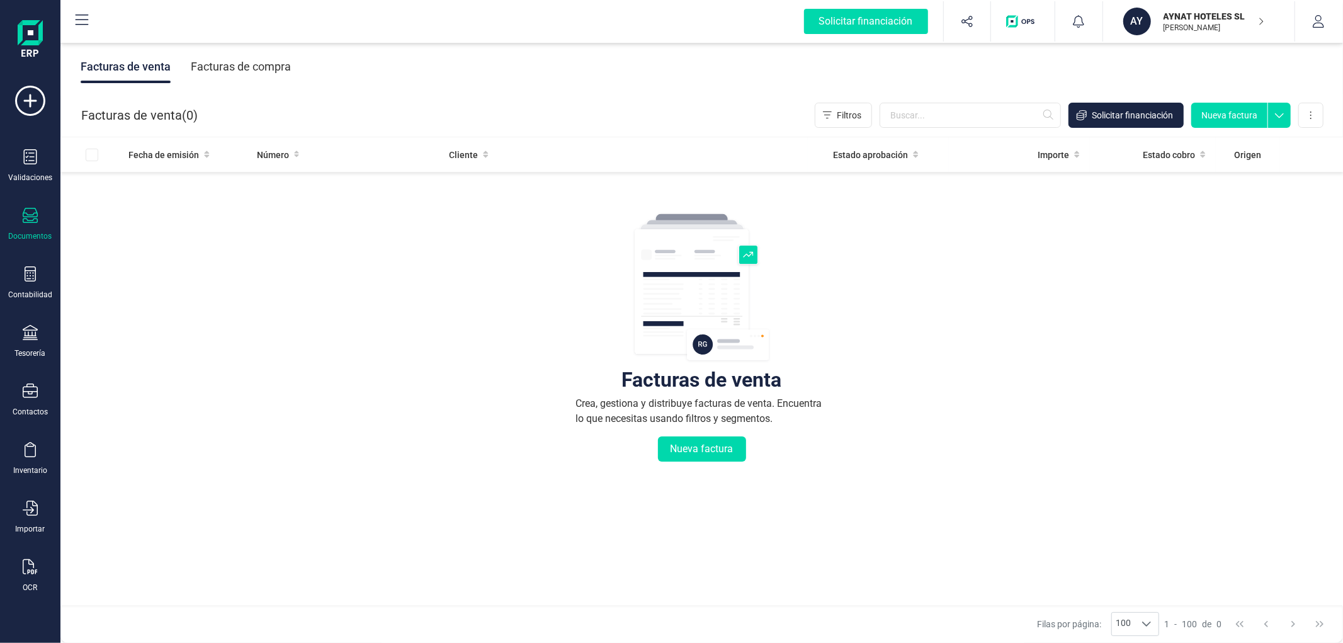
click at [235, 66] on div "Facturas de compra" at bounding box center [241, 66] width 100 height 33
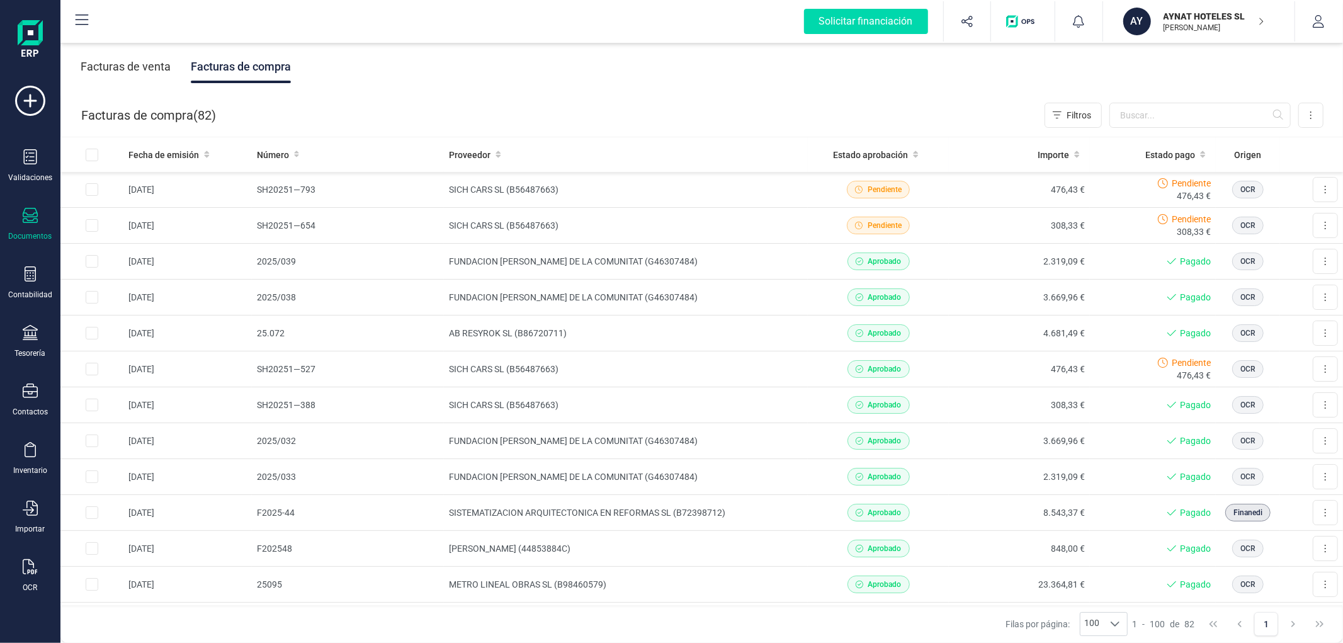
click at [549, 33] on div "Solicitar financiación Importaciones completadas 0 / 0 AY AYNAT HOTELES [PERSON…" at bounding box center [702, 21] width 1280 height 40
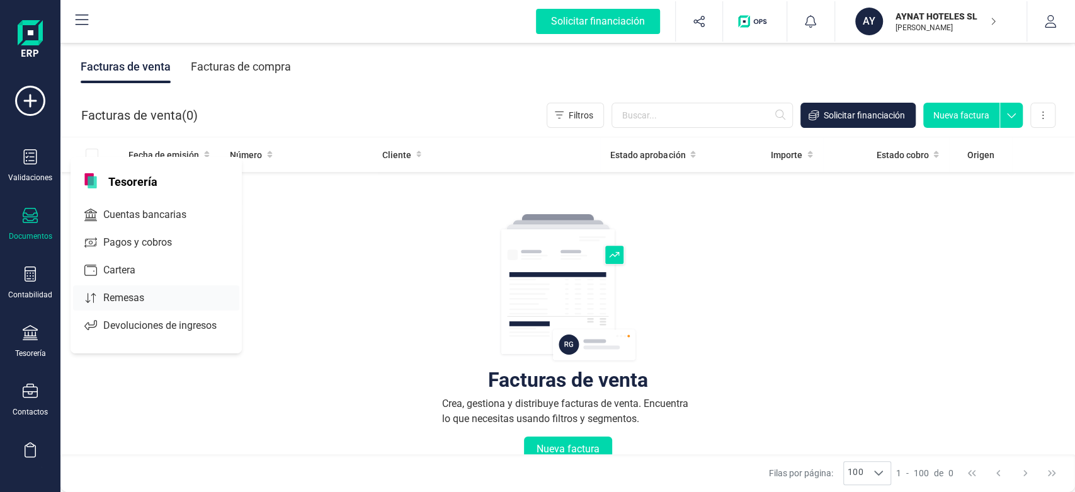
click at [111, 295] on span "Remesas" at bounding box center [132, 297] width 69 height 15
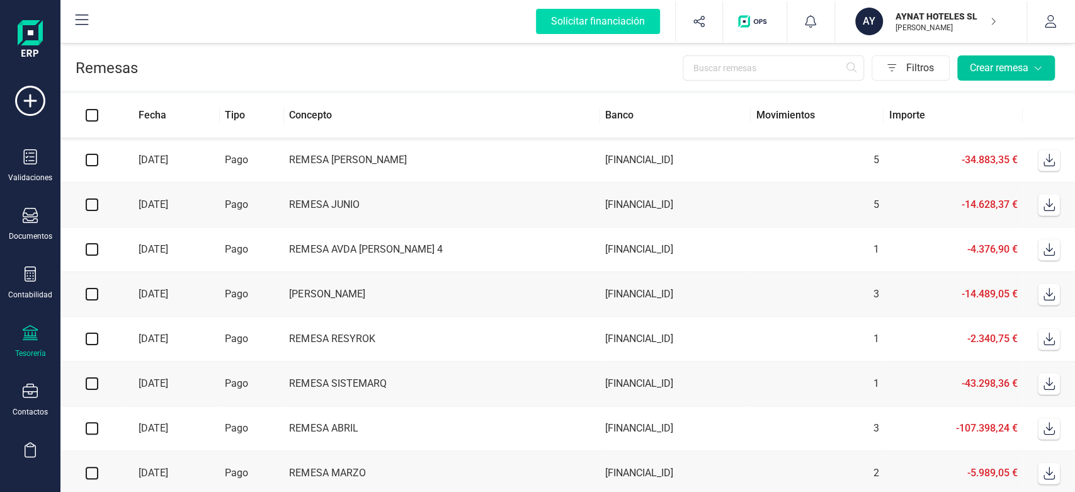
click at [973, 66] on div "Crear remesa" at bounding box center [1005, 67] width 72 height 15
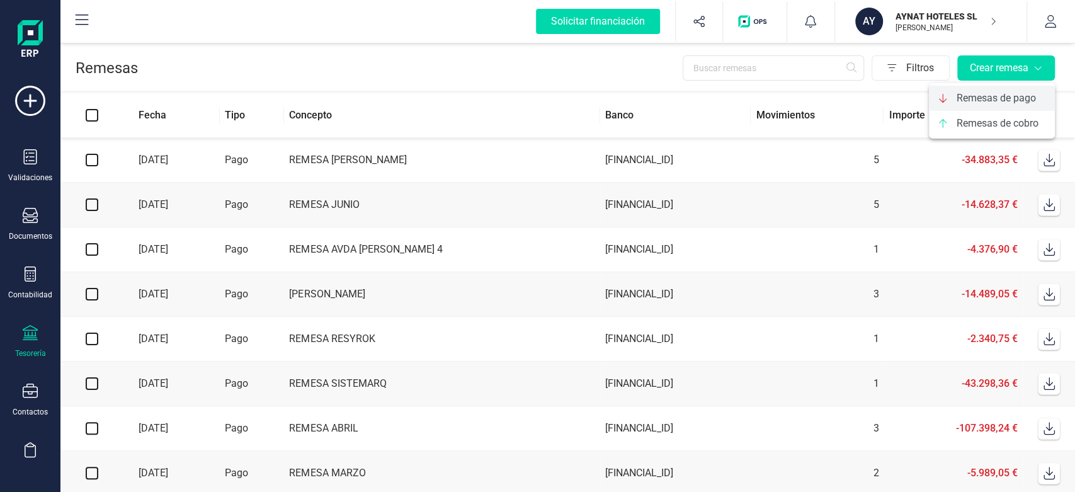
click at [961, 110] on div "Remesas de pago" at bounding box center [991, 98] width 126 height 25
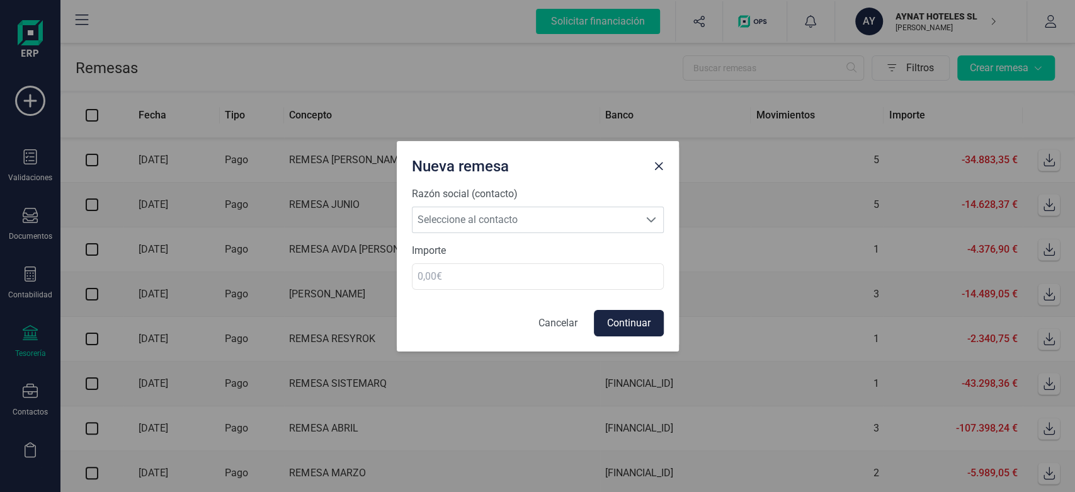
click at [594, 234] on form "Razón social (contacto) Seleccione al contacto Seleccione al contacto Importe C…" at bounding box center [538, 261] width 252 height 150
click at [589, 227] on span "Seleccione al contacto" at bounding box center [525, 219] width 227 height 25
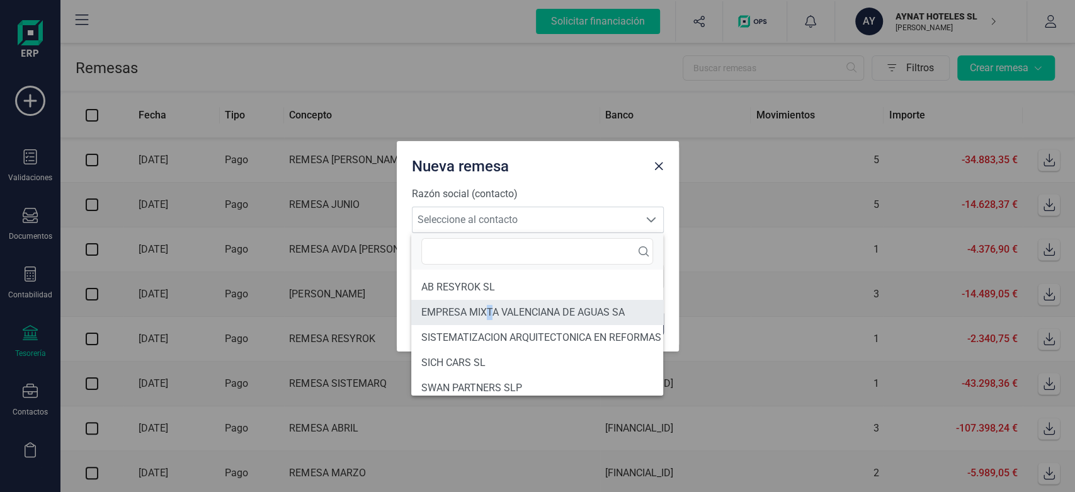
click at [488, 305] on li "EMPRESA MIXTA VALENCIANA DE AGUAS SA" at bounding box center [548, 312] width 274 height 25
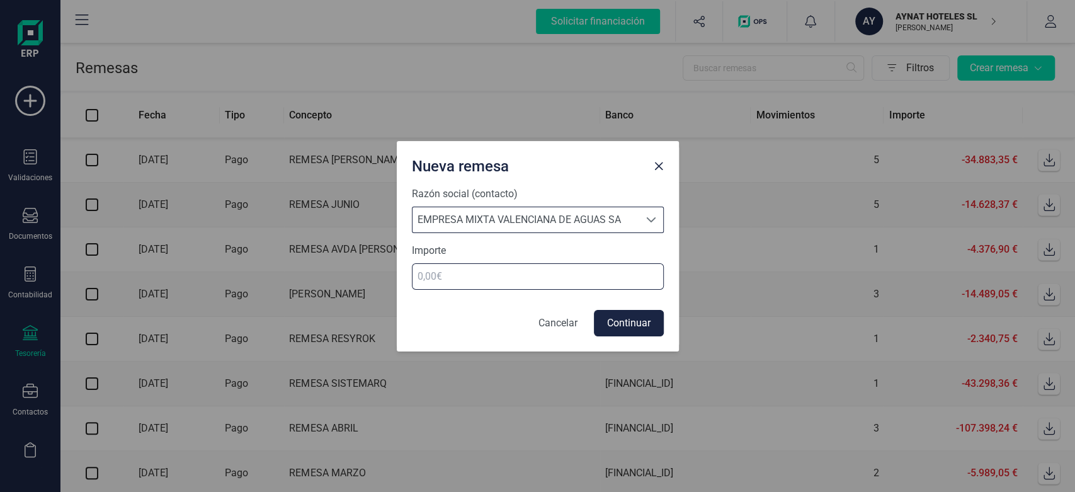
click at [497, 268] on input "number" at bounding box center [538, 276] width 252 height 26
click at [616, 281] on input "number" at bounding box center [538, 276] width 252 height 26
type input "4"
click at [639, 319] on button "Continuar" at bounding box center [629, 323] width 70 height 26
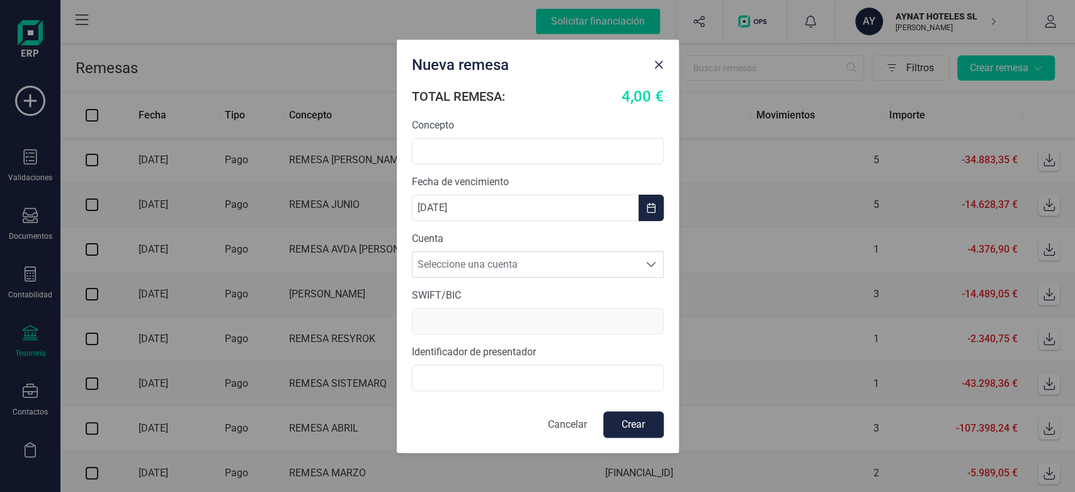
scroll to position [0, 0]
click at [562, 252] on div "Cuenta Seleccione una cuenta Seleccione una cuenta" at bounding box center [538, 254] width 252 height 47
click at [562, 256] on span "Seleccione una cuenta" at bounding box center [525, 264] width 227 height 25
click at [548, 259] on span "Seleccione una cuenta" at bounding box center [525, 264] width 227 height 25
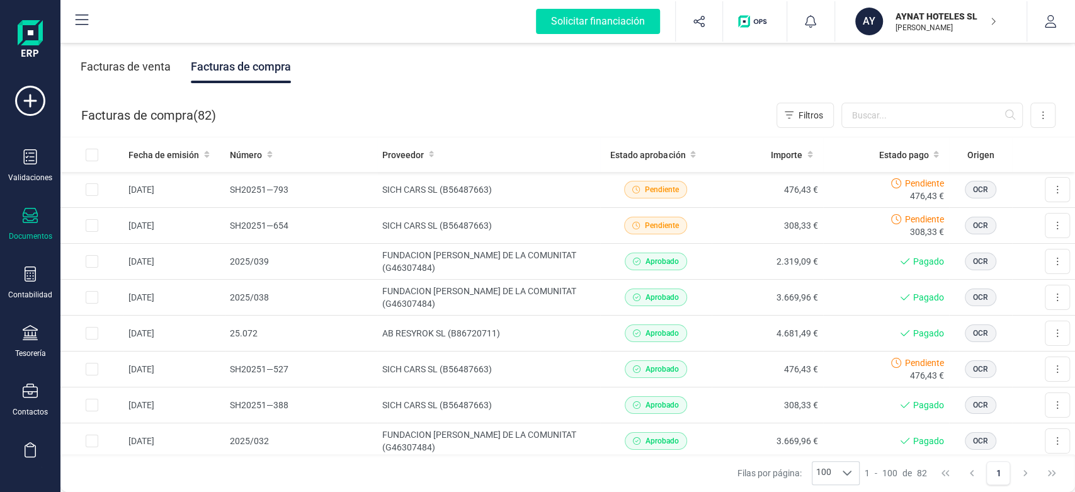
click at [917, 20] on p "AYNAT HOTELES SL" at bounding box center [945, 16] width 101 height 13
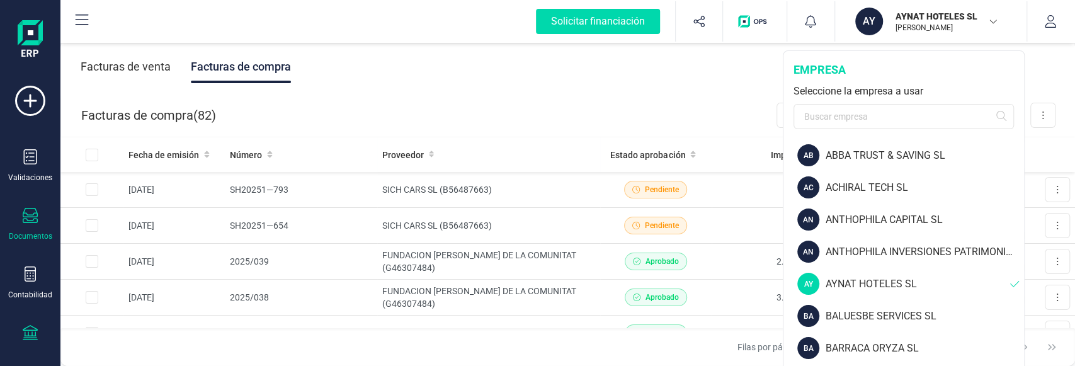
click at [30, 329] on icon at bounding box center [30, 332] width 15 height 15
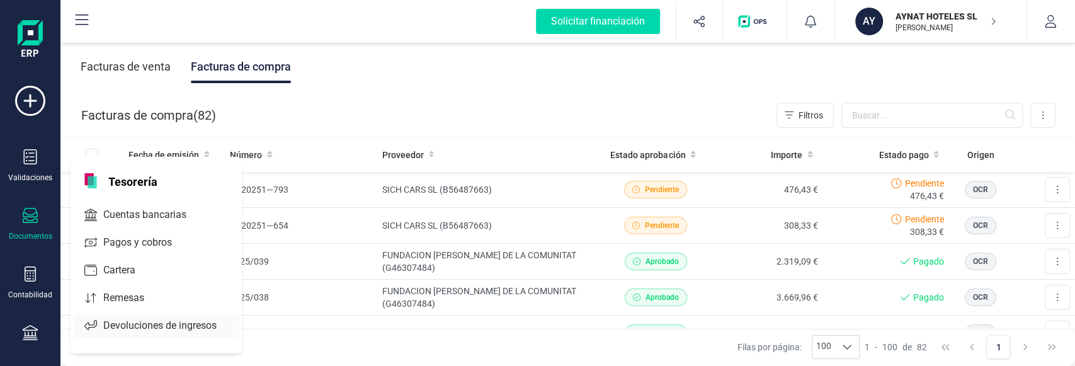
click at [107, 290] on div "Remesas" at bounding box center [156, 297] width 166 height 25
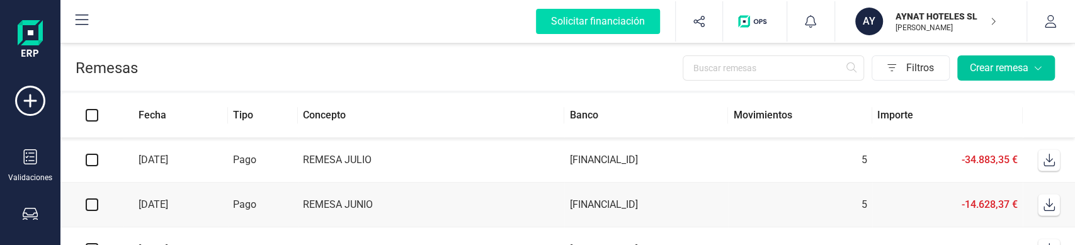
click at [1003, 78] on button "Crear remesa" at bounding box center [1006, 67] width 98 height 25
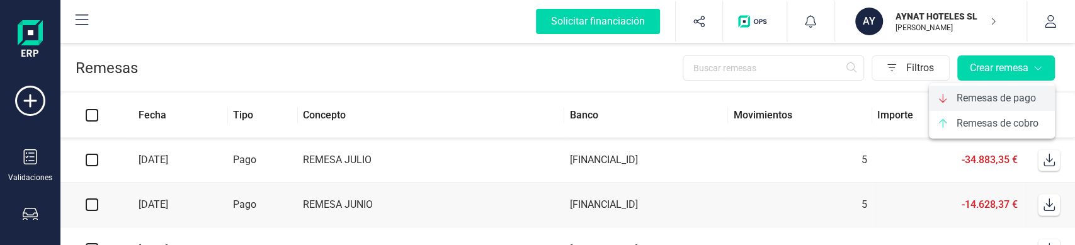
click at [998, 103] on span "Remesas de pago" at bounding box center [995, 98] width 79 height 15
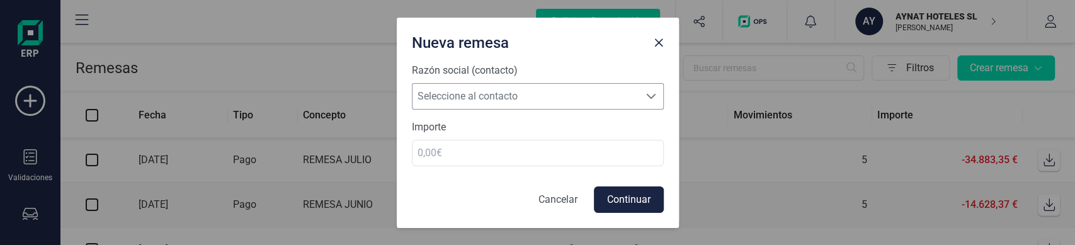
click at [630, 99] on span "Seleccione al contacto" at bounding box center [525, 96] width 227 height 25
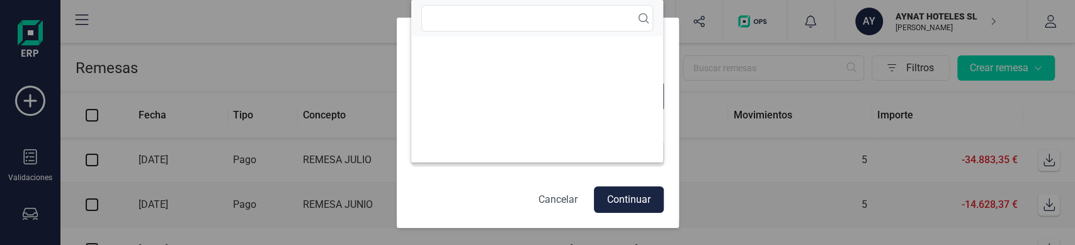
scroll to position [7, 55]
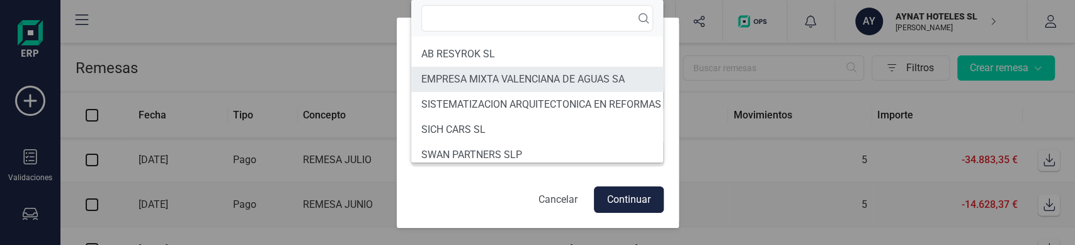
click at [543, 80] on li "EMPRESA MIXTA VALENCIANA DE AGUAS SA" at bounding box center [548, 79] width 274 height 25
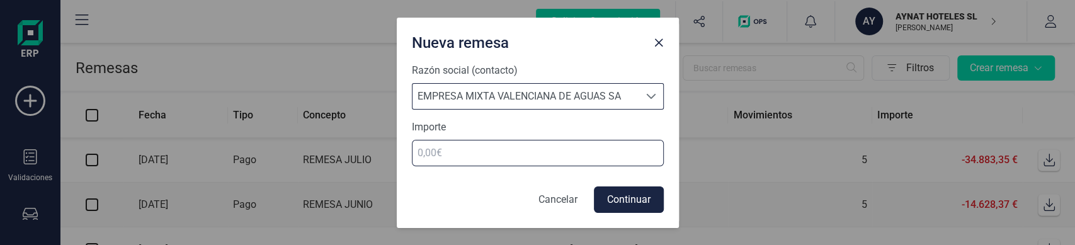
click at [529, 156] on input "number" at bounding box center [538, 153] width 252 height 26
click at [528, 155] on input "number" at bounding box center [538, 153] width 252 height 26
type input "4"
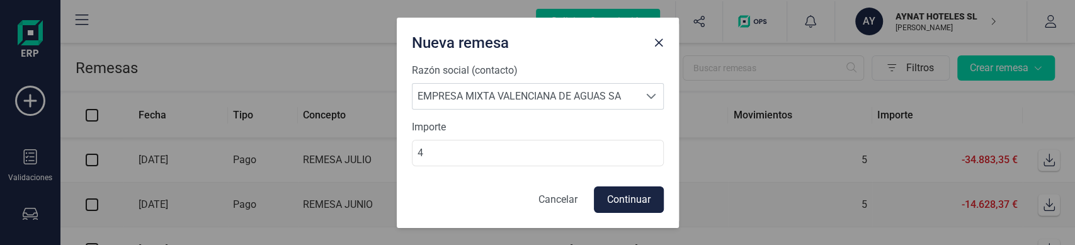
click at [636, 205] on button "Continuar" at bounding box center [629, 199] width 70 height 26
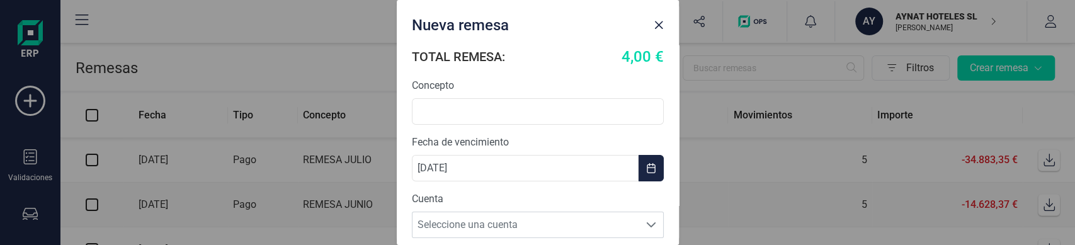
scroll to position [0, 0]
click at [556, 225] on span "Seleccione una cuenta" at bounding box center [525, 224] width 227 height 25
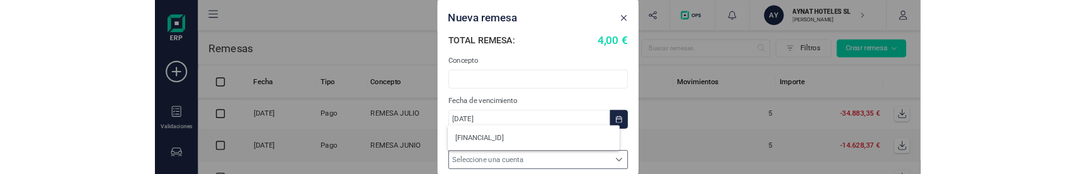
scroll to position [7, 55]
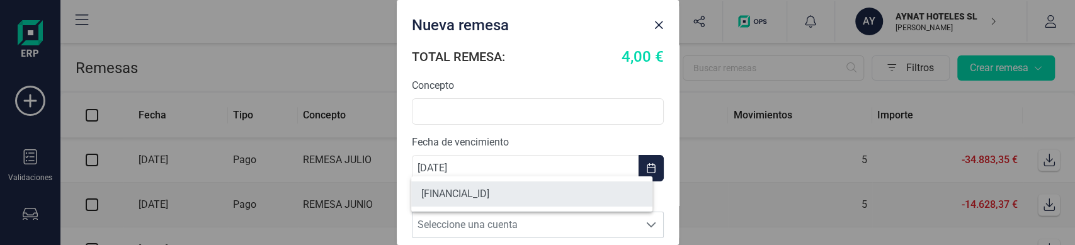
click at [504, 190] on li "[FINANCIAL_ID]" at bounding box center [531, 193] width 241 height 25
type input "CAIXESBBXXX"
type input "B40618266"
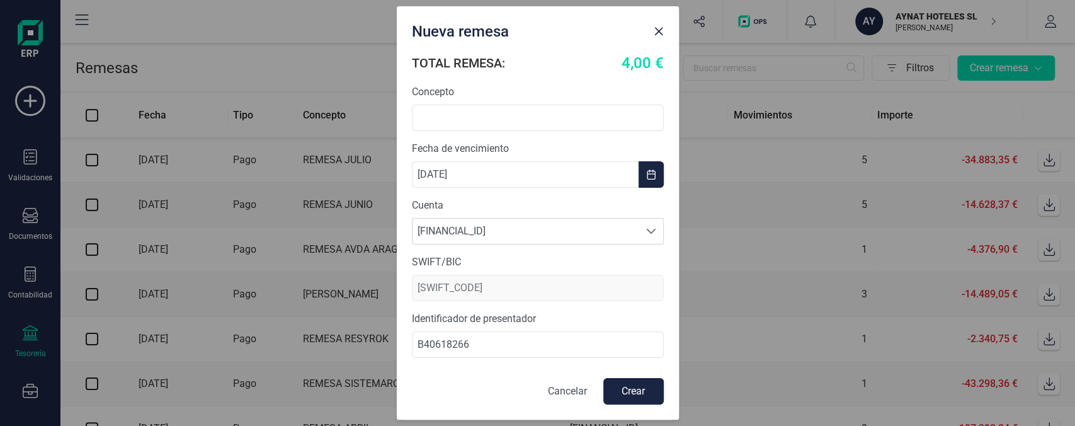
click at [557, 385] on p "Cancelar" at bounding box center [567, 390] width 39 height 15
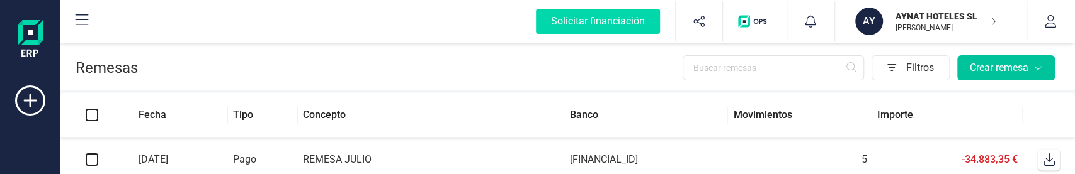
click at [1031, 69] on div "Crear remesa" at bounding box center [1005, 67] width 72 height 15
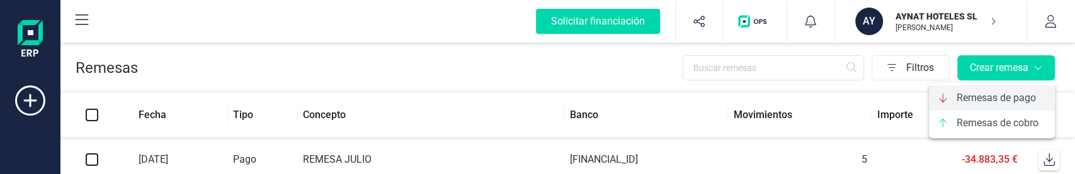
click at [988, 98] on span "Remesas de pago" at bounding box center [995, 98] width 79 height 15
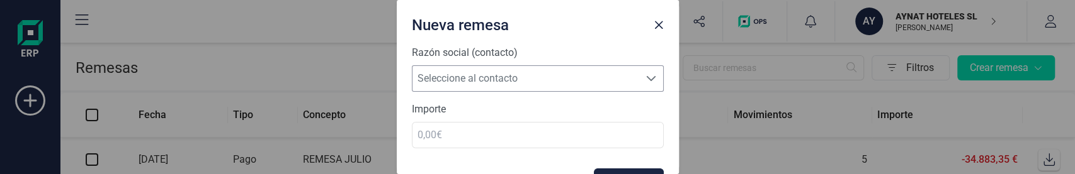
click at [539, 84] on span "Seleccione al contacto" at bounding box center [525, 78] width 227 height 25
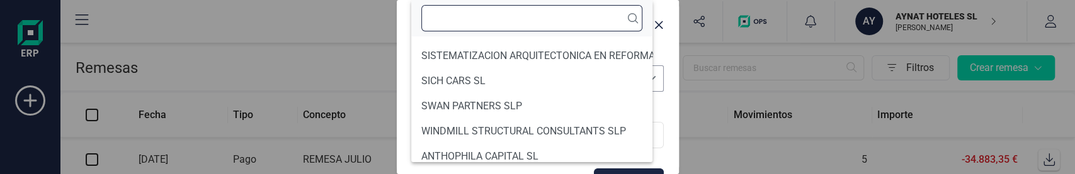
scroll to position [54, 0]
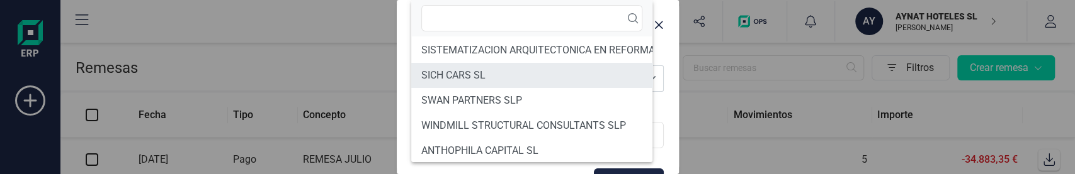
click at [531, 80] on li "SICH CARS SL" at bounding box center [548, 75] width 274 height 25
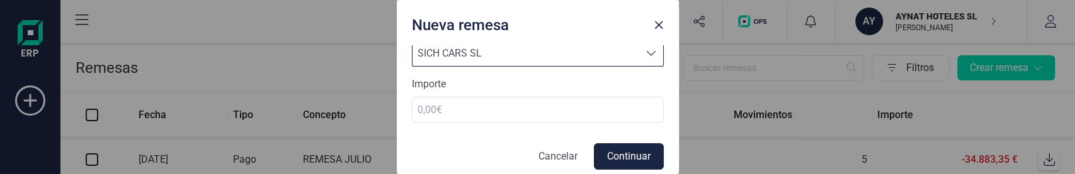
scroll to position [35, 0]
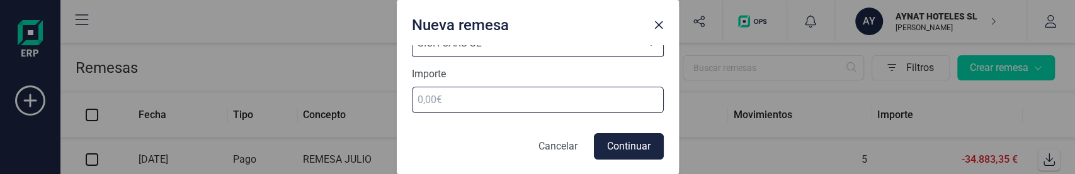
click at [533, 101] on input "number" at bounding box center [538, 100] width 252 height 26
click at [513, 95] on input "number" at bounding box center [538, 100] width 252 height 26
type input "4"
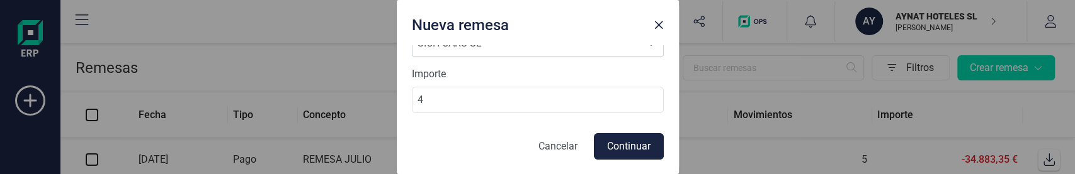
click at [618, 146] on button "Continuar" at bounding box center [629, 146] width 70 height 26
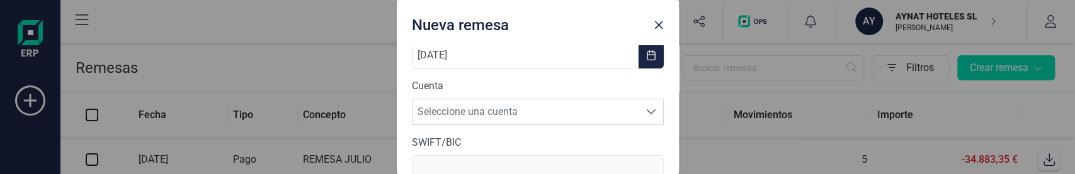
scroll to position [113, 0]
click at [540, 115] on span "Seleccione una cuenta" at bounding box center [525, 111] width 227 height 25
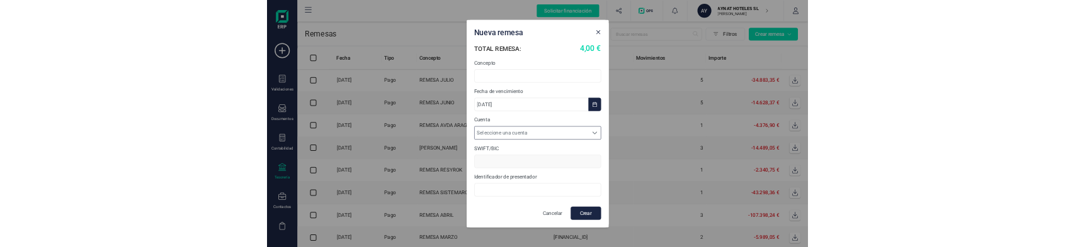
scroll to position [0, 0]
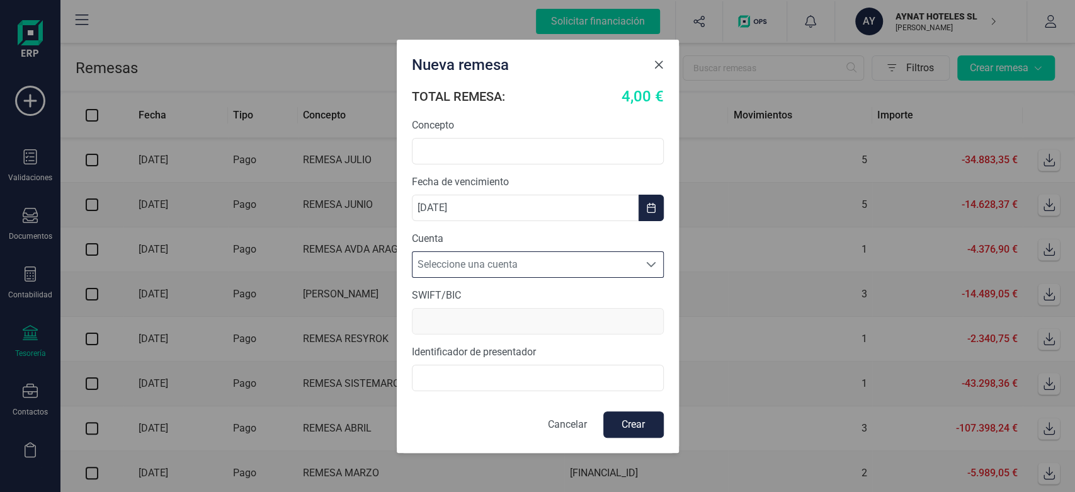
click at [658, 67] on span "Close" at bounding box center [658, 65] width 10 height 10
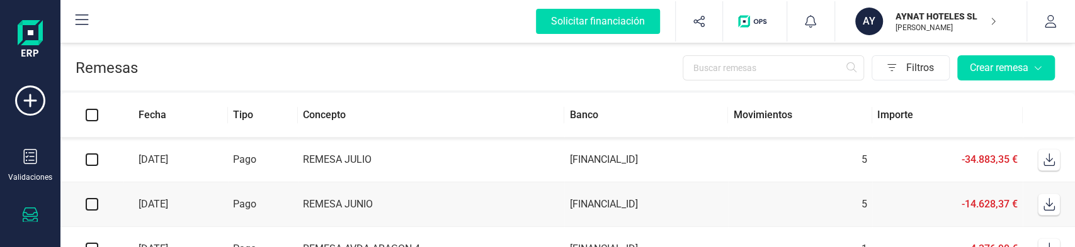
click at [25, 213] on icon at bounding box center [30, 215] width 15 height 15
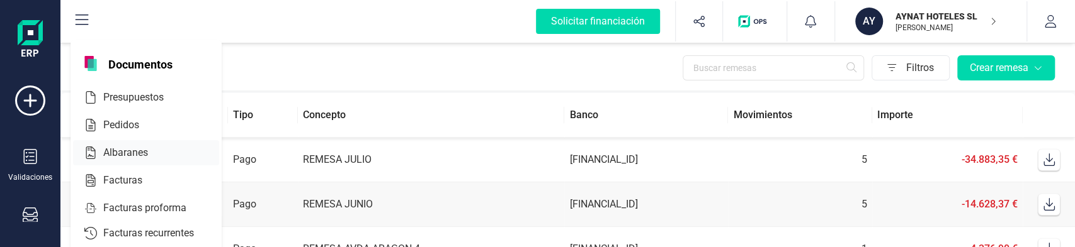
click at [130, 151] on span "Albaranes" at bounding box center [134, 152] width 72 height 15
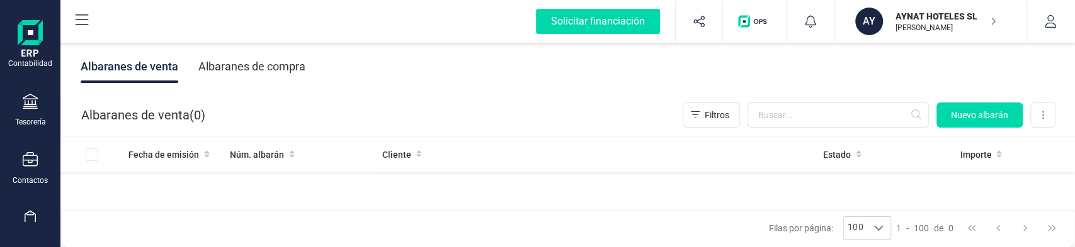
scroll to position [230, 0]
click at [33, 119] on div "Tesorería" at bounding box center [30, 123] width 31 height 10
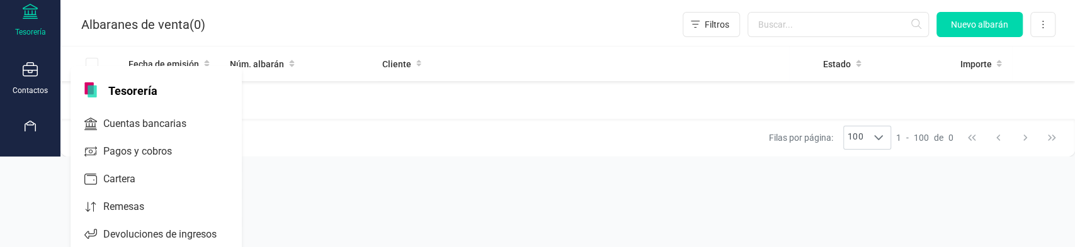
scroll to position [91, 0]
click at [164, 212] on span "Remesas" at bounding box center [132, 207] width 69 height 15
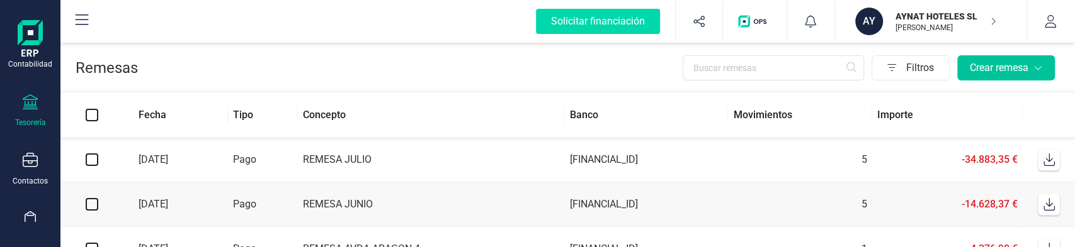
click at [1029, 72] on div "Crear remesa" at bounding box center [1005, 67] width 72 height 15
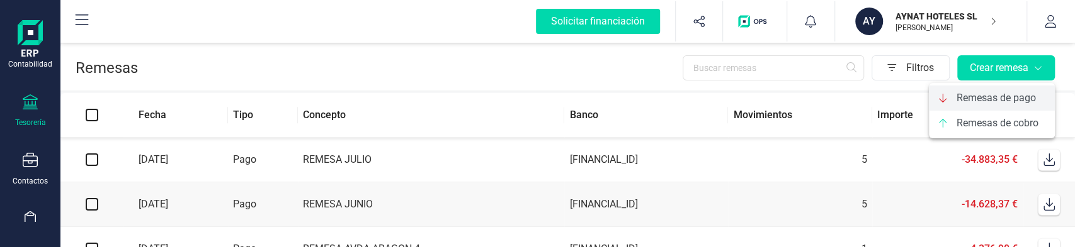
click at [998, 103] on span "Remesas de pago" at bounding box center [995, 98] width 79 height 15
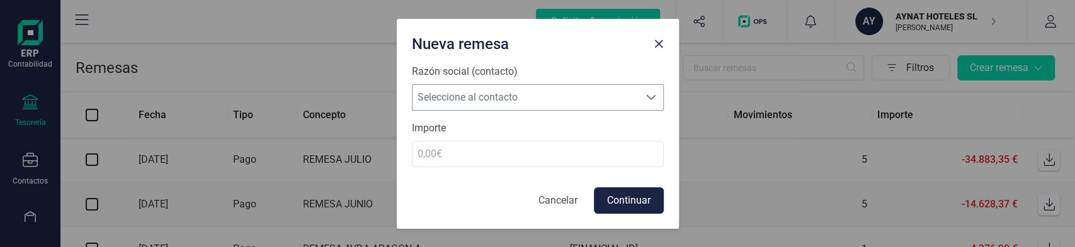
click at [587, 101] on span "Seleccione al contacto" at bounding box center [525, 97] width 227 height 25
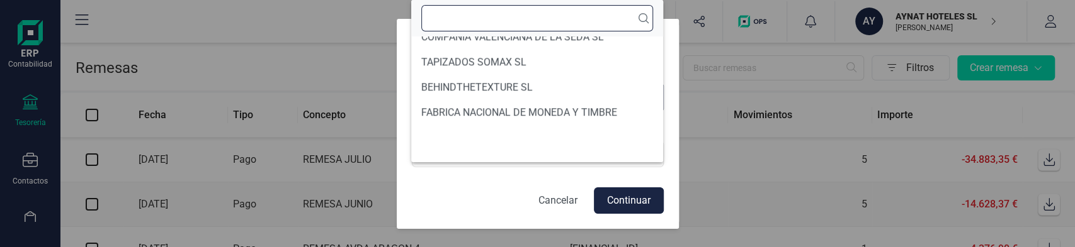
scroll to position [894, 0]
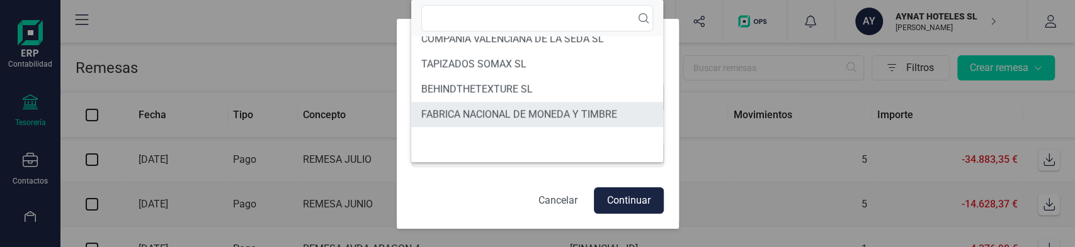
click at [559, 116] on li "FABRICA NACIONAL DE MONEDA Y TIMBRE" at bounding box center [537, 114] width 252 height 25
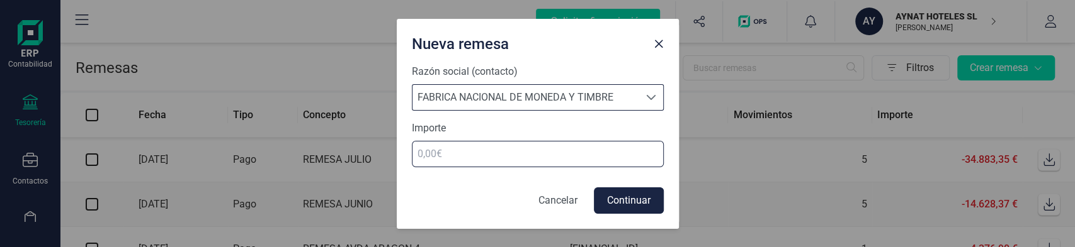
click at [593, 159] on input "number" at bounding box center [538, 154] width 252 height 26
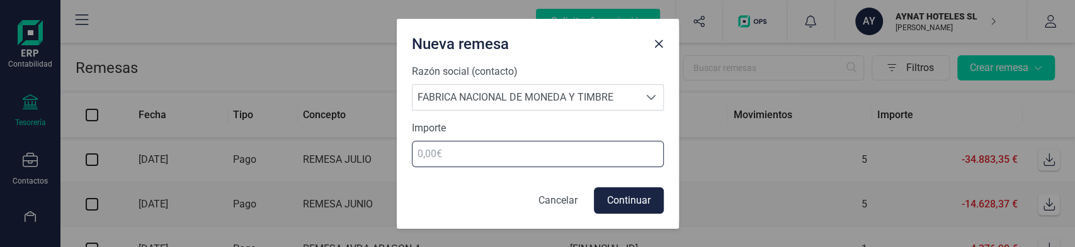
type input "6"
click at [627, 206] on button "Continuar" at bounding box center [629, 201] width 70 height 26
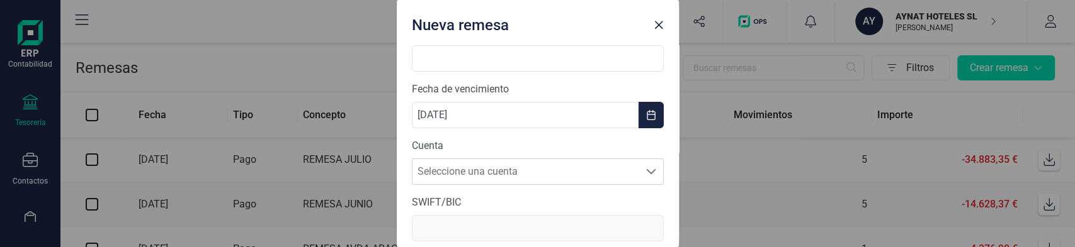
scroll to position [55, 0]
click at [575, 166] on span "Seleccione una cuenta" at bounding box center [525, 169] width 227 height 25
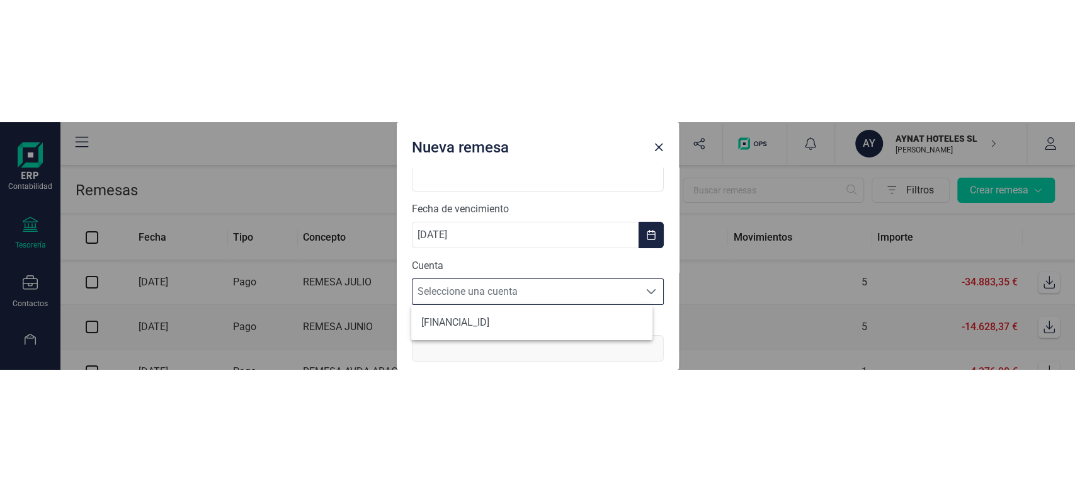
scroll to position [7, 55]
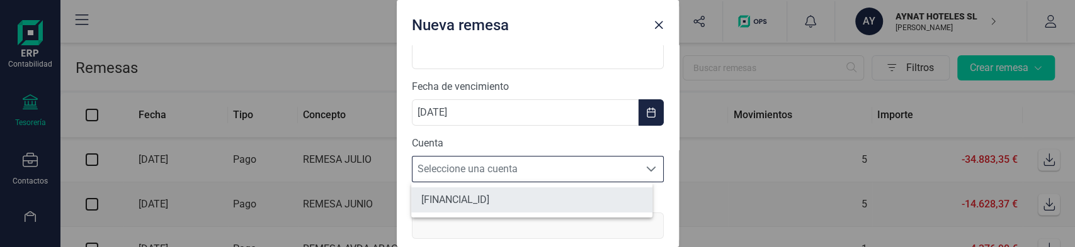
click at [580, 207] on li "[FINANCIAL_ID]" at bounding box center [531, 200] width 241 height 25
type input "CAIXESBBXXX"
type input "B40618266"
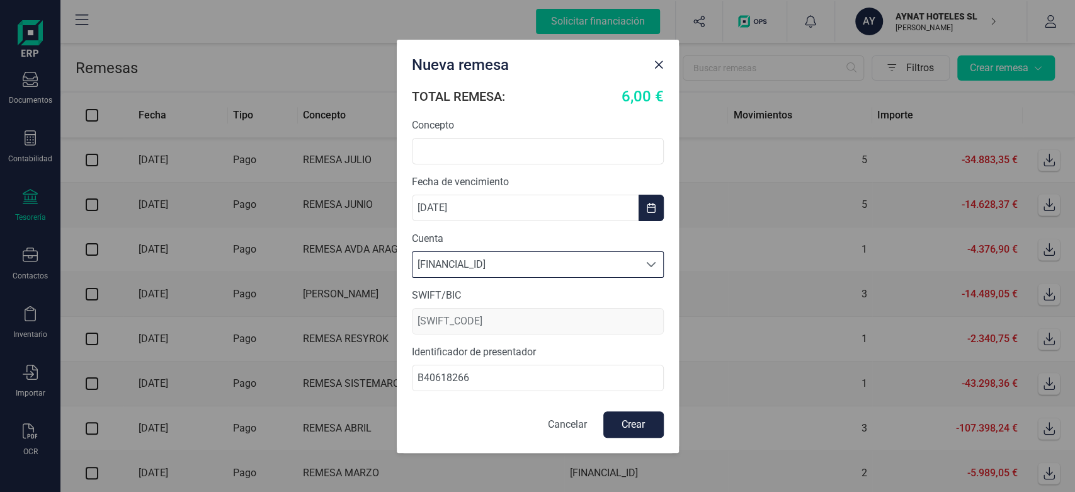
scroll to position [136, 0]
click at [557, 423] on p "Cancelar" at bounding box center [567, 424] width 39 height 15
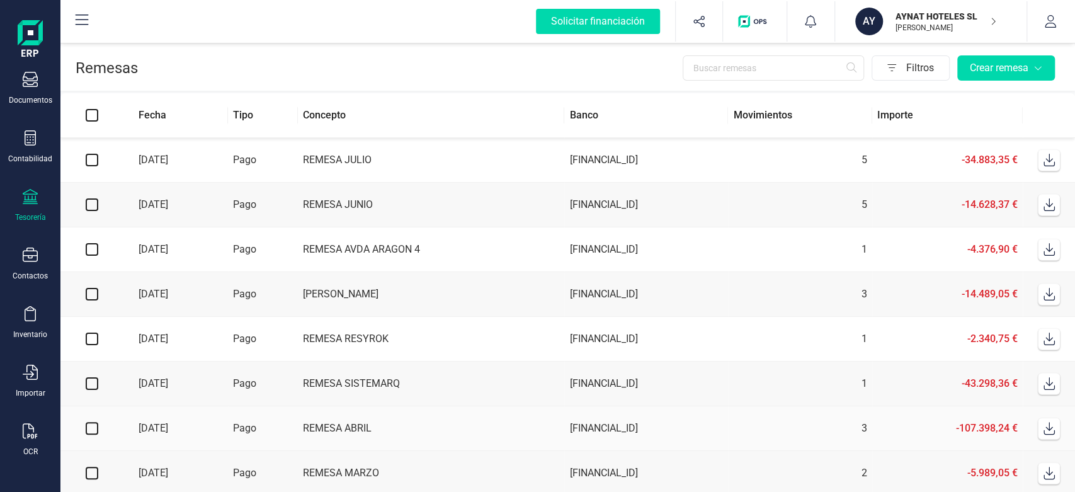
click at [924, 41] on button "AY AYNAT HOTELES SL JAVIER DEVELOPER" at bounding box center [930, 21] width 161 height 40
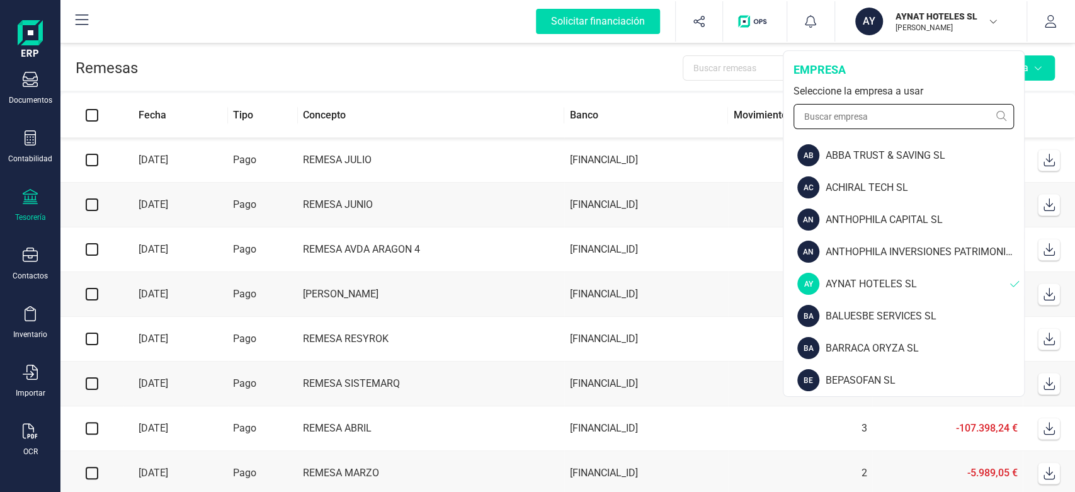
click at [882, 112] on input "text" at bounding box center [903, 116] width 220 height 25
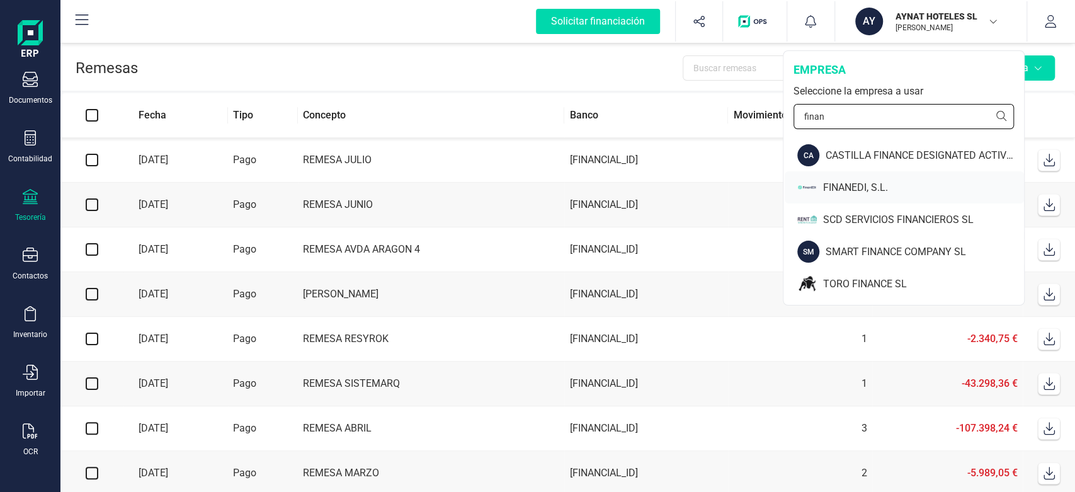
type input "finan"
click at [826, 186] on div "FINANEDI, S.L." at bounding box center [923, 187] width 201 height 15
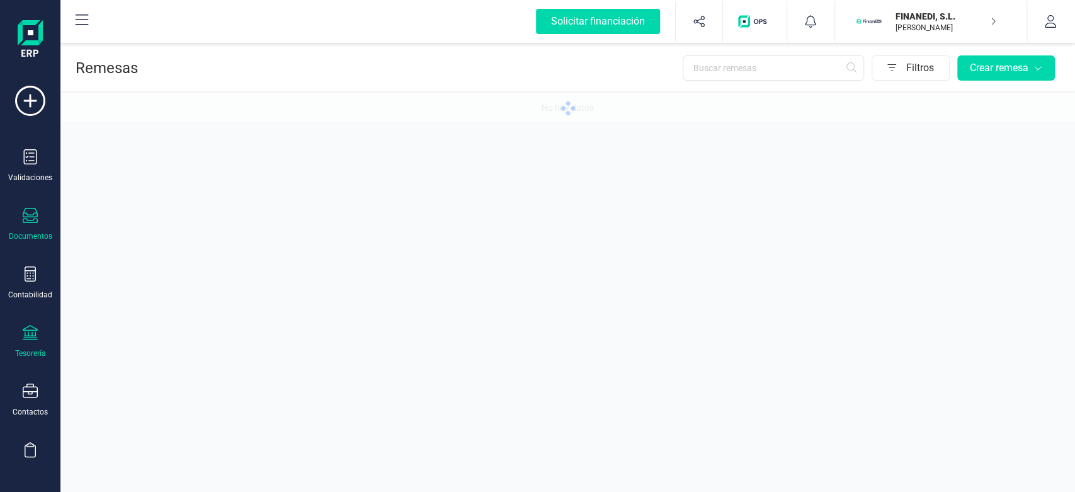
click at [25, 217] on icon at bounding box center [30, 215] width 15 height 15
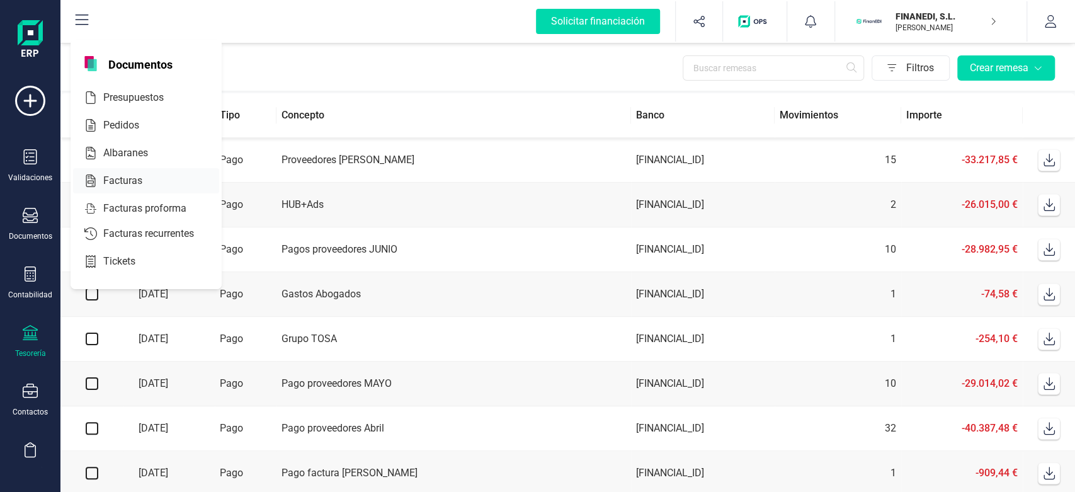
click at [120, 178] on span "Facturas" at bounding box center [131, 180] width 67 height 15
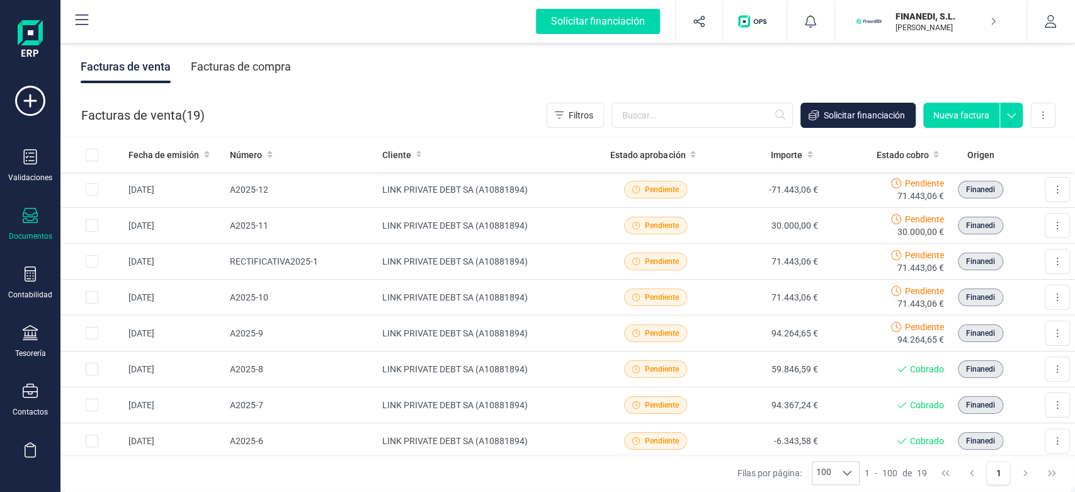
click at [245, 78] on div "Facturas de compra" at bounding box center [241, 66] width 100 height 33
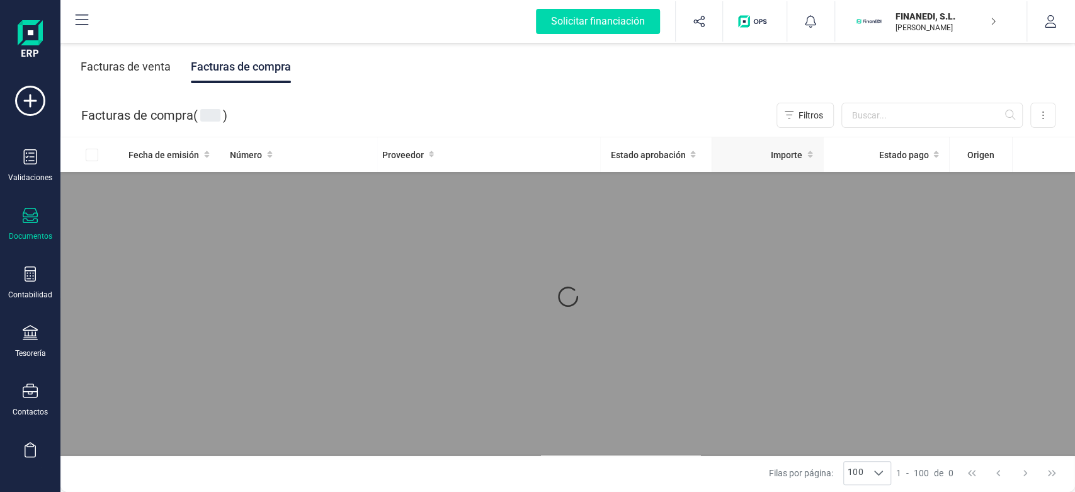
click at [807, 154] on icon at bounding box center [810, 154] width 6 height 9
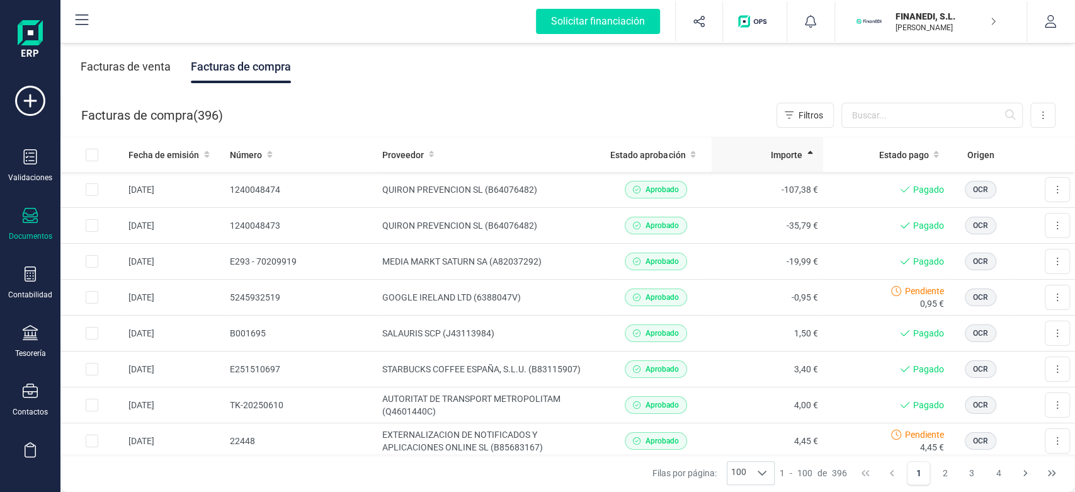
click at [772, 164] on th "Importe" at bounding box center [766, 154] width 111 height 35
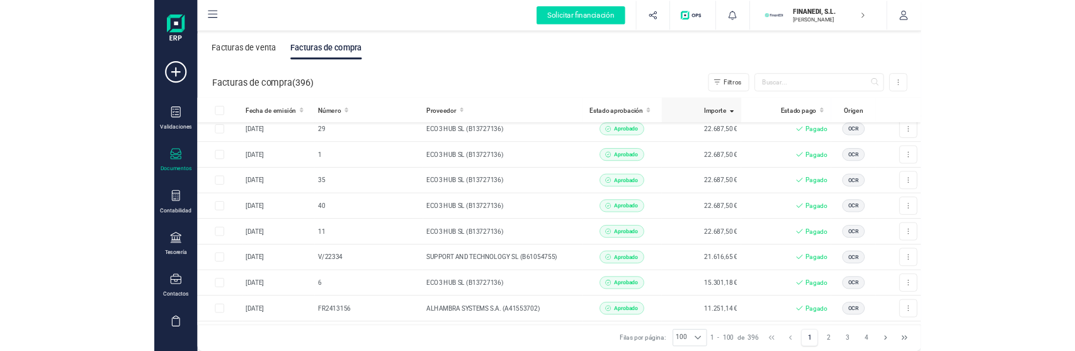
scroll to position [514, 0]
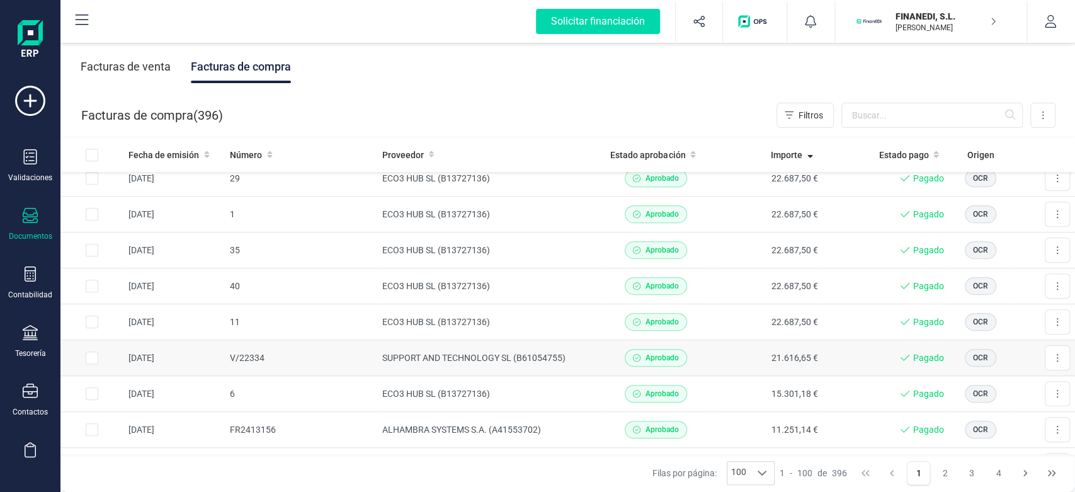
click at [296, 359] on td "V/22334" at bounding box center [301, 358] width 152 height 36
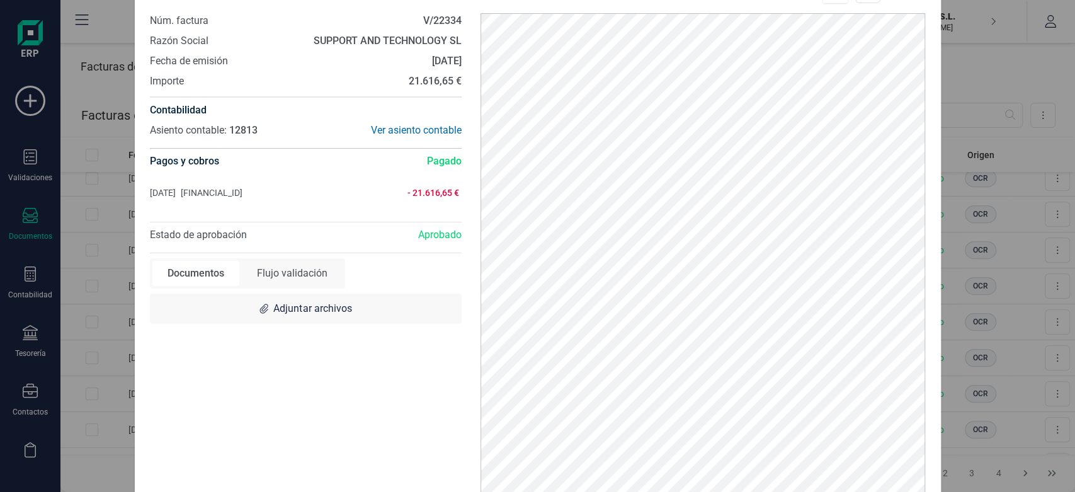
click at [1044, 189] on div "V/22334 Descargar documento Núm. factura V/22334 Razón Social SUPPORT AND TECHN…" at bounding box center [537, 246] width 1075 height 492
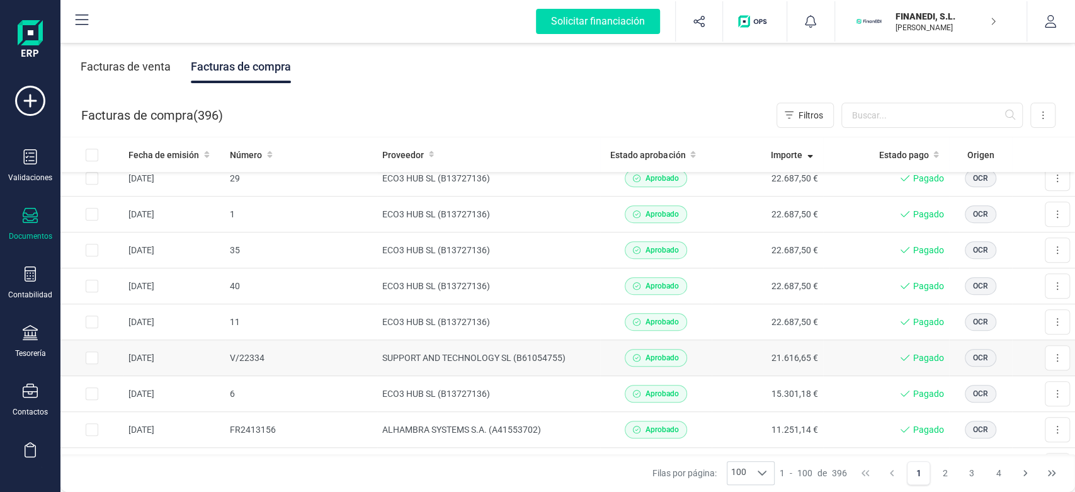
click at [387, 348] on td "SUPPORT AND TECHNOLOGY SL (B61054755)" at bounding box center [488, 358] width 223 height 36
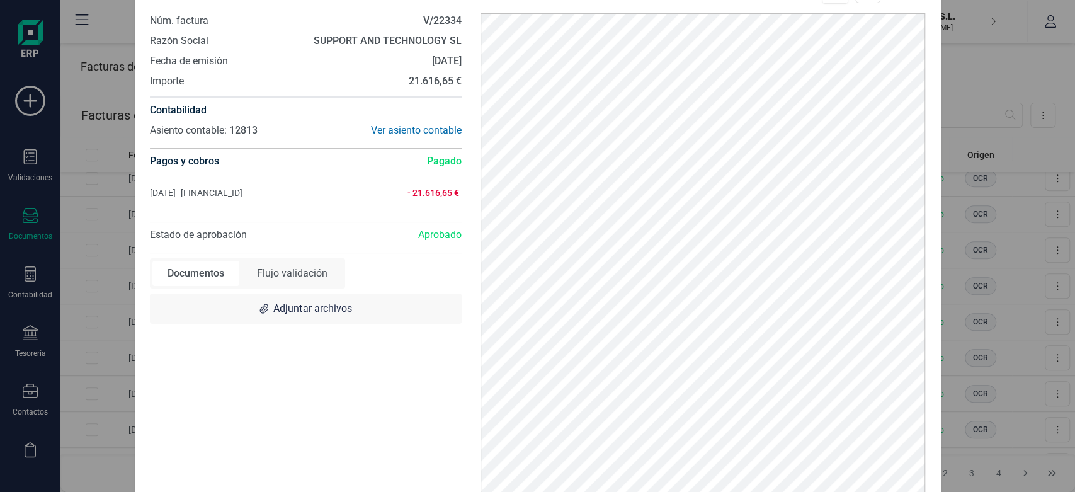
click at [299, 364] on div "Núm. factura V/22334 Razón Social SUPPORT AND TECHNOLOGY SL Fecha de emisión 28…" at bounding box center [305, 263] width 331 height 501
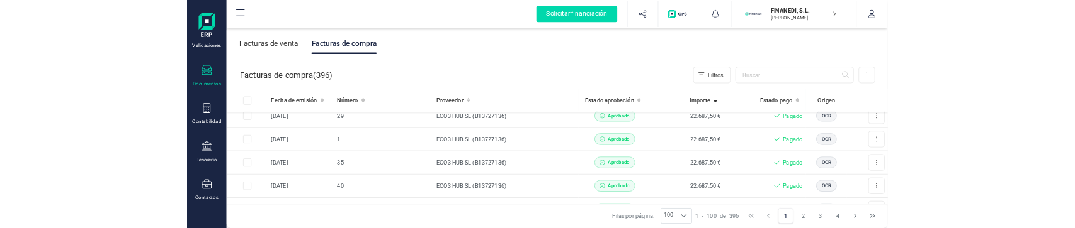
scroll to position [111, 0]
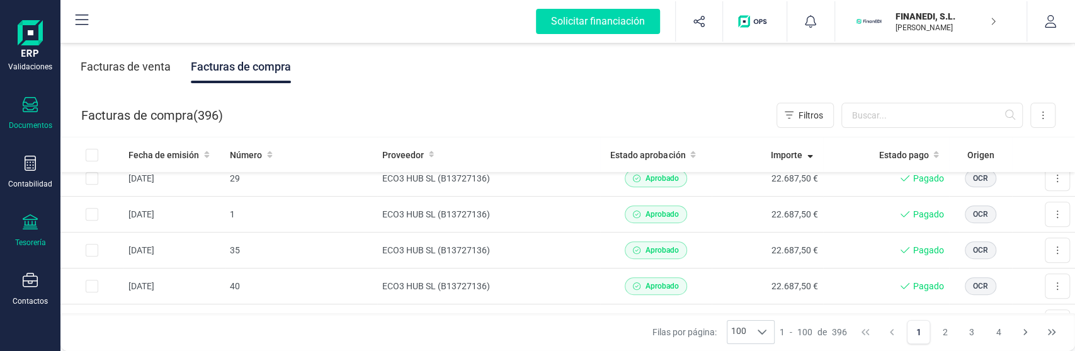
click at [30, 232] on div "Tesorería" at bounding box center [30, 230] width 50 height 33
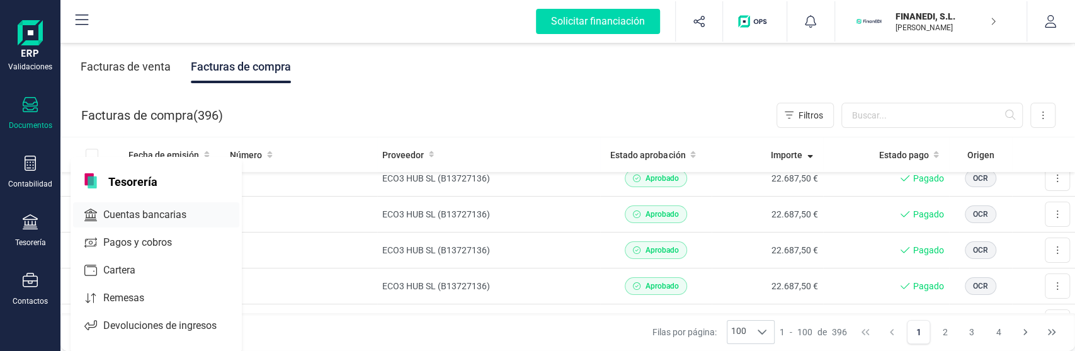
click at [118, 215] on span "Cuentas bancarias" at bounding box center [153, 214] width 111 height 15
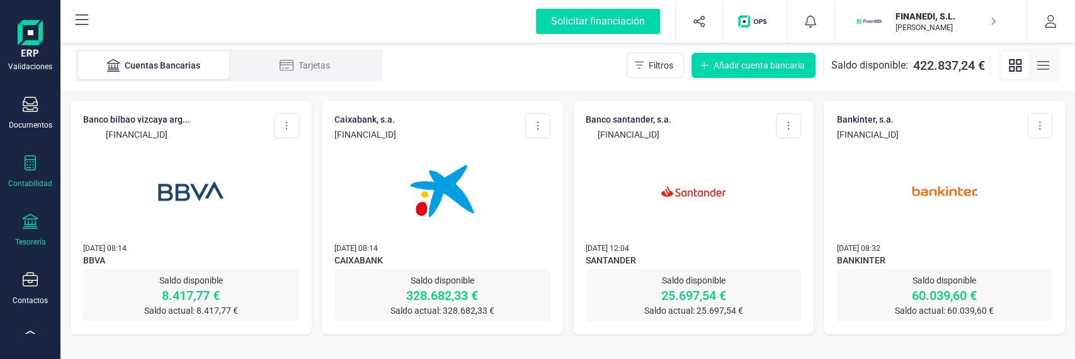
click at [32, 176] on div "Contabilidad" at bounding box center [30, 171] width 50 height 33
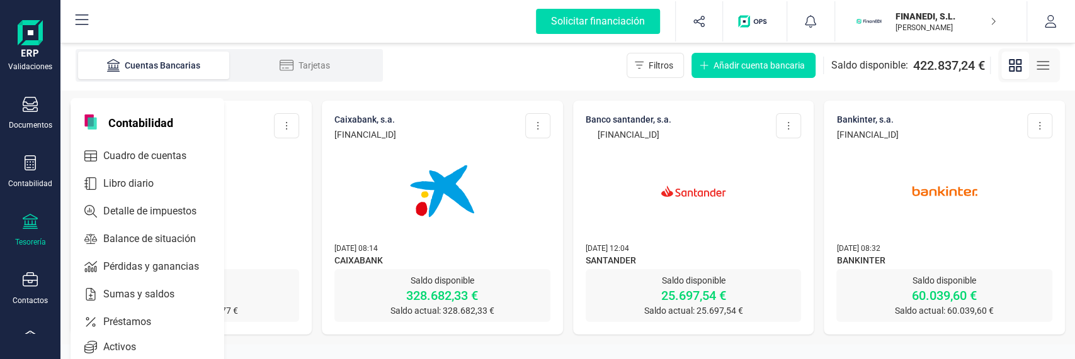
click at [21, 228] on div "Tesorería" at bounding box center [30, 230] width 50 height 33
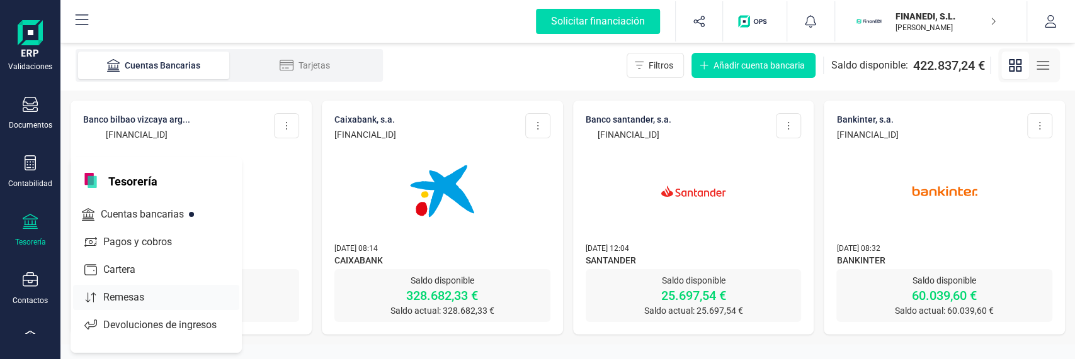
click at [113, 302] on span "Remesas" at bounding box center [132, 297] width 69 height 15
